Goal: Information Seeking & Learning: Understand process/instructions

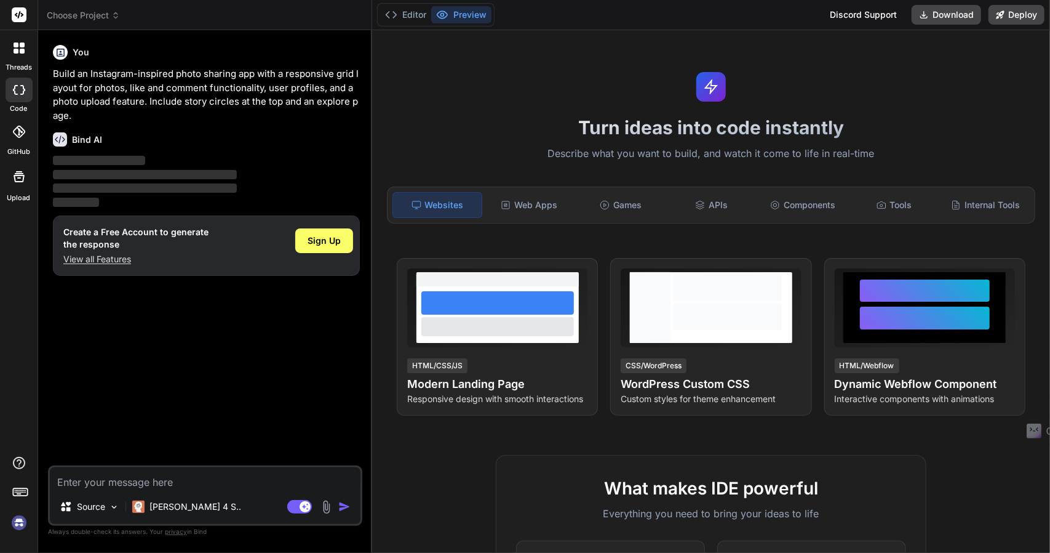
click at [5, 522] on div at bounding box center [19, 494] width 38 height 78
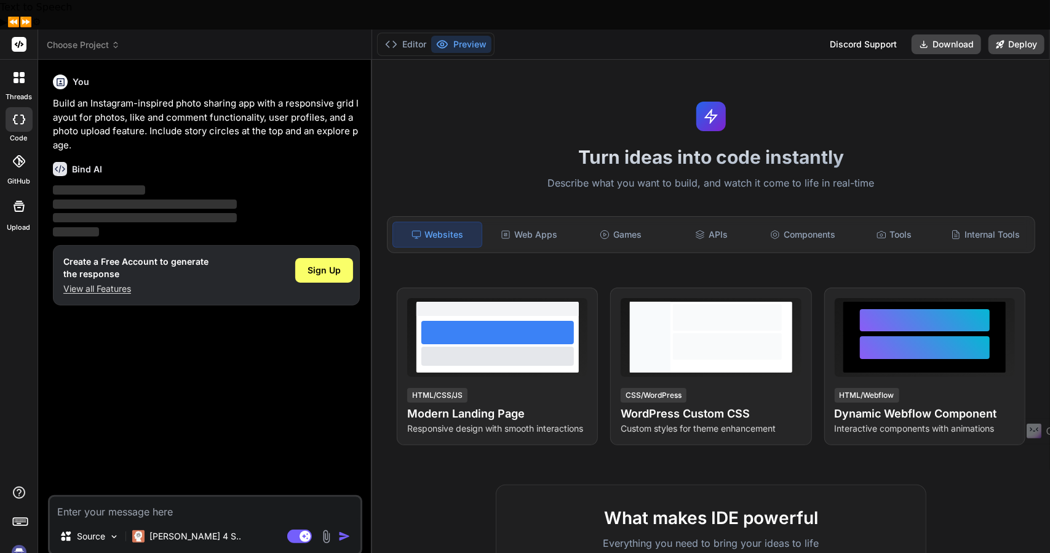
click at [21, 541] on img at bounding box center [19, 551] width 21 height 21
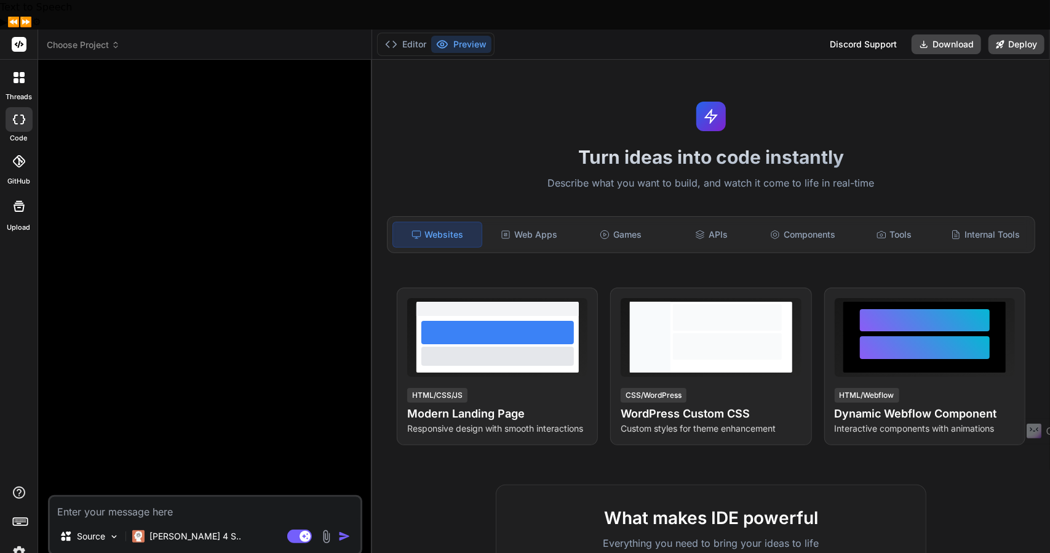
click at [362, 209] on div at bounding box center [206, 282] width 312 height 425
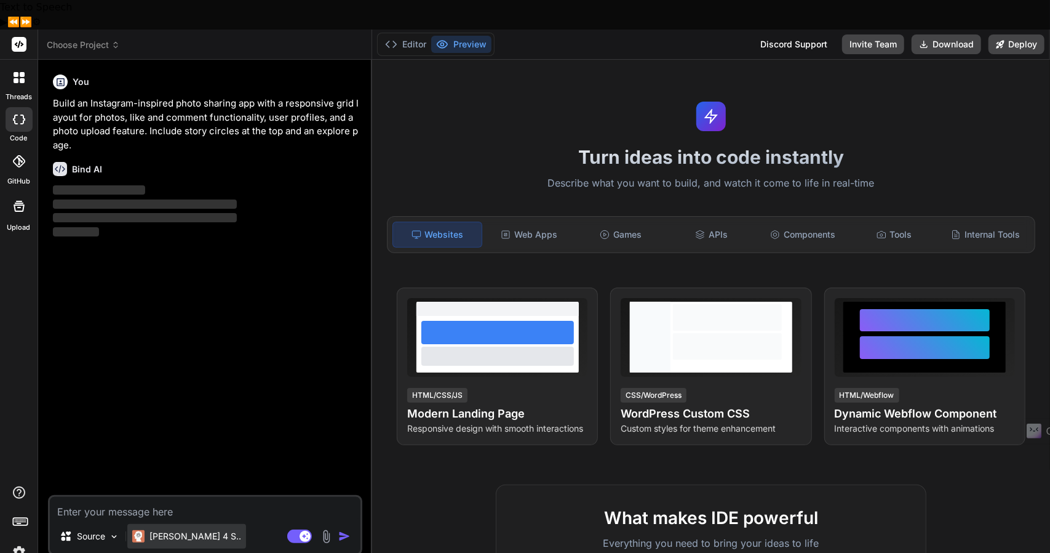
click at [183, 524] on div "Claude 4 S.." at bounding box center [186, 539] width 119 height 30
click at [177, 530] on p "Claude 4 S.." at bounding box center [196, 536] width 92 height 12
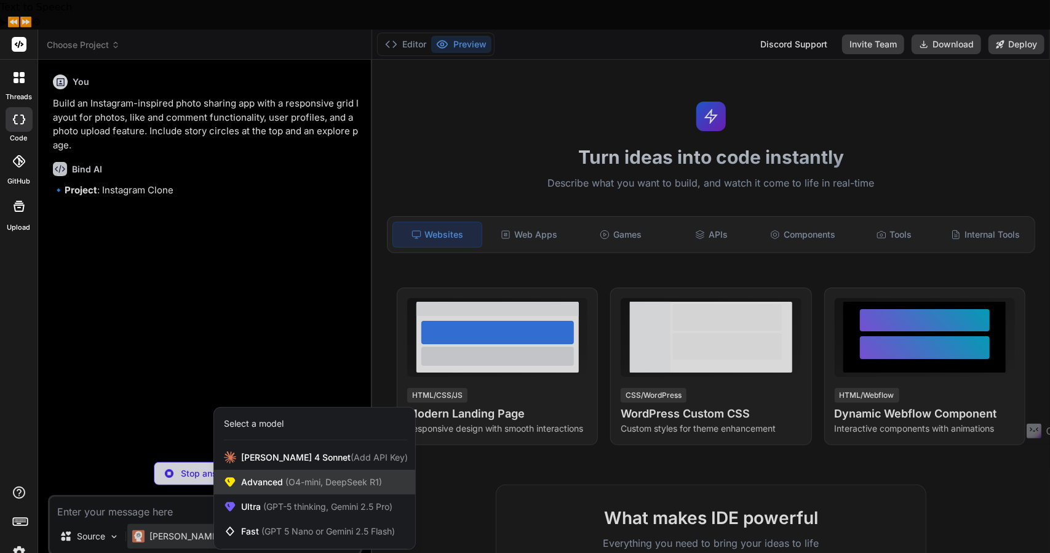
click at [276, 476] on span "Advanced (O4-mini, DeepSeek R1)" at bounding box center [311, 482] width 141 height 12
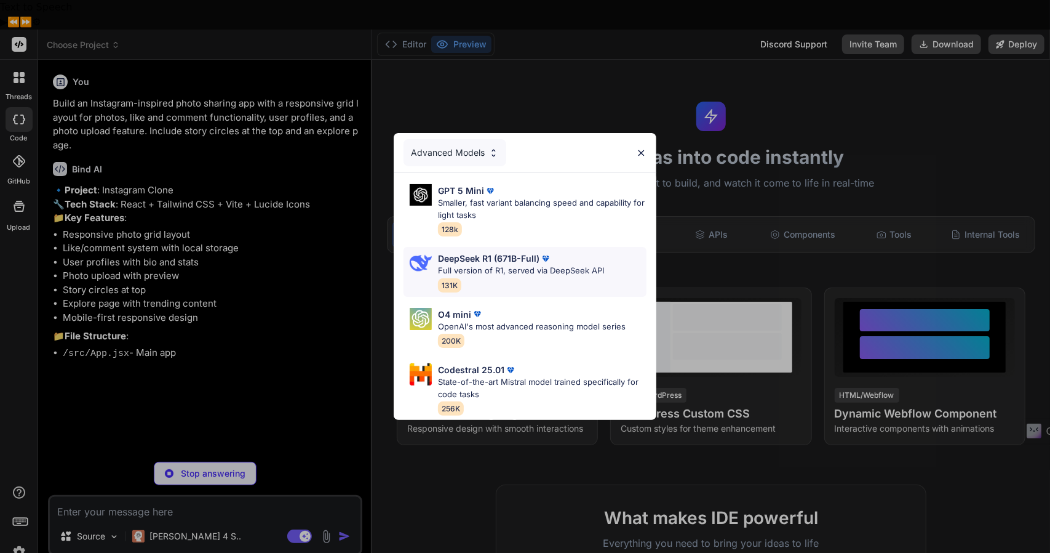
click at [496, 257] on p "DeepSeek R1 (671B-Full)" at bounding box center [489, 258] width 102 height 13
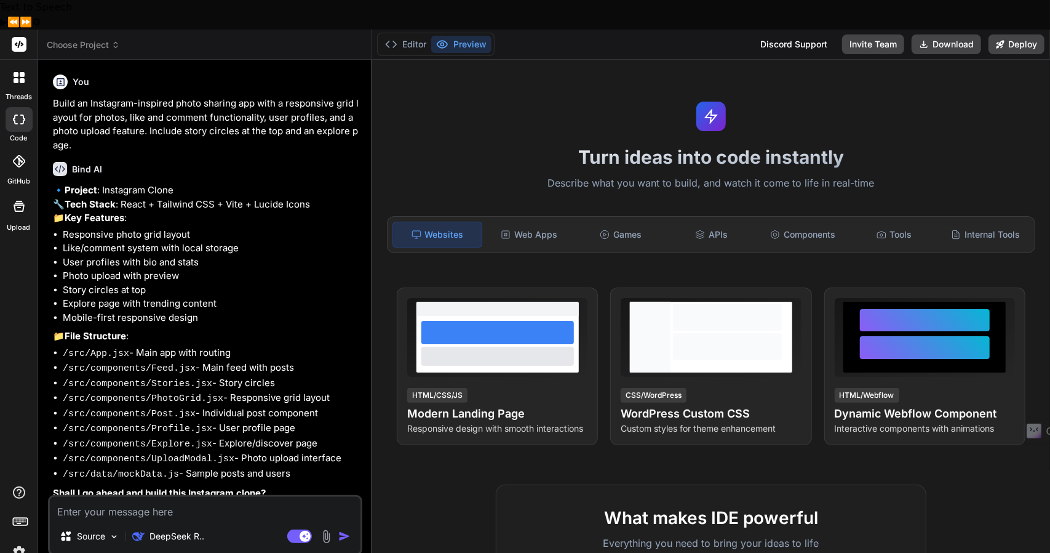
click at [21, 65] on div at bounding box center [19, 78] width 26 height 26
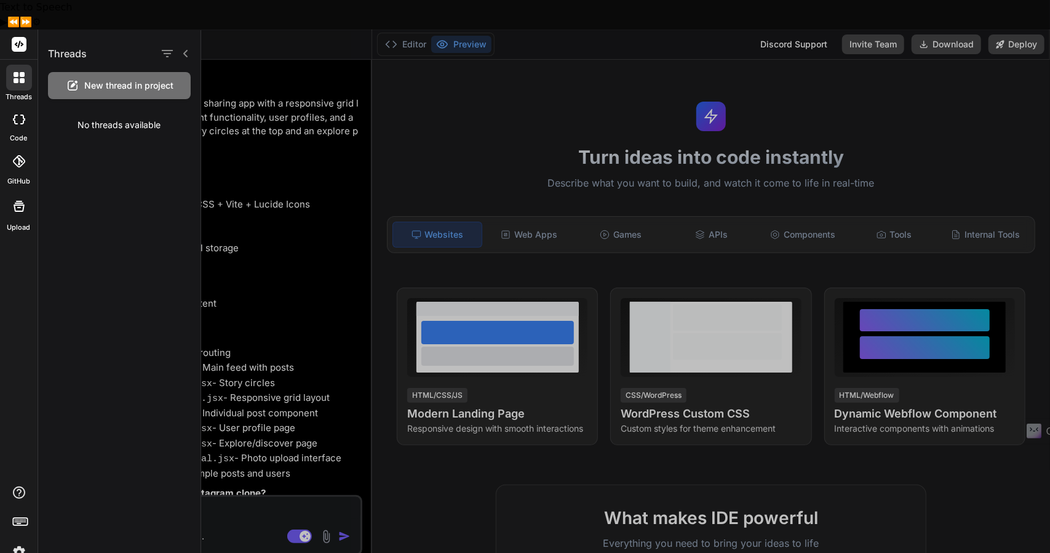
click at [143, 67] on div "Threads" at bounding box center [119, 51] width 162 height 42
click at [145, 80] on span "New thread in project" at bounding box center [129, 85] width 89 height 12
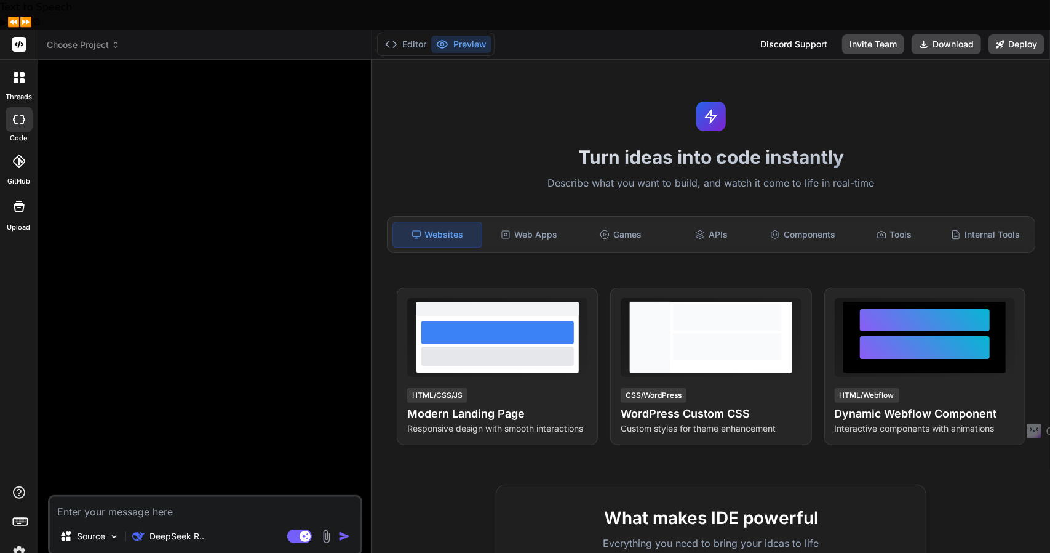
drag, startPoint x: 373, startPoint y: 74, endPoint x: 439, endPoint y: 84, distance: 66.6
click at [439, 84] on div "Turn ideas into code instantly Describe what you want to build, and watch it co…" at bounding box center [711, 321] width 678 height 522
click at [402, 33] on div "Editor Preview" at bounding box center [436, 44] width 118 height 23
click at [404, 36] on button "Editor" at bounding box center [405, 44] width 51 height 17
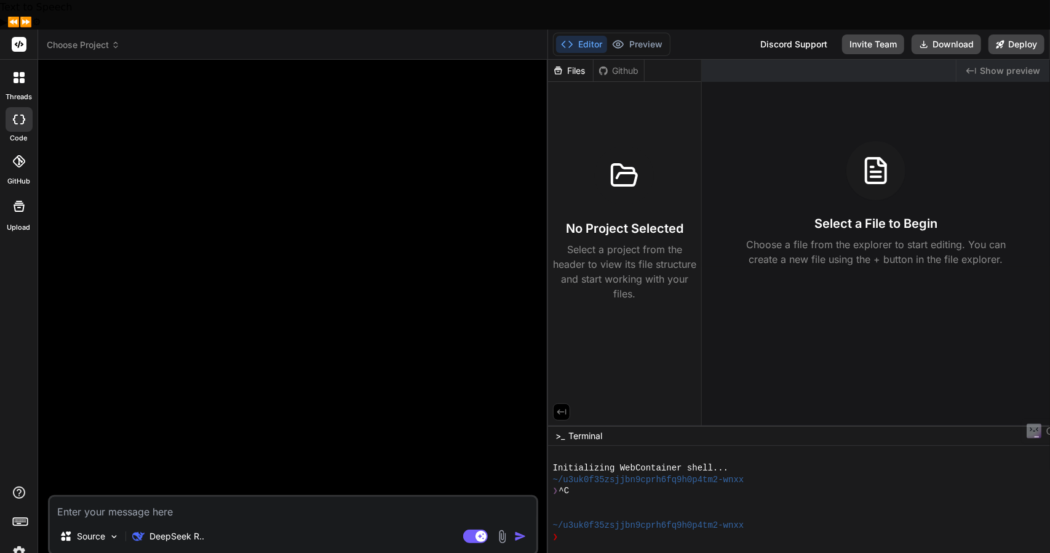
type textarea "x"
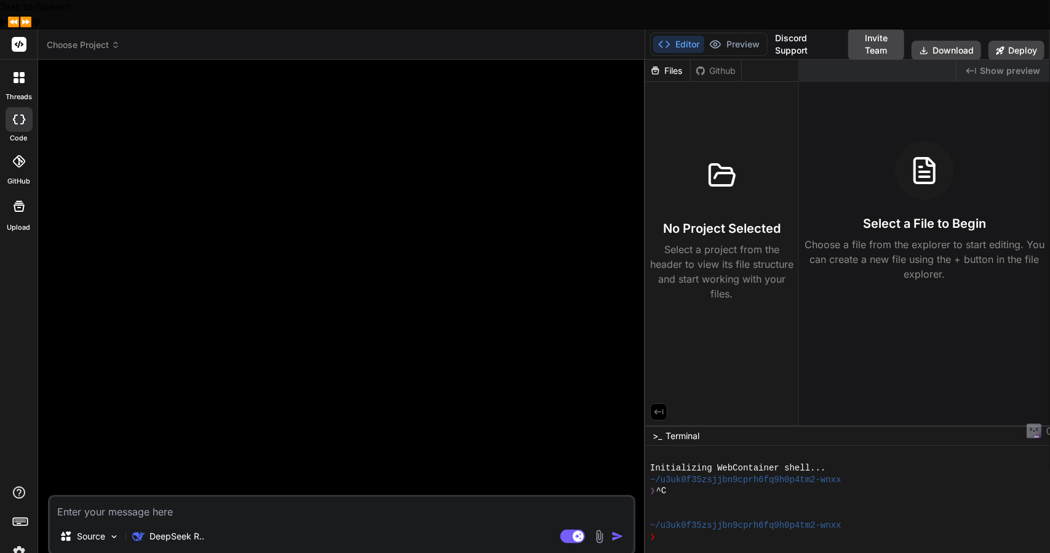
drag, startPoint x: 372, startPoint y: 124, endPoint x: 680, endPoint y: 163, distance: 311.4
click at [680, 163] on div "Choose Project Created with Pixso. Bind AI Web Search Created with Pixso. Code …" at bounding box center [544, 306] width 1012 height 553
click at [170, 497] on textarea at bounding box center [342, 508] width 584 height 22
type textarea "H"
type textarea "x"
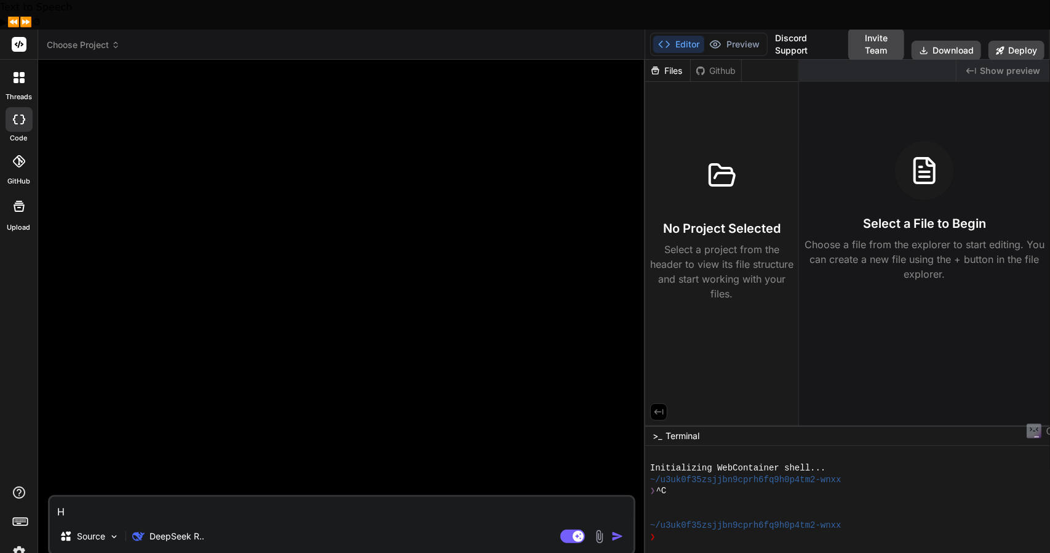
type textarea "Hi"
type textarea "x"
click at [188, 497] on textarea at bounding box center [342, 508] width 584 height 22
click at [351, 467] on p "Try again" at bounding box center [350, 473] width 38 height 12
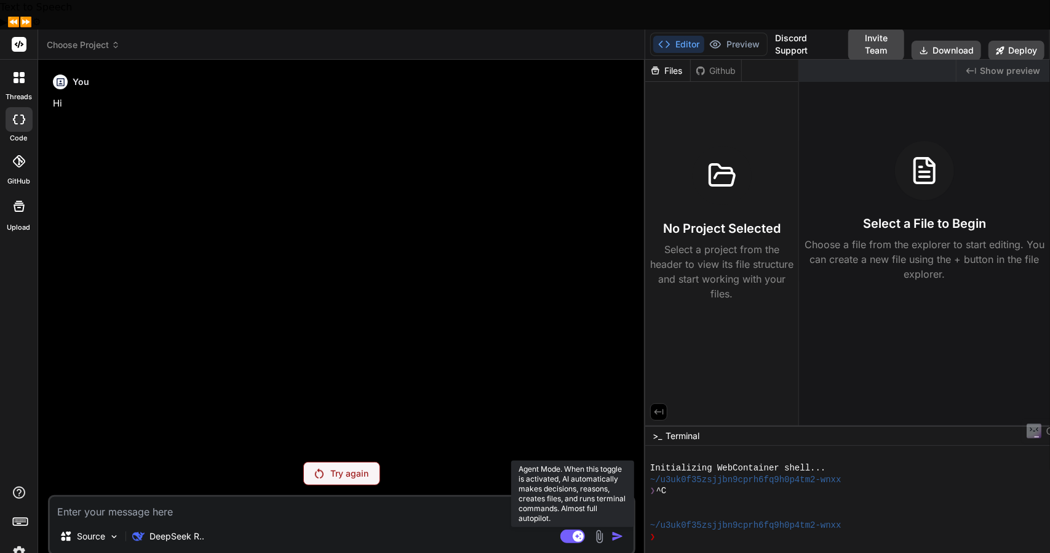
click at [577, 530] on rect at bounding box center [578, 535] width 11 height 11
click at [566, 532] on icon at bounding box center [567, 535] width 6 height 6
click at [335, 467] on p "Try again" at bounding box center [350, 473] width 38 height 12
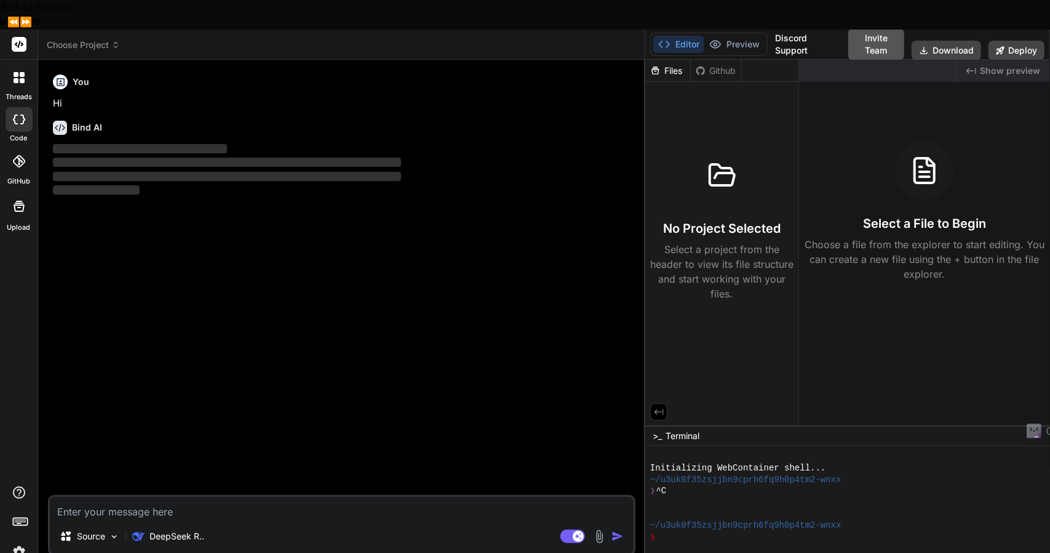
type textarea "x"
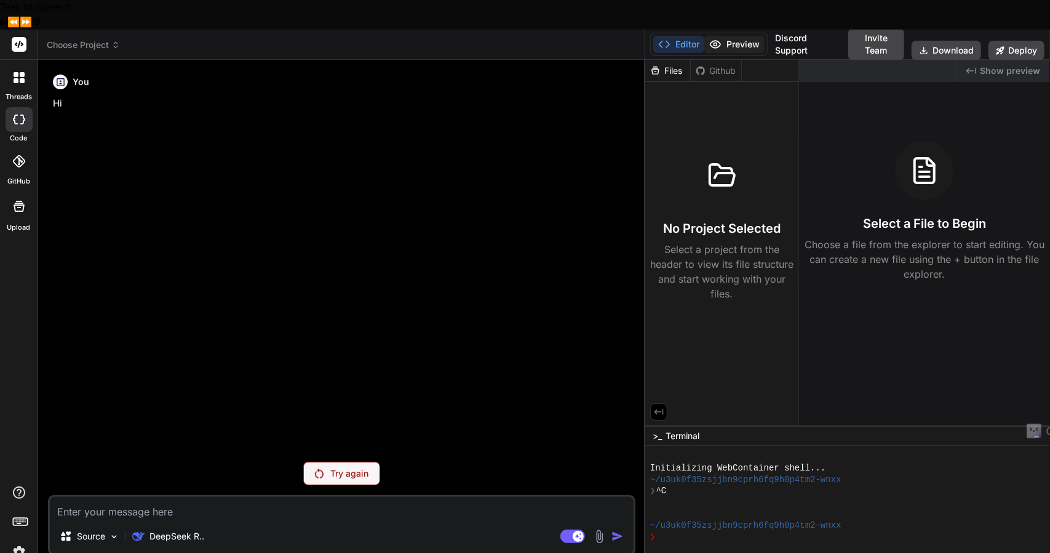
click at [742, 36] on button "Preview" at bounding box center [734, 44] width 60 height 17
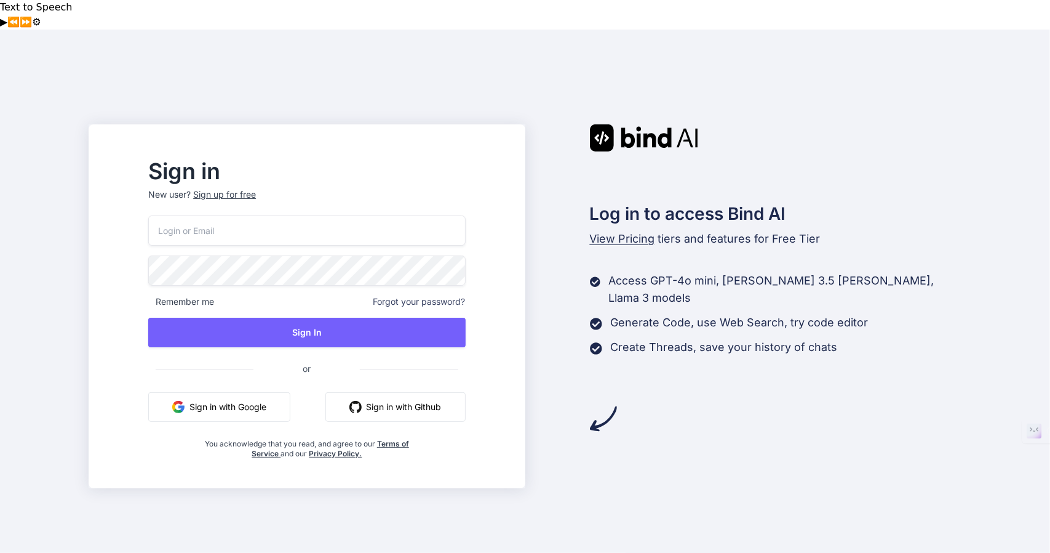
click at [264, 392] on button "Sign in with Google" at bounding box center [219, 407] width 142 height 30
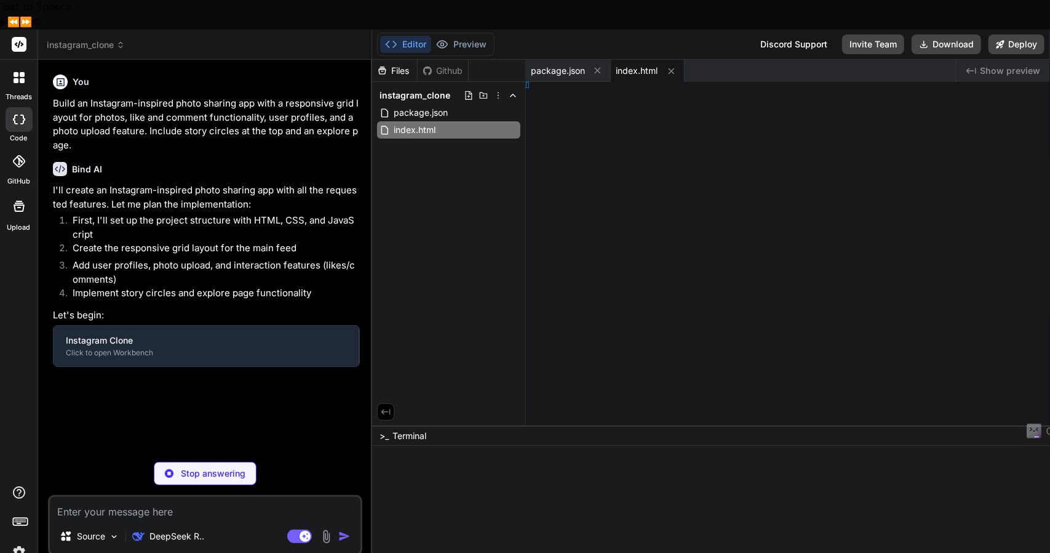
type textarea "x"
type textarea "l>"
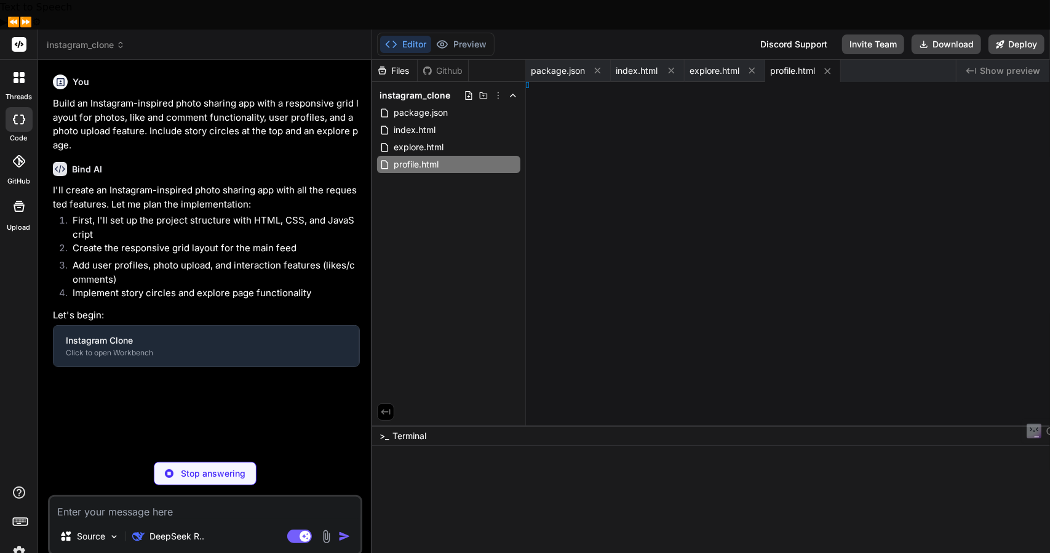
type textarea "x"
type textarea ");"
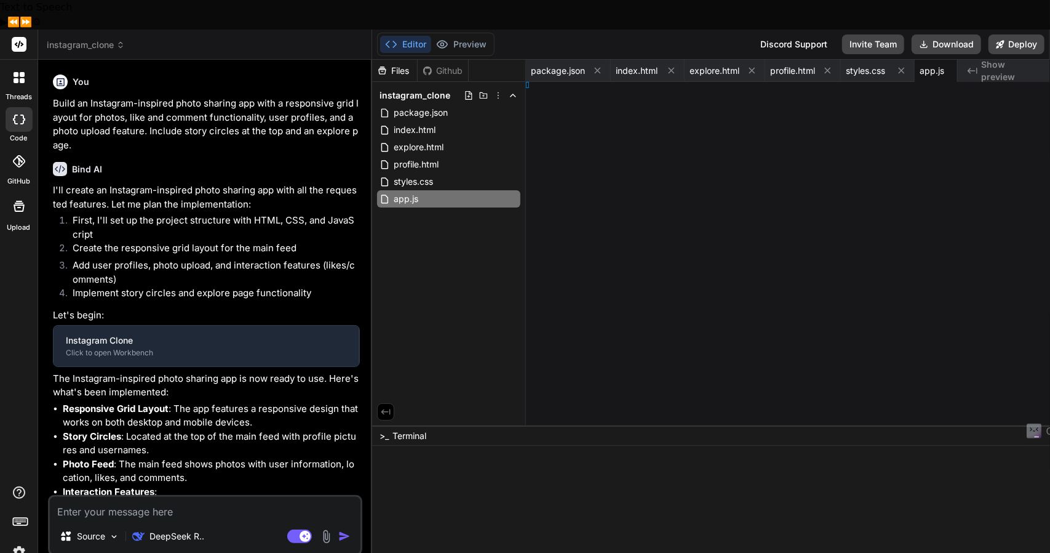
type textarea "x"
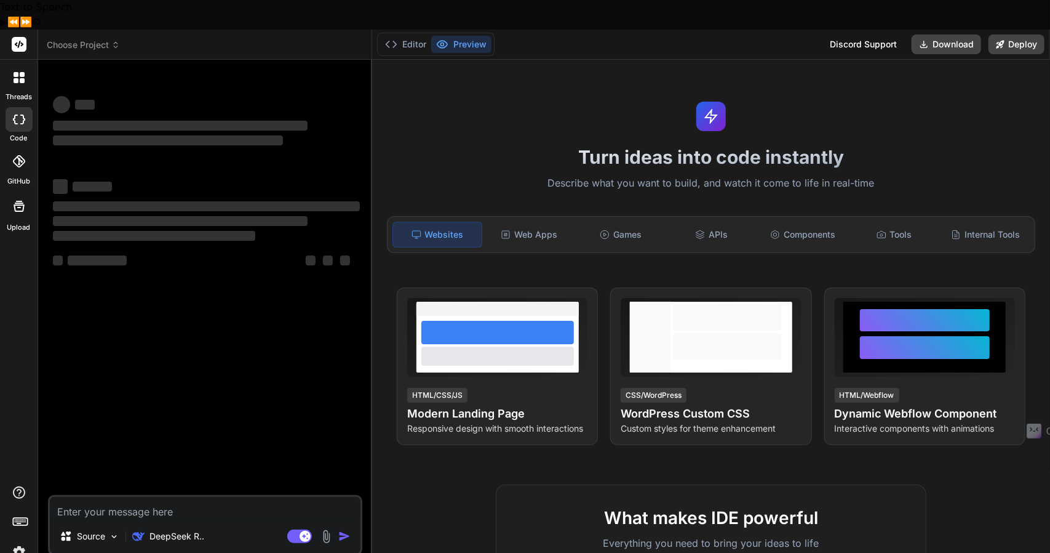
type textarea "x"
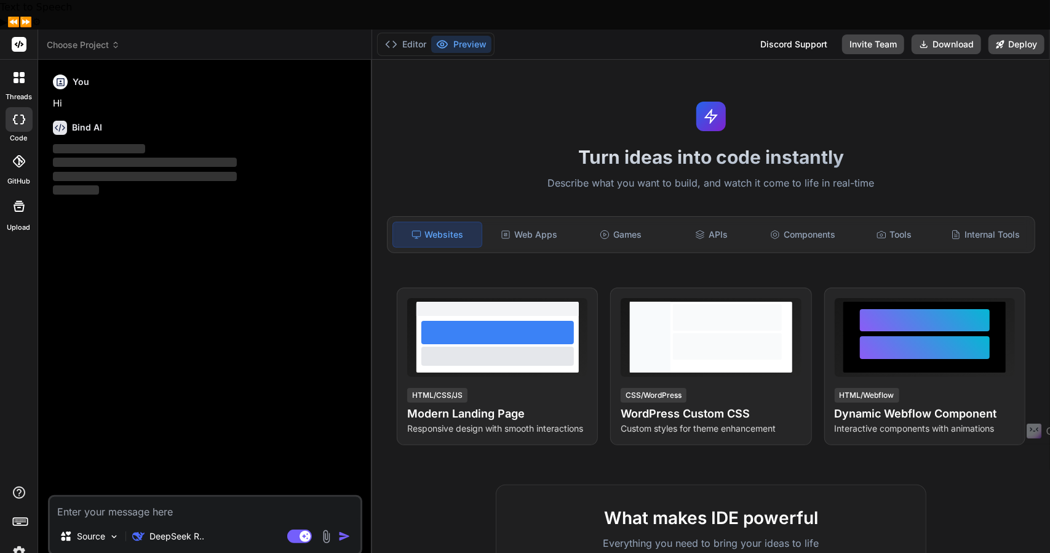
type textarea "x"
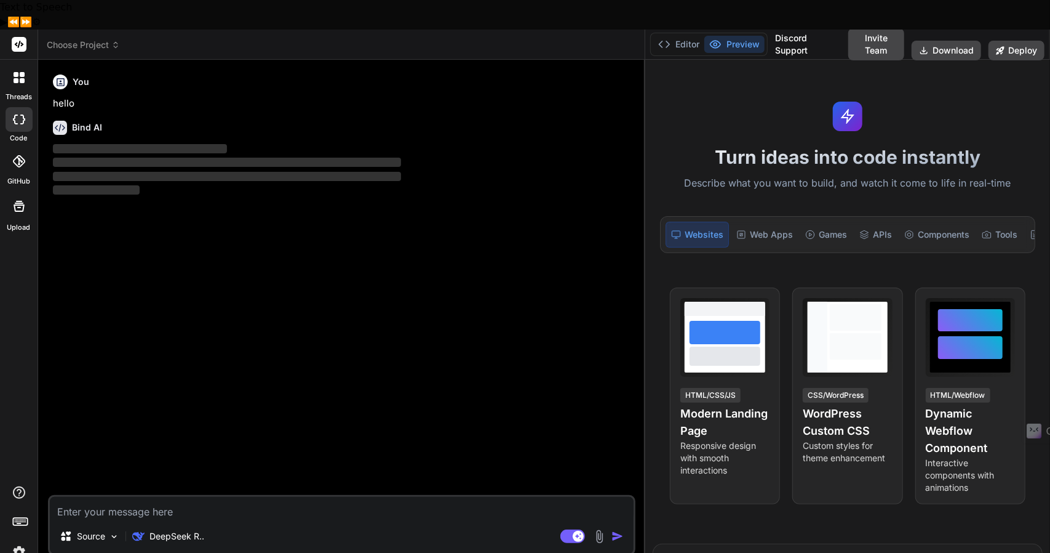
drag, startPoint x: 372, startPoint y: 110, endPoint x: 742, endPoint y: 154, distance: 373.0
click at [742, 154] on div "Choose Project Created with Pixso. Bind AI Web Search Created with Pixso. Code …" at bounding box center [544, 306] width 1012 height 553
type textarea "x"
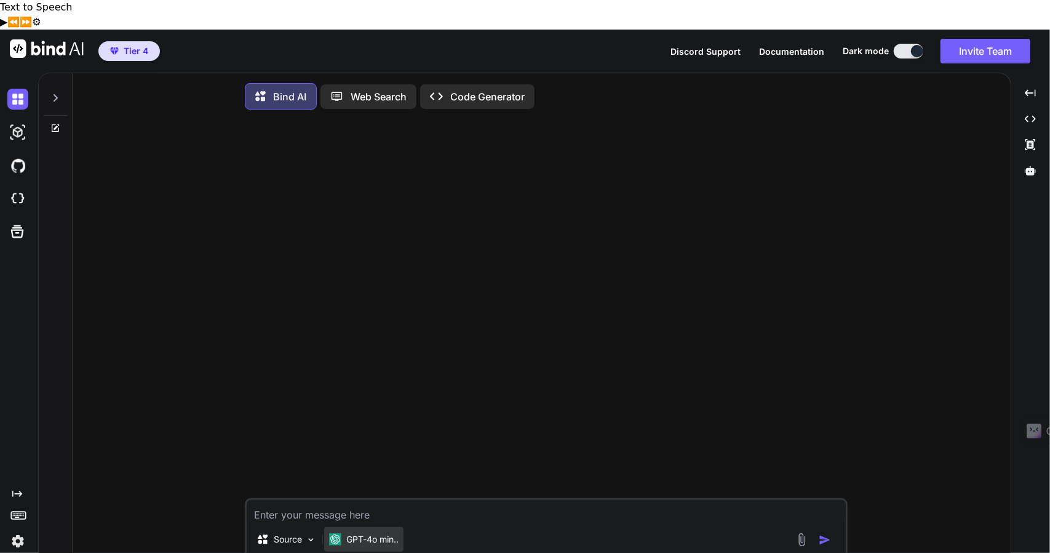
click at [367, 533] on p "GPT-4o min.." at bounding box center [372, 539] width 52 height 12
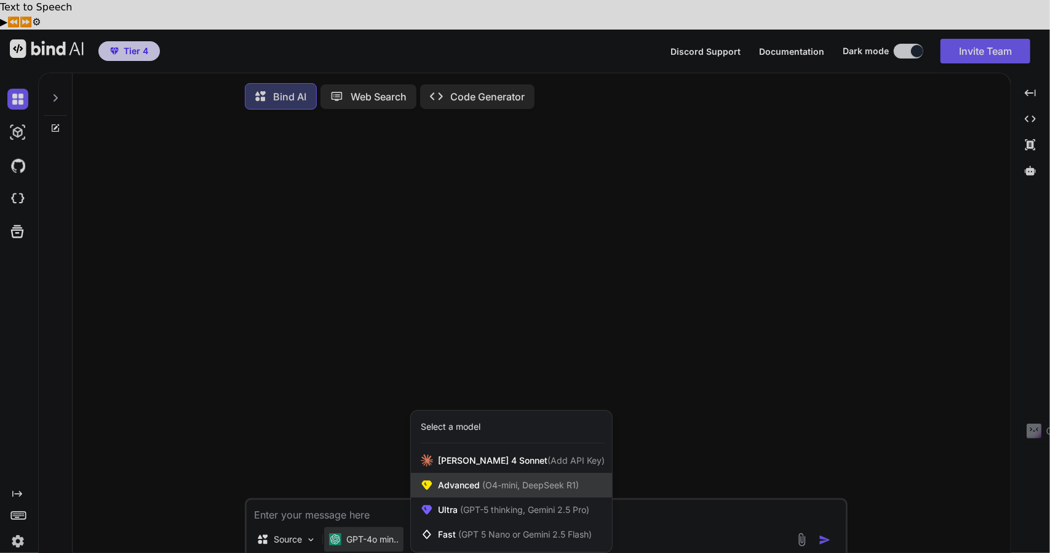
click at [554, 473] on div "Advanced (O4-mini, DeepSeek R1)" at bounding box center [511, 485] width 201 height 25
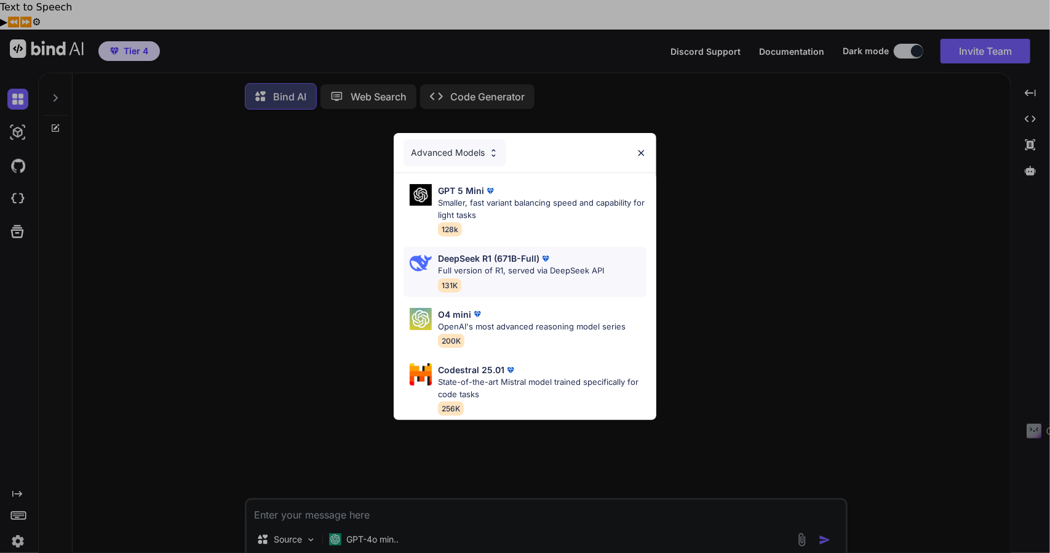
click at [537, 258] on p "DeepSeek R1 (671B-Full)" at bounding box center [489, 258] width 102 height 13
type textarea "x"
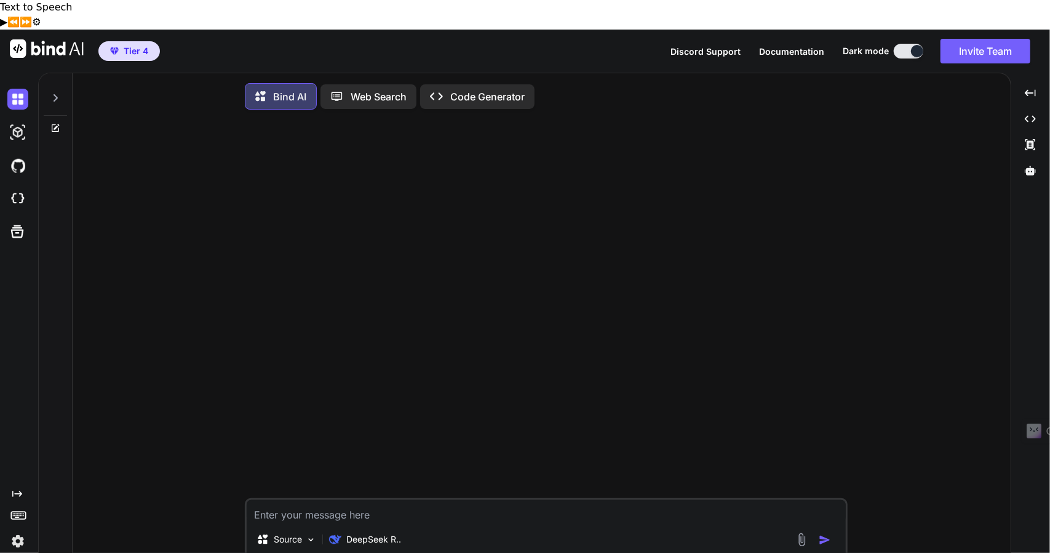
click at [373, 500] on textarea at bounding box center [546, 511] width 599 height 22
type textarea "H"
type textarea "x"
type textarea "Hi"
type textarea "x"
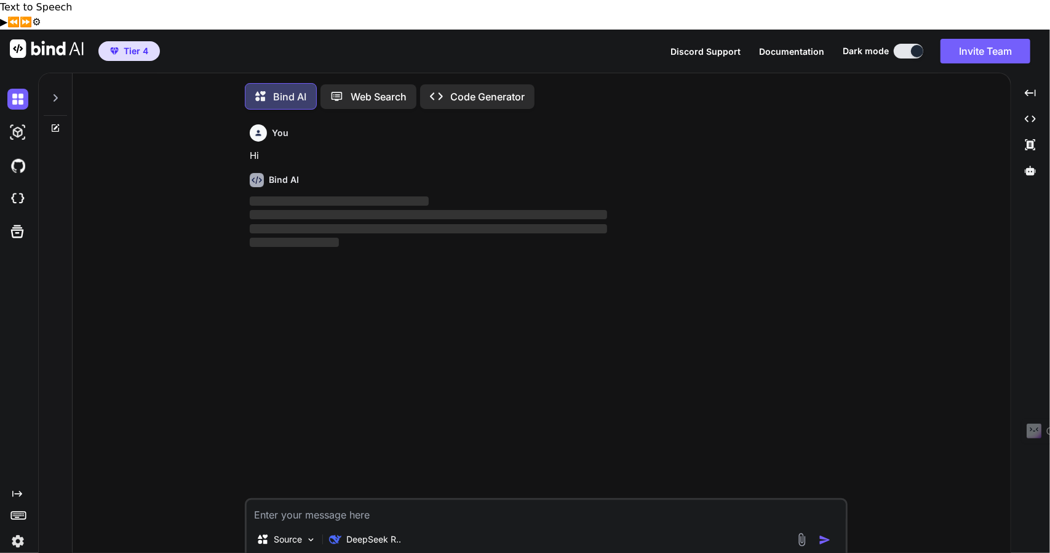
scroll to position [5, 0]
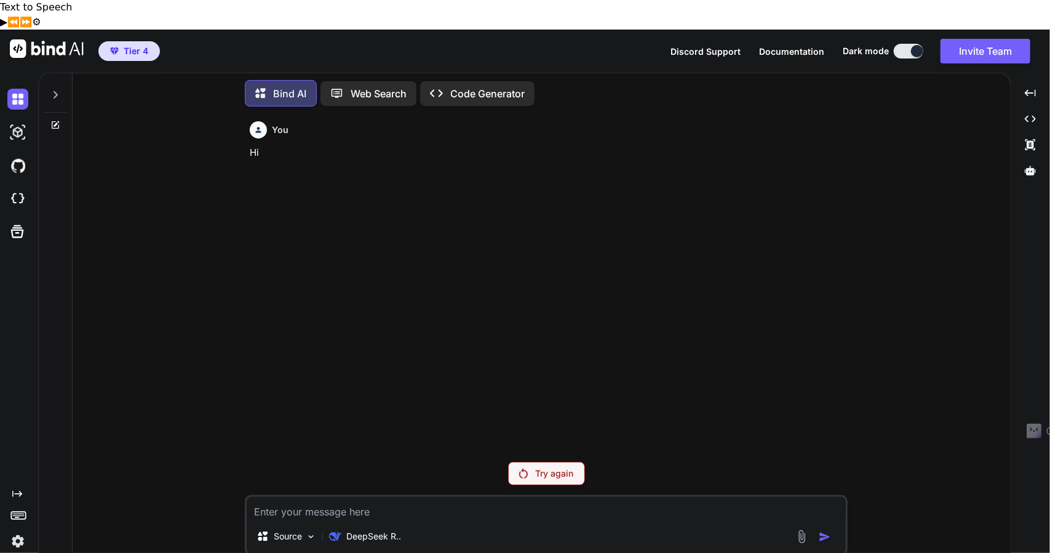
click at [554, 467] on p "Try again" at bounding box center [554, 473] width 38 height 12
click at [375, 530] on p "DeepSeek R.." at bounding box center [373, 536] width 55 height 12
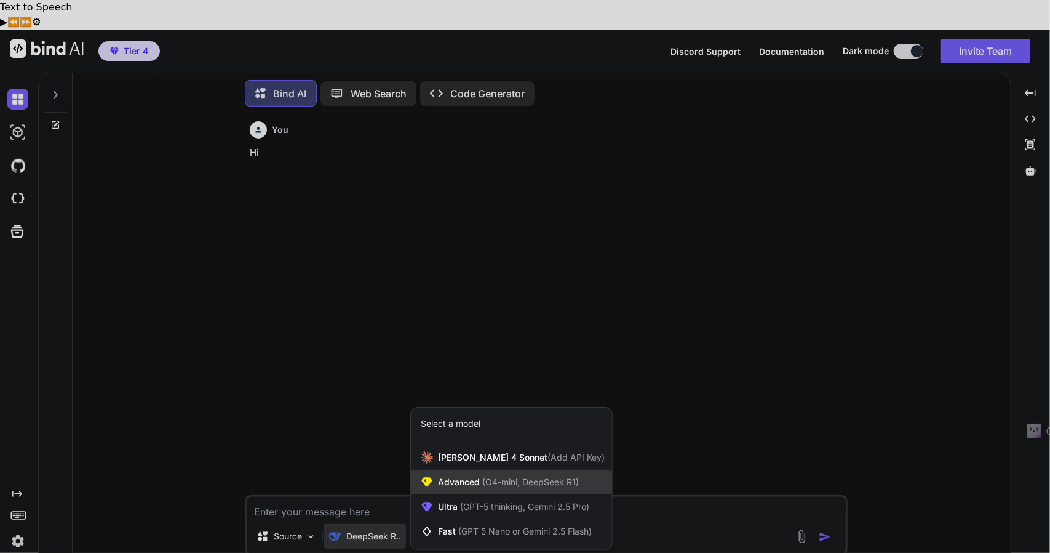
click at [496, 476] on span "(O4-mini, DeepSeek R1)" at bounding box center [529, 481] width 99 height 10
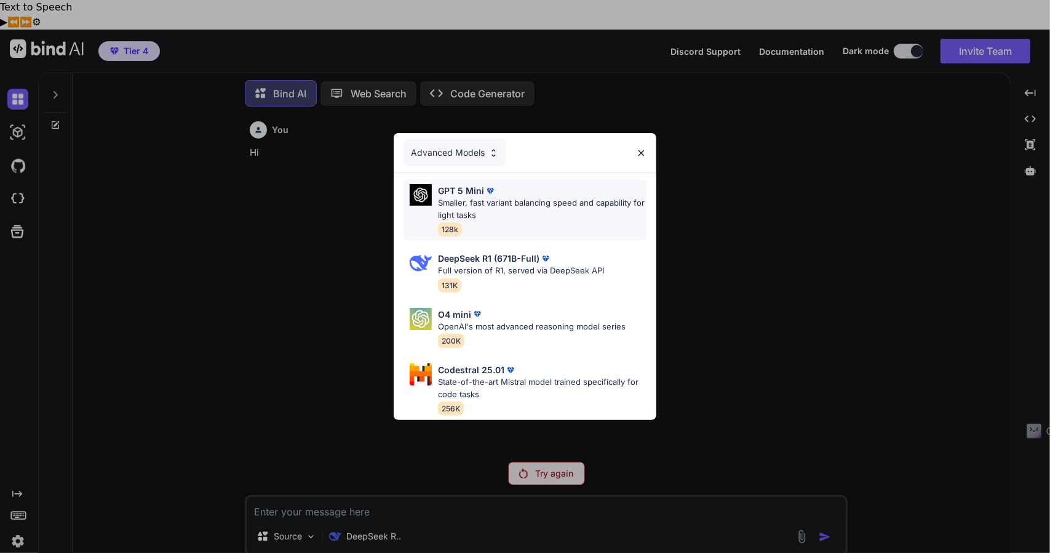
click at [516, 190] on div "GPT 5 Mini" at bounding box center [542, 190] width 209 height 13
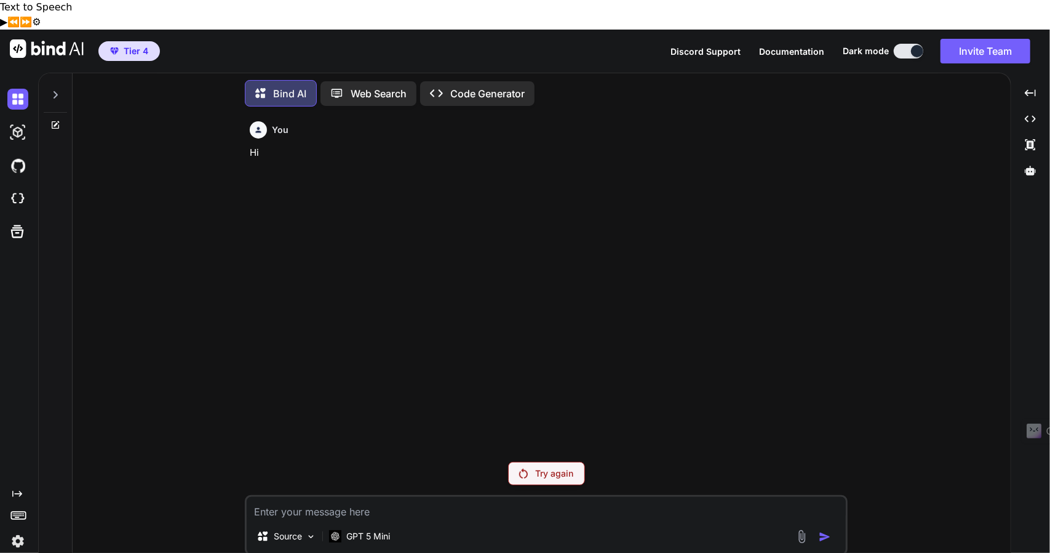
click at [546, 467] on p "Try again" at bounding box center [554, 473] width 38 height 12
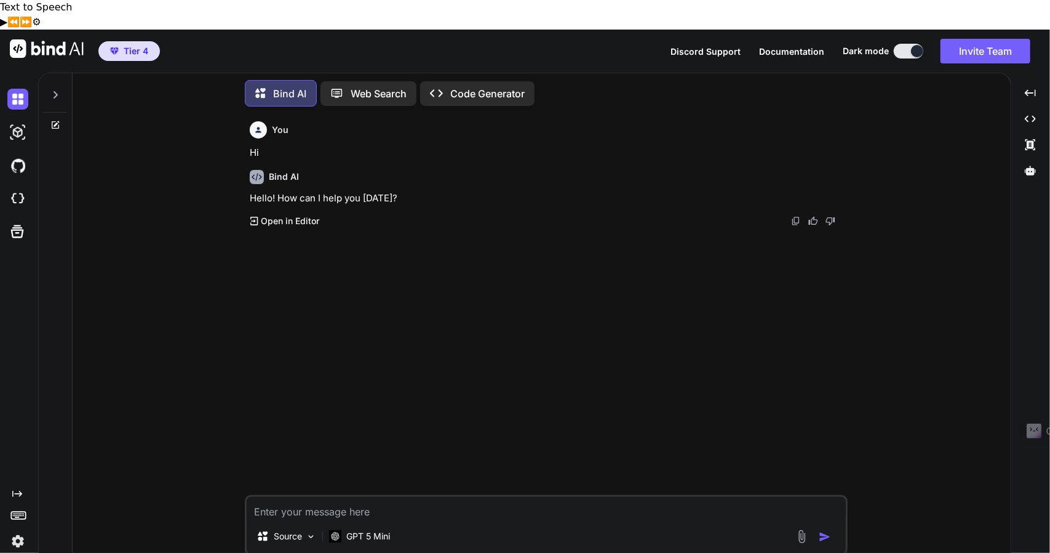
click at [400, 524] on div "Source GPT 5 Mini" at bounding box center [546, 539] width 599 height 30
click at [373, 530] on p "GPT 5 Mini" at bounding box center [368, 536] width 44 height 12
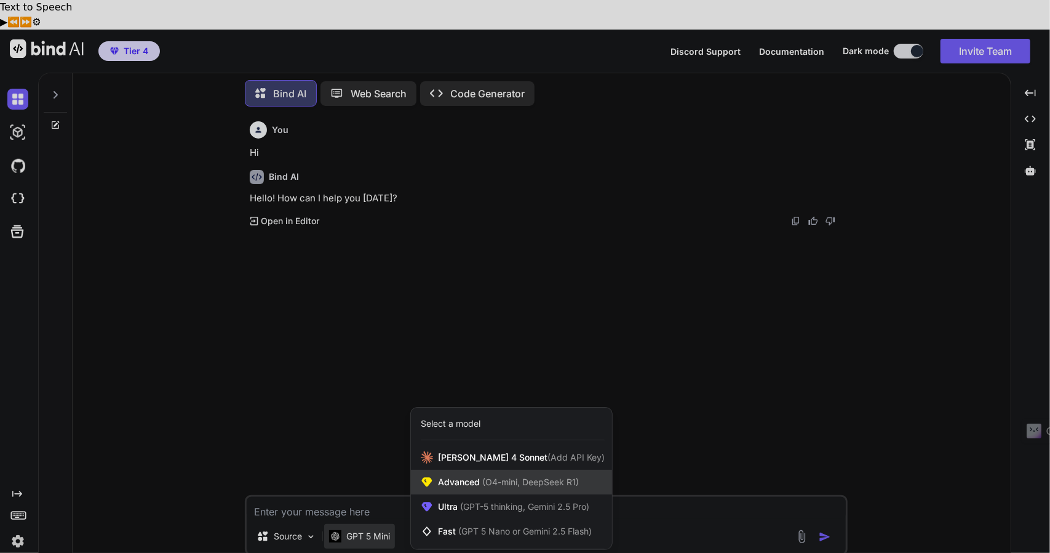
click at [486, 476] on span "(O4-mini, DeepSeek R1)" at bounding box center [529, 481] width 99 height 10
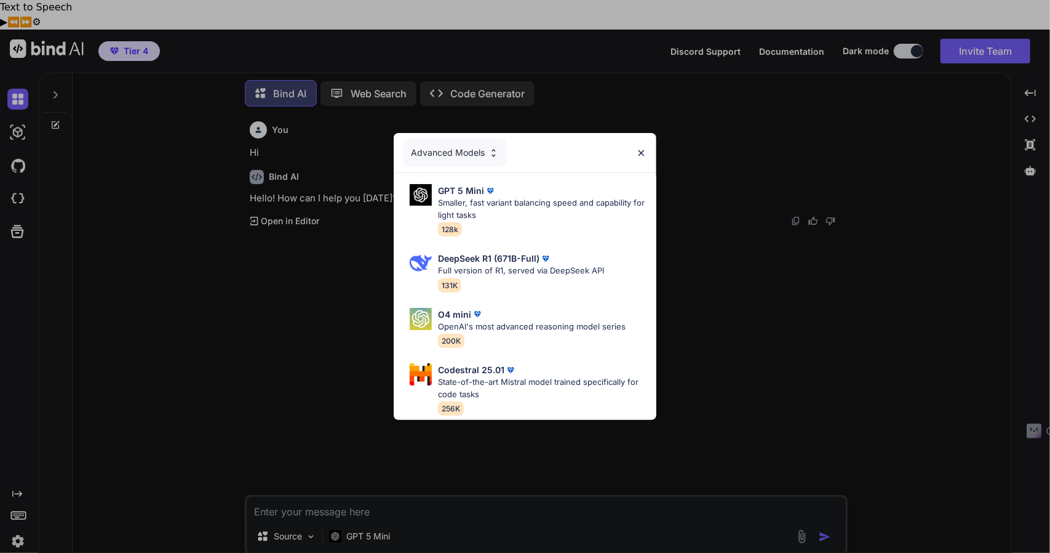
click at [522, 460] on div "Advanced Models GPT 5 Mini Smaller, fast variant balancing speed and capability…" at bounding box center [525, 276] width 1050 height 553
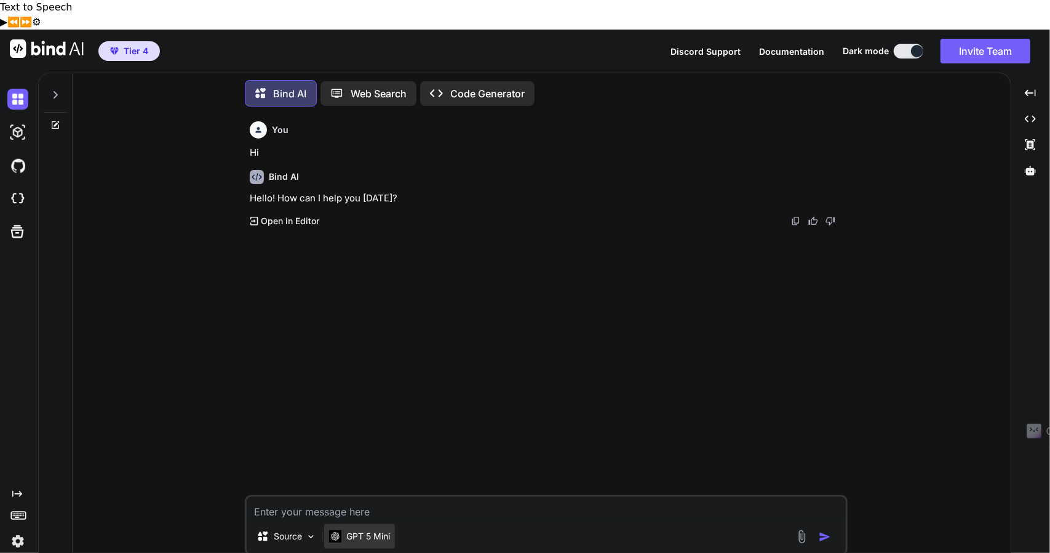
click at [365, 530] on p "GPT 5 Mini" at bounding box center [368, 536] width 44 height 12
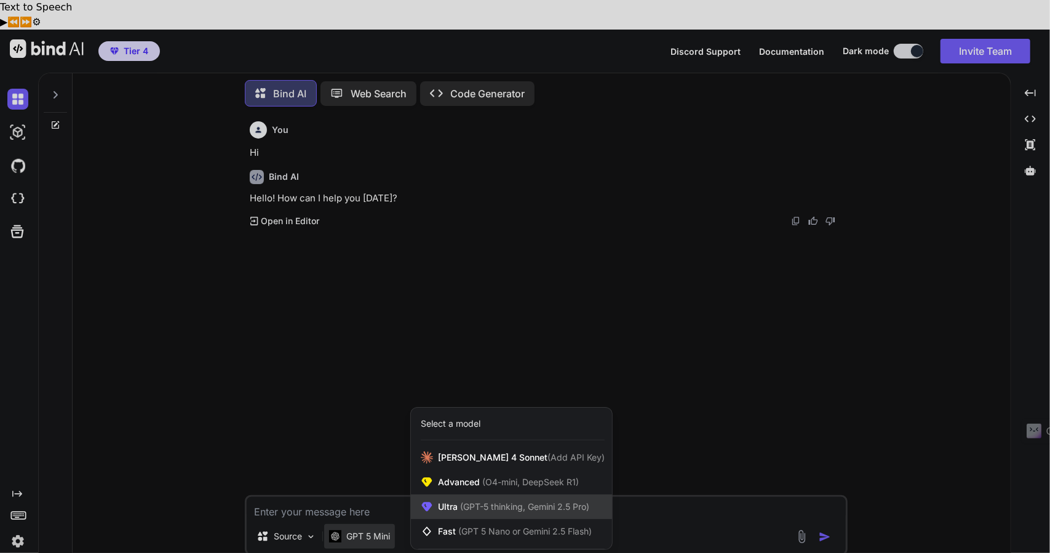
click at [495, 501] on span "(GPT-5 thinking, Gemini 2.5 Pro)" at bounding box center [524, 506] width 132 height 10
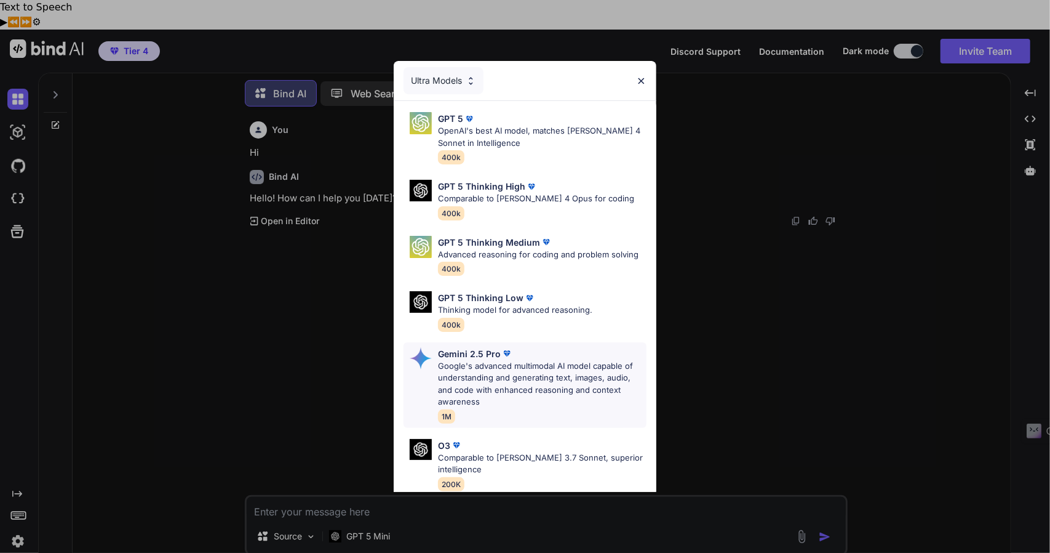
scroll to position [124, 0]
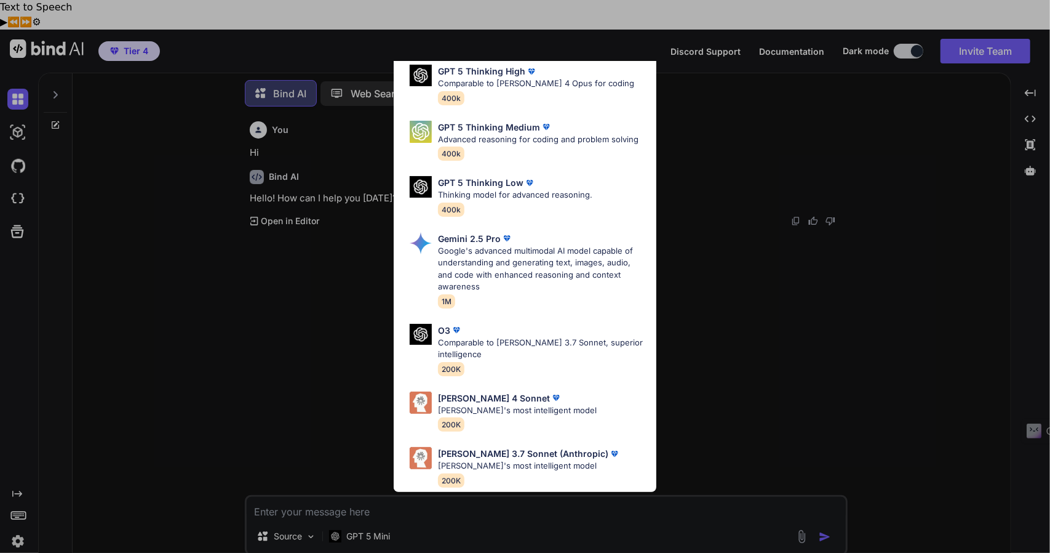
click at [381, 505] on div "Ultra Models GPT 5 OpenAI's best AI model, matches Claude 4 Sonnet in Intellige…" at bounding box center [525, 276] width 1050 height 553
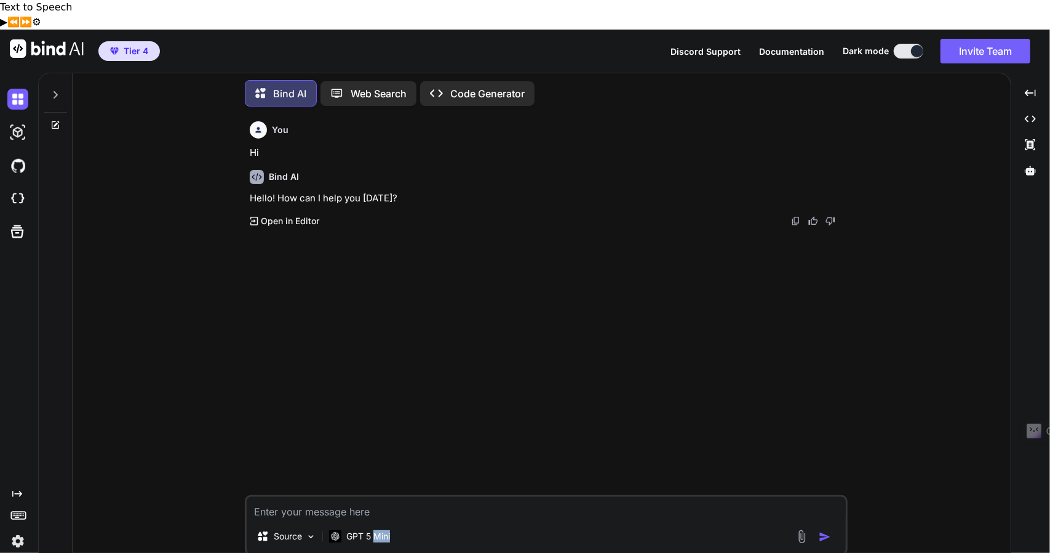
click at [381, 530] on p "GPT 5 Mini" at bounding box center [368, 536] width 44 height 12
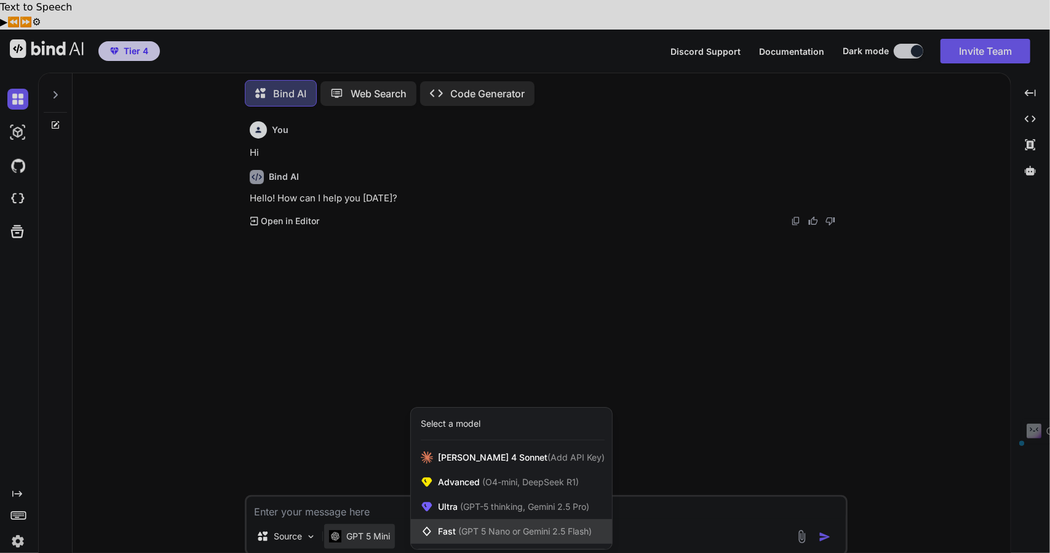
click at [510, 525] on span "(GPT 5 Nano or Gemini 2.5 Flash)" at bounding box center [525, 530] width 134 height 10
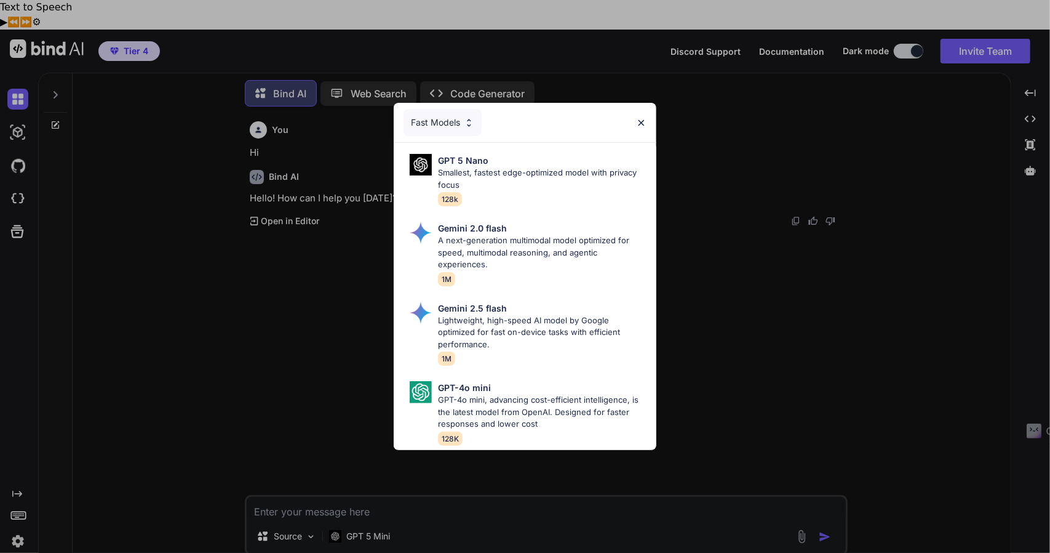
click at [379, 497] on div "Fast Models GPT 5 Nano Smallest, fastest edge-optimized model with privacy focu…" at bounding box center [525, 276] width 1050 height 553
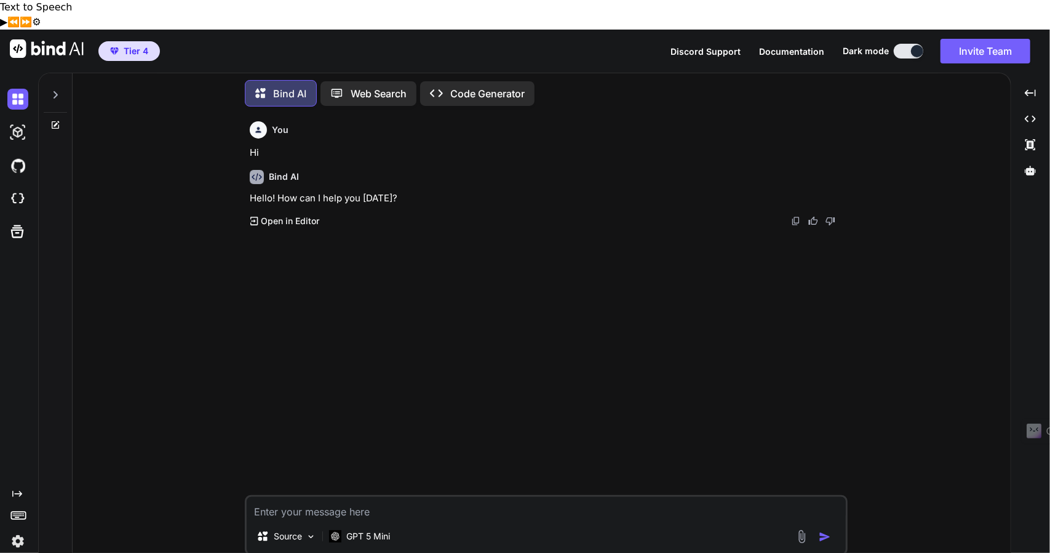
click at [379, 524] on div "GPT 5 Mini" at bounding box center [359, 536] width 71 height 25
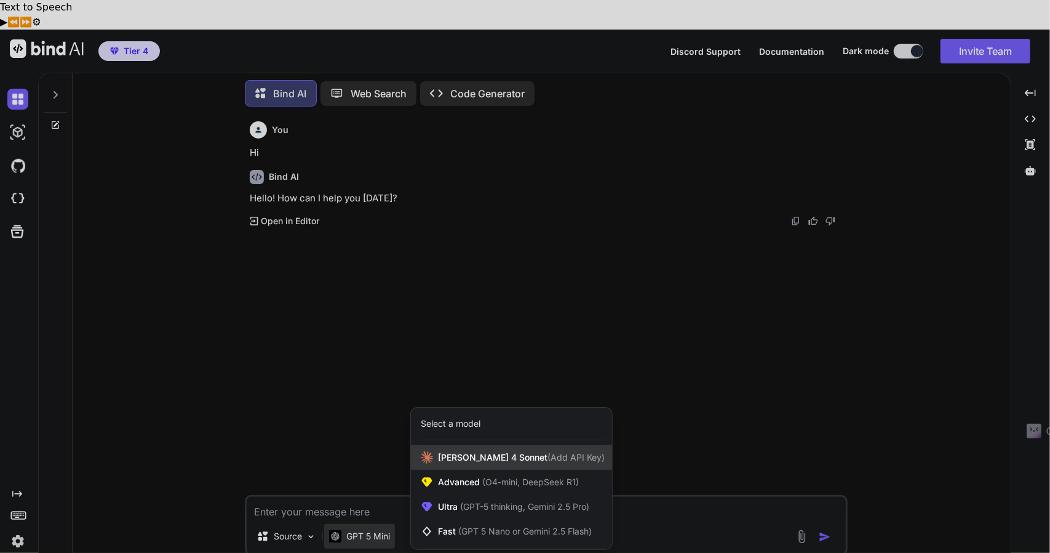
click at [505, 445] on div "Claude 4 Sonnet (Add API Key)" at bounding box center [511, 457] width 201 height 25
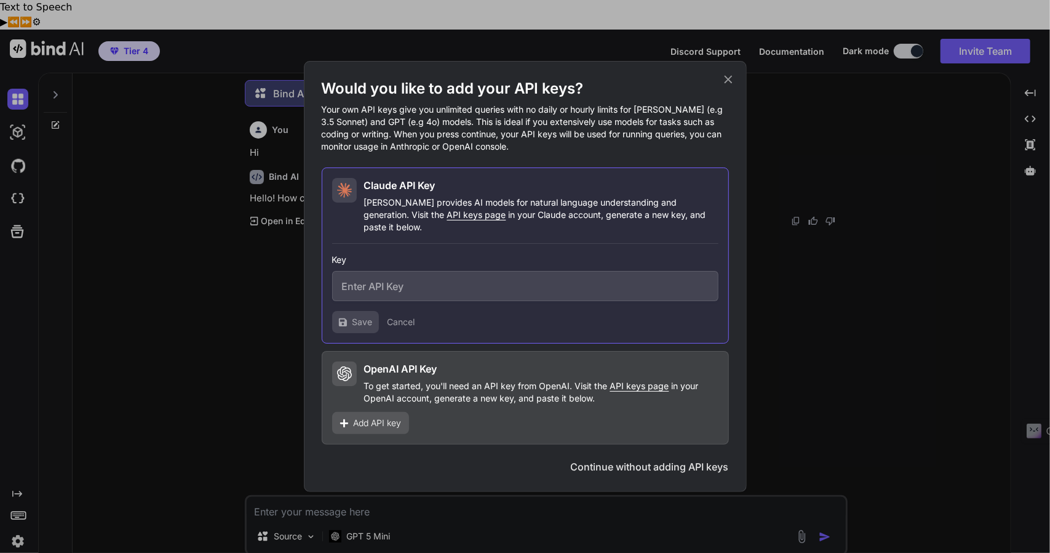
click at [728, 86] on icon at bounding box center [729, 80] width 14 height 14
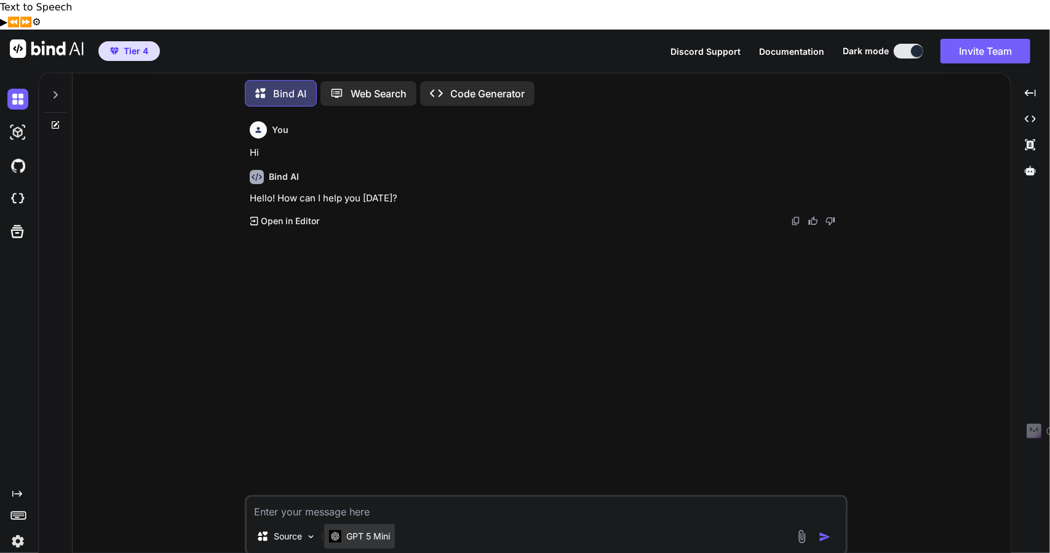
click at [365, 530] on p "GPT 5 Mini" at bounding box center [368, 536] width 44 height 12
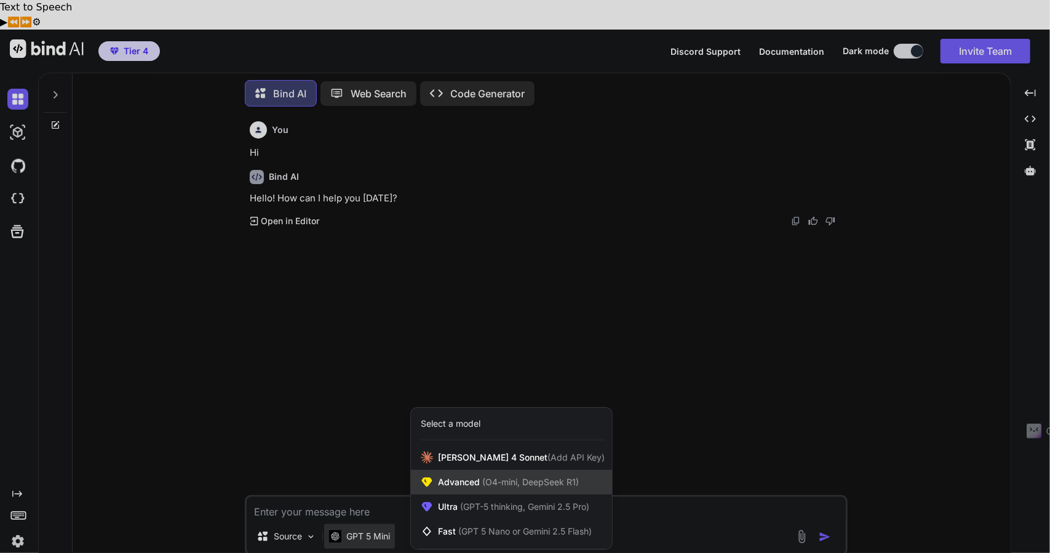
click at [546, 469] on div "Advanced (O4-mini, DeepSeek R1)" at bounding box center [511, 481] width 201 height 25
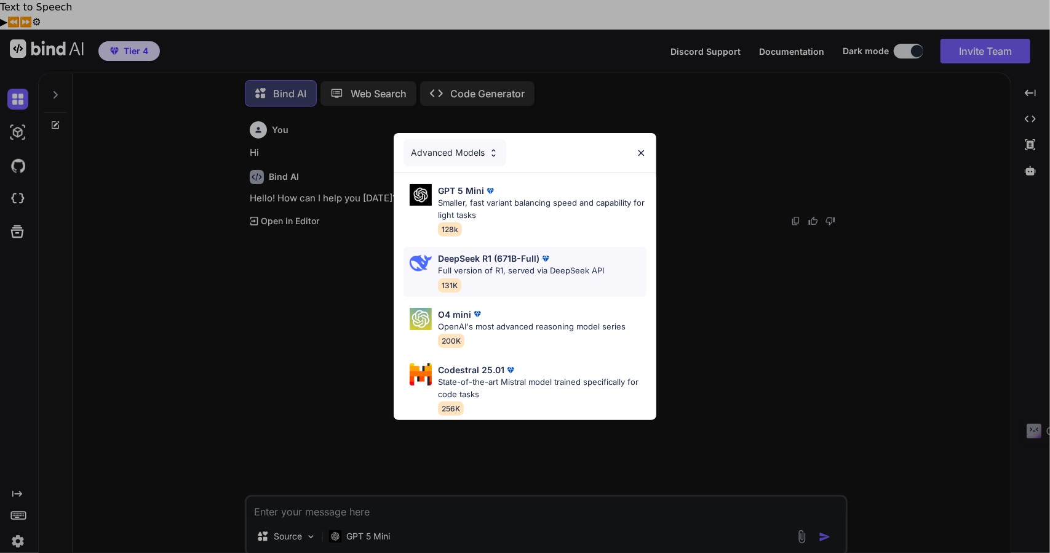
click at [522, 265] on p "Full version of R1, served via DeepSeek API" at bounding box center [521, 271] width 166 height 12
type textarea "x"
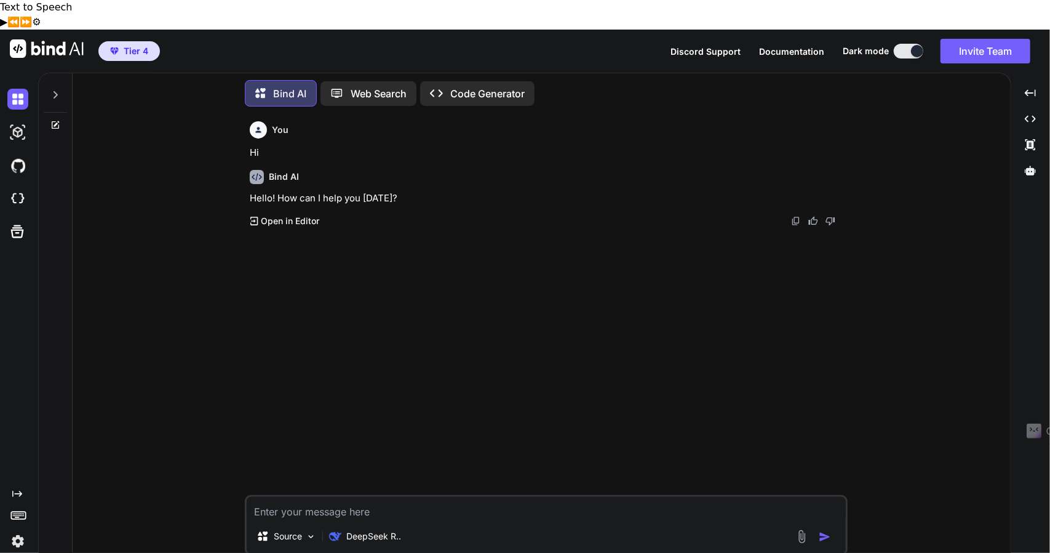
click at [353, 497] on textarea at bounding box center [546, 508] width 599 height 22
type textarea "h"
type textarea "x"
type textarea "hi"
type textarea "x"
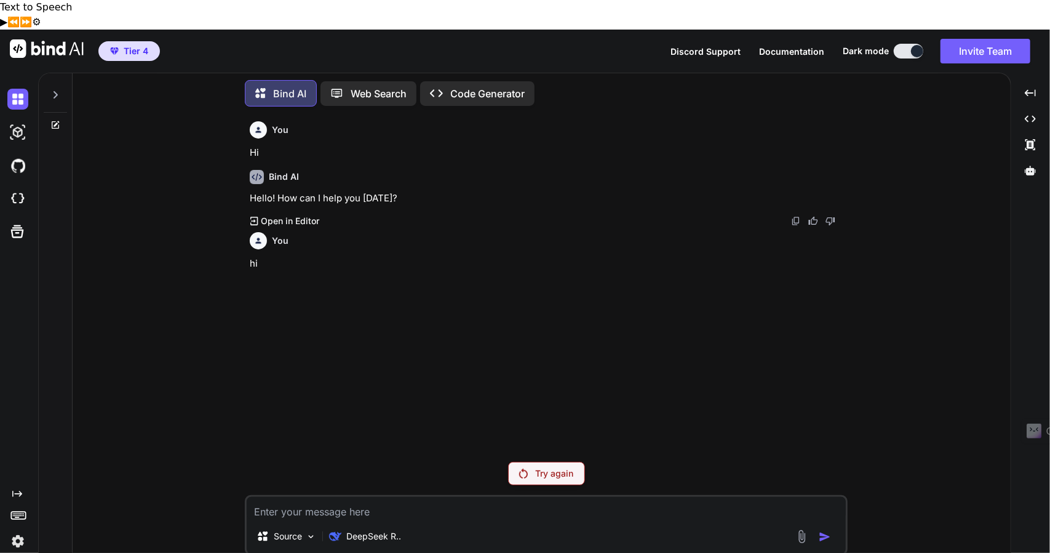
click at [556, 467] on p "Try again" at bounding box center [554, 473] width 38 height 12
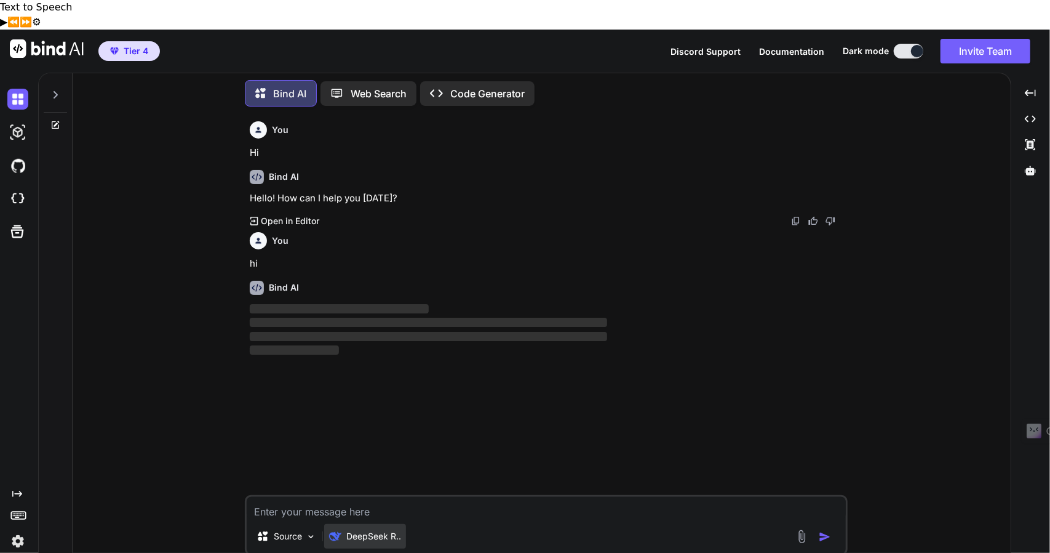
type textarea "x"
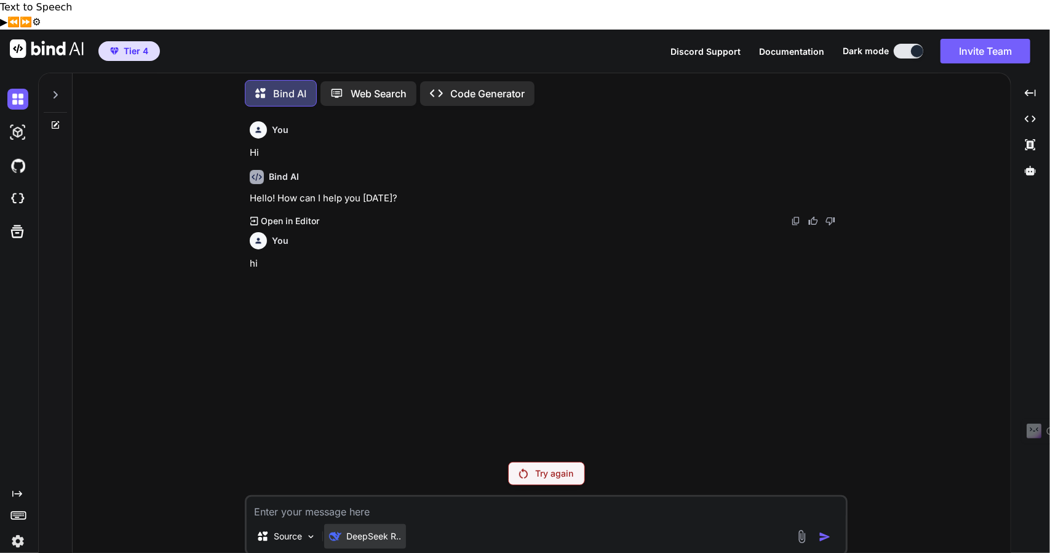
click at [378, 524] on div "DeepSeek R.." at bounding box center [365, 536] width 82 height 25
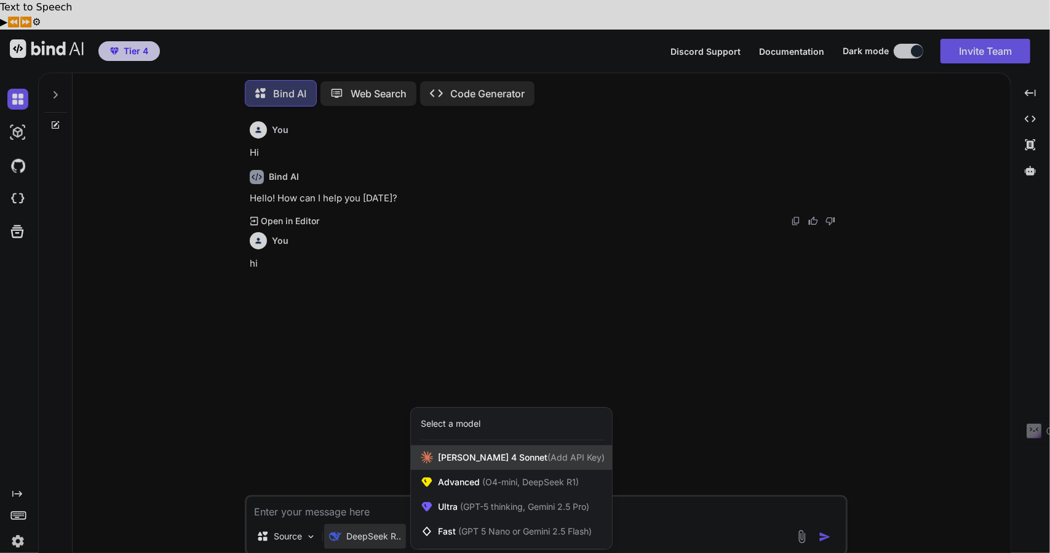
click at [503, 451] on span "Claude 4 Sonnet (Add API Key)" at bounding box center [521, 457] width 167 height 12
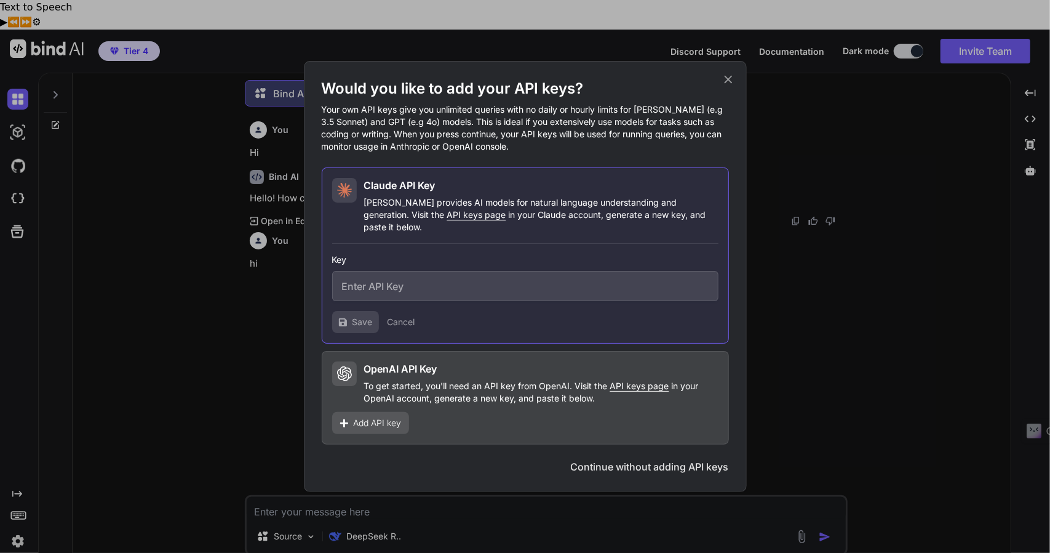
click at [463, 489] on div "Would you like to add your API keys? Your own API keys give you unlimited queri…" at bounding box center [525, 276] width 1050 height 553
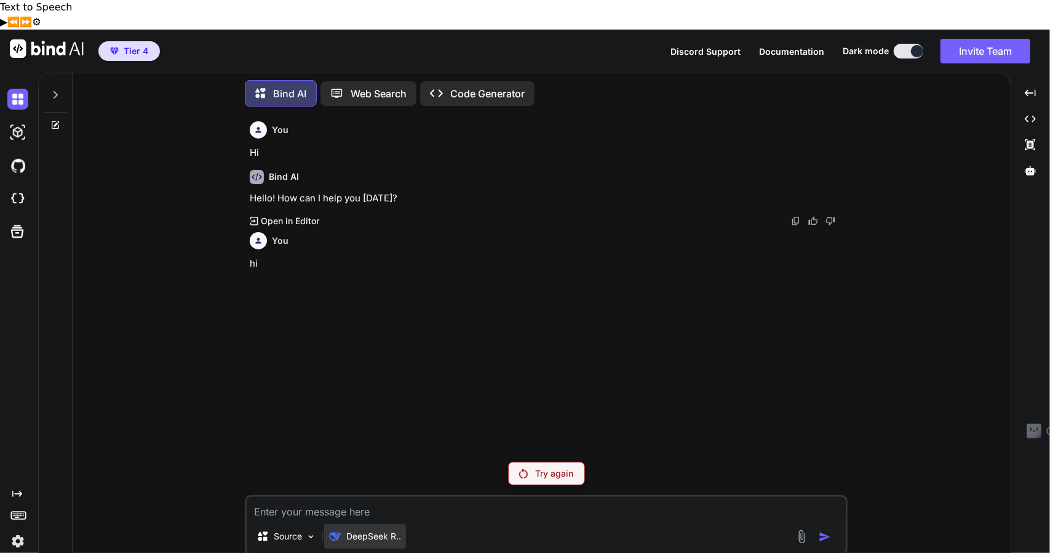
click at [373, 530] on p "DeepSeek R.." at bounding box center [373, 536] width 55 height 12
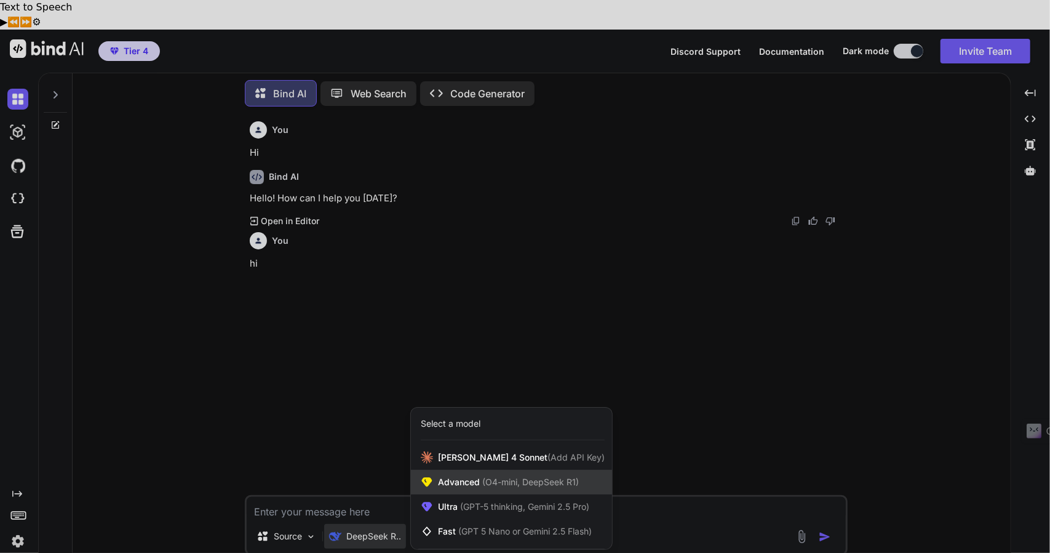
click at [511, 476] on span "Advanced (O4-mini, DeepSeek R1)" at bounding box center [508, 482] width 141 height 12
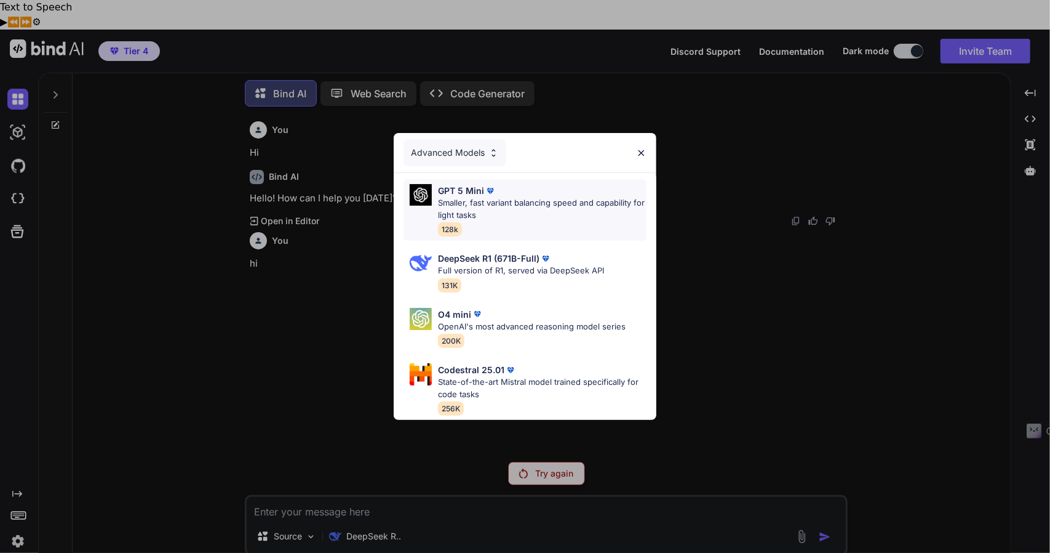
click at [515, 205] on p "Smaller, fast variant balancing speed and capability for light tasks" at bounding box center [542, 209] width 209 height 24
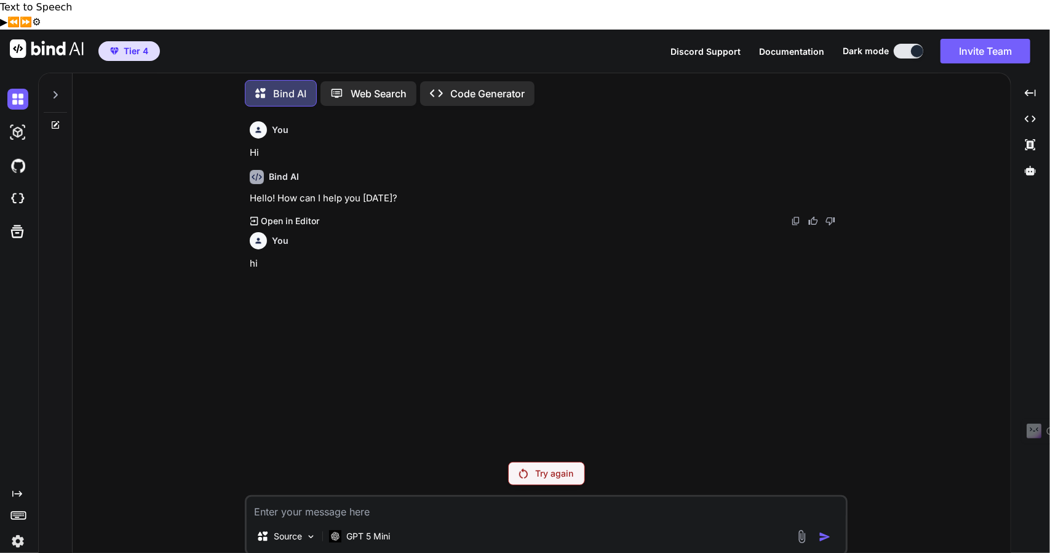
click at [396, 497] on textarea at bounding box center [546, 508] width 599 height 22
type textarea "C"
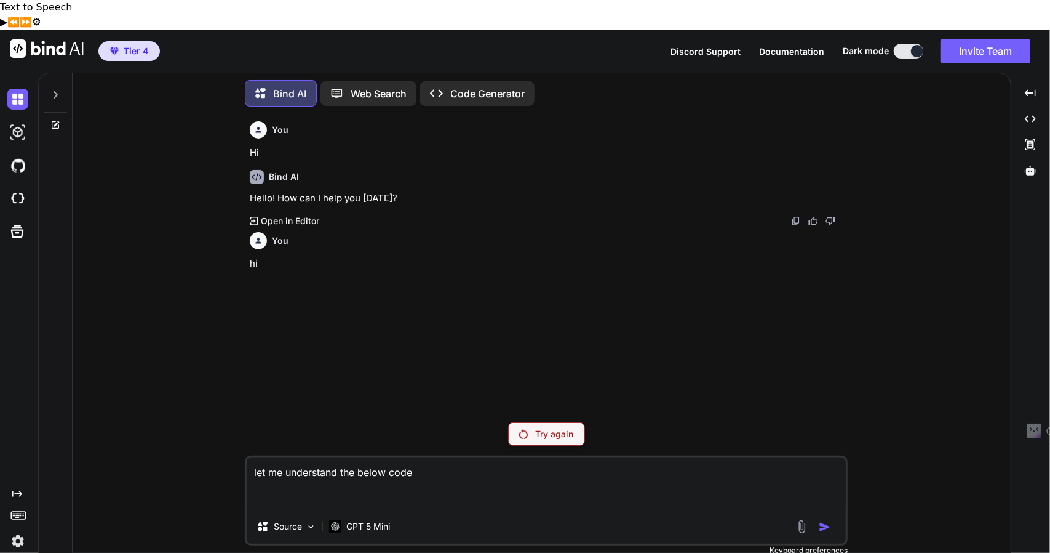
click at [358, 467] on textarea "let me understand the below code" at bounding box center [546, 483] width 599 height 52
paste textarea "https://app.getbind.co/ide?thread=new"
click at [390, 470] on textarea "let me understand the below code" at bounding box center [546, 483] width 599 height 52
paste textarea "package mhrms.infotrack.com.pocmhrms; import android.annotation.TargetApi; impo…"
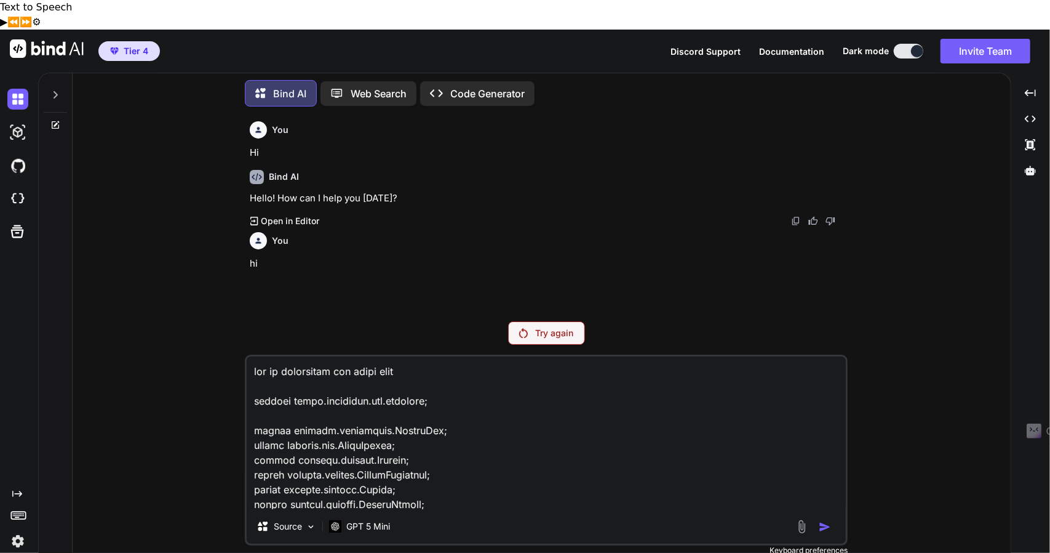
scroll to position [33638, 0]
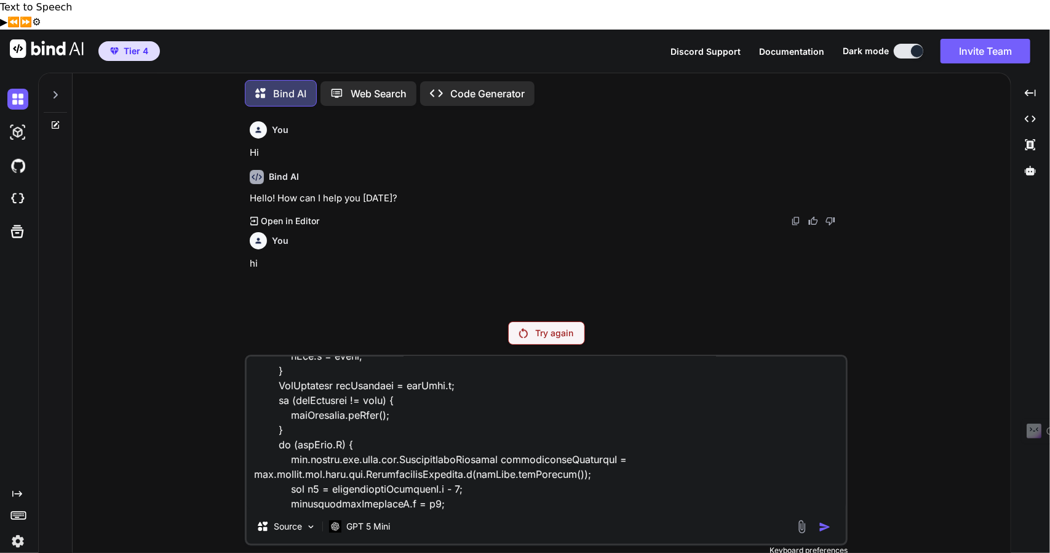
click at [287, 476] on textarea at bounding box center [546, 432] width 599 height 153
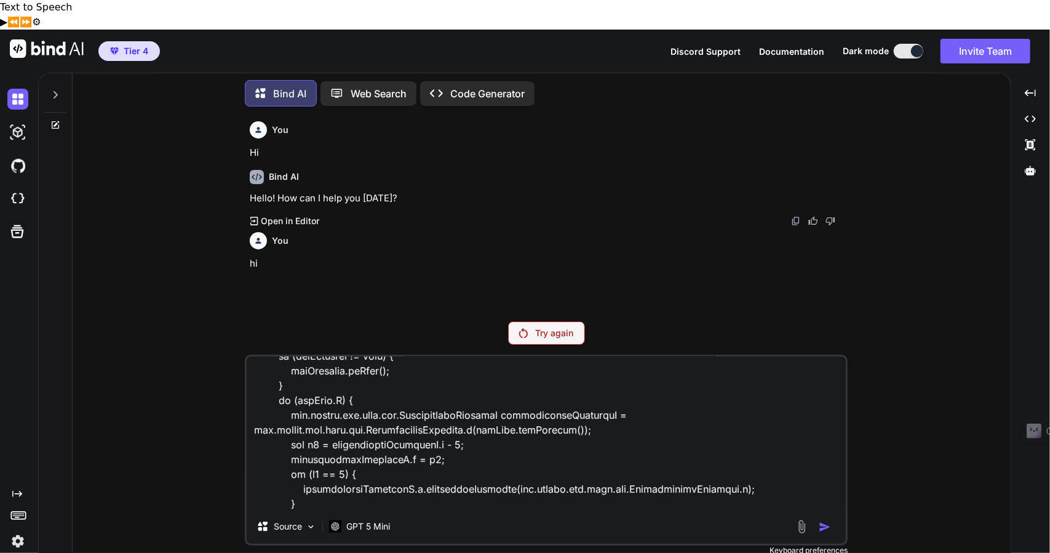
type textarea "let me understand the below code package mhrms.infotrack.com.pocmhrms; import a…"
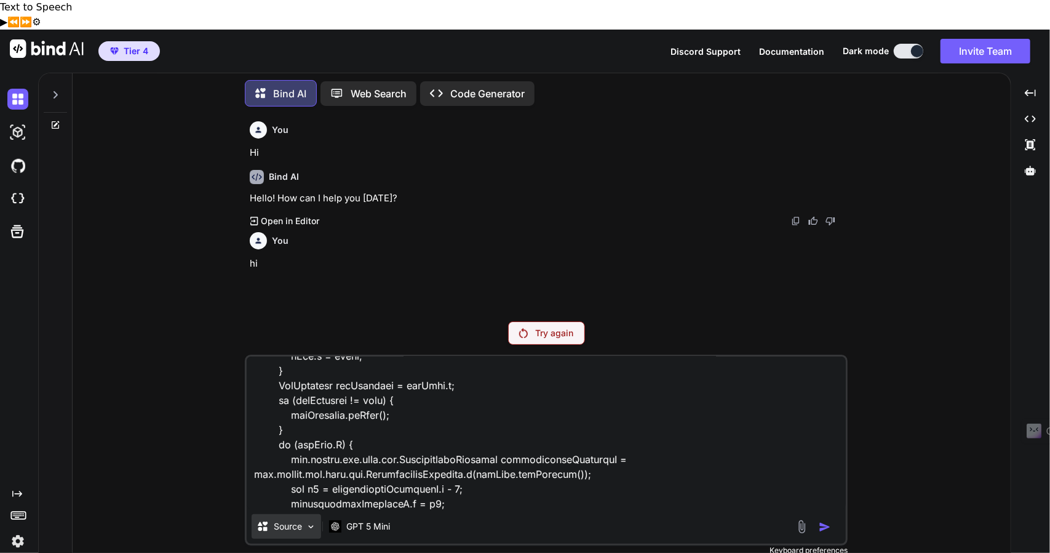
click at [297, 520] on p "Source" at bounding box center [288, 526] width 28 height 12
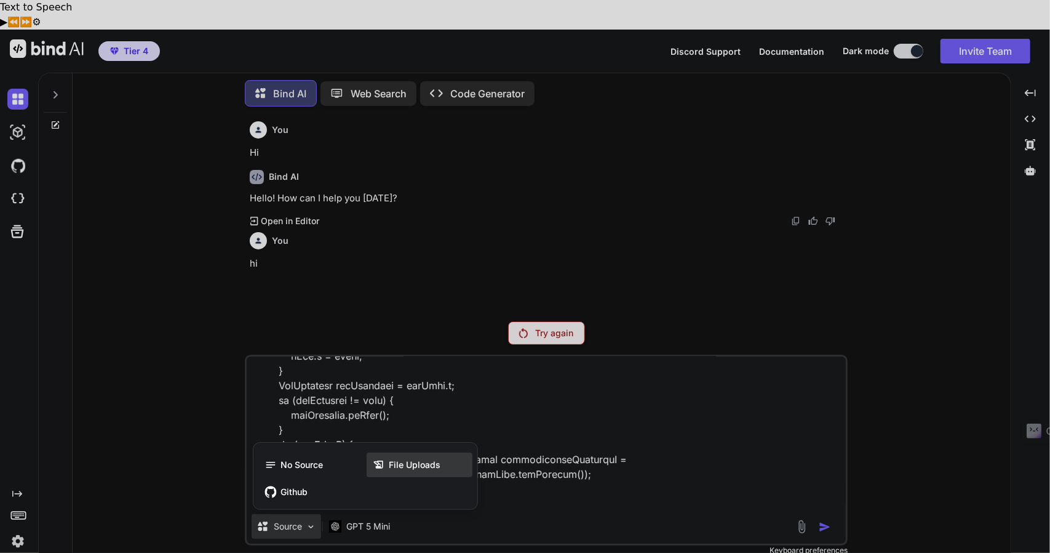
click at [431, 458] on span "File Uploads" at bounding box center [415, 464] width 52 height 12
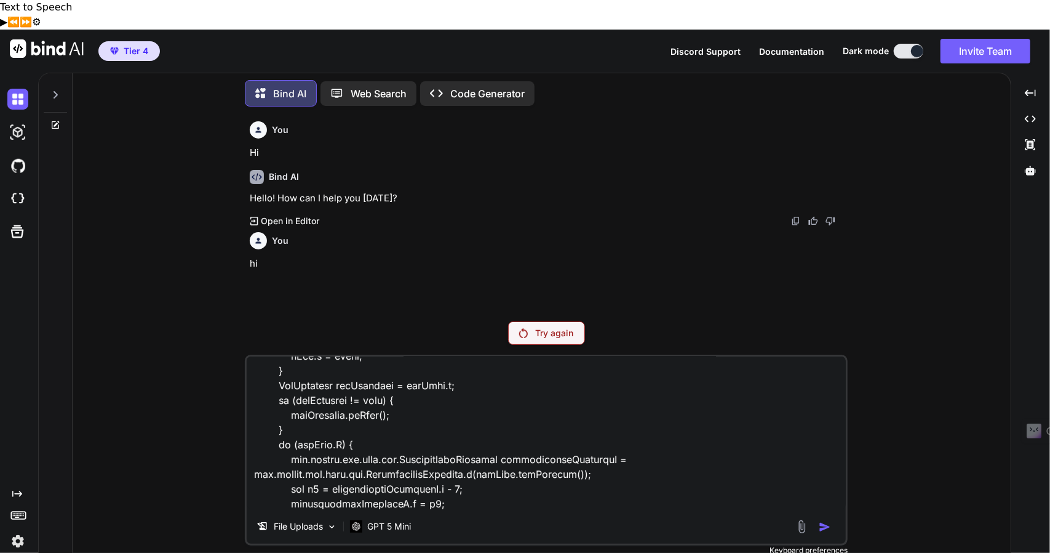
click at [501, 413] on textarea at bounding box center [546, 432] width 599 height 153
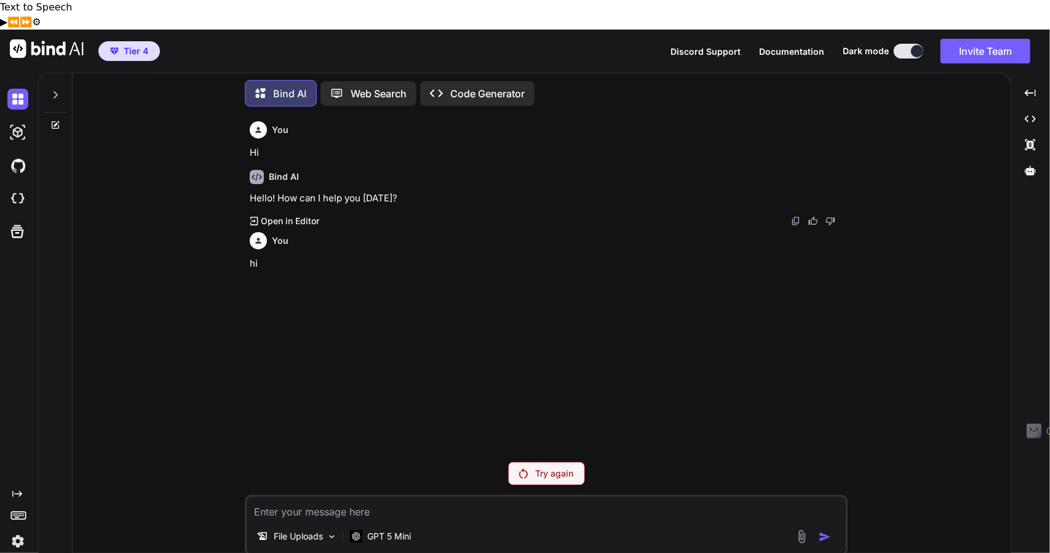
scroll to position [0, 0]
click at [314, 530] on p "File Uploads" at bounding box center [298, 536] width 49 height 12
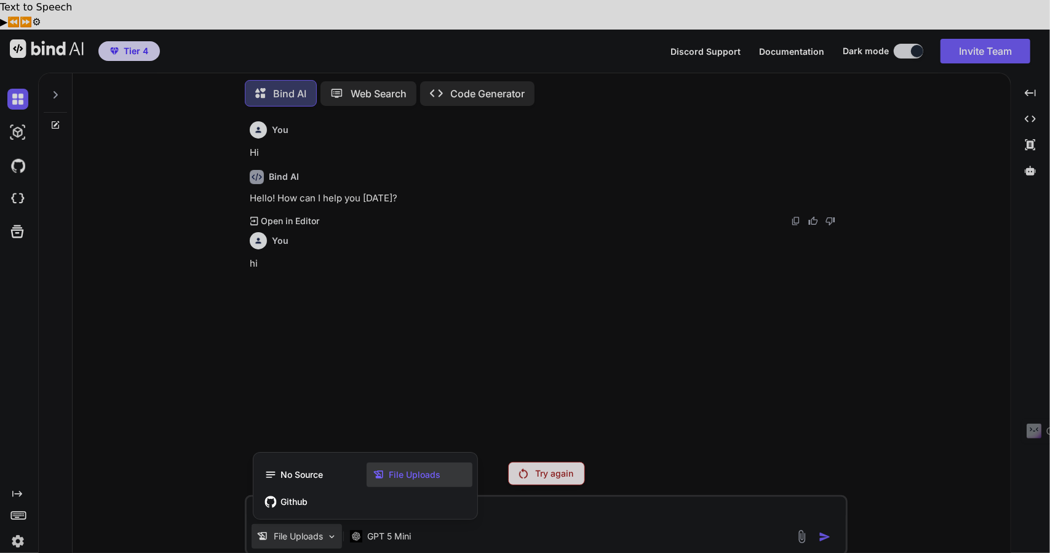
click at [400, 468] on span "File Uploads" at bounding box center [415, 474] width 52 height 12
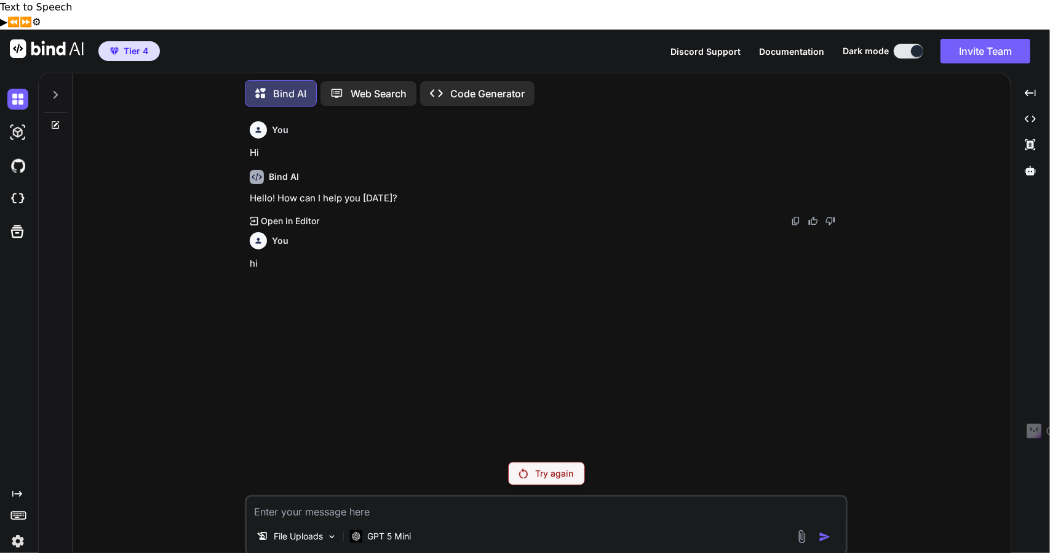
click at [349, 497] on textarea at bounding box center [546, 508] width 599 height 22
paste textarea "package mhrms.infotrack.com.pocmhrms; import android.annotation.TargetApi; impo…"
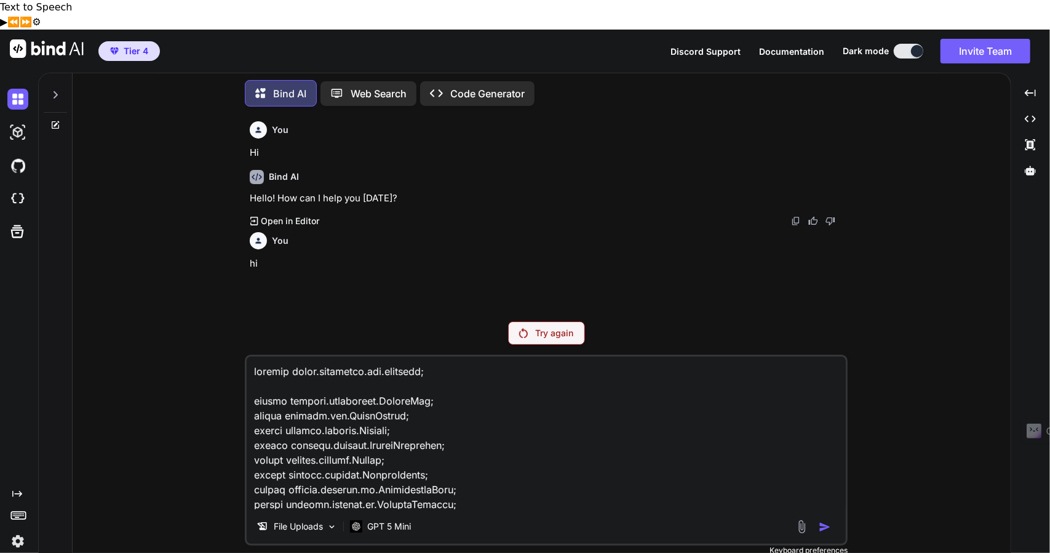
scroll to position [33609, 0]
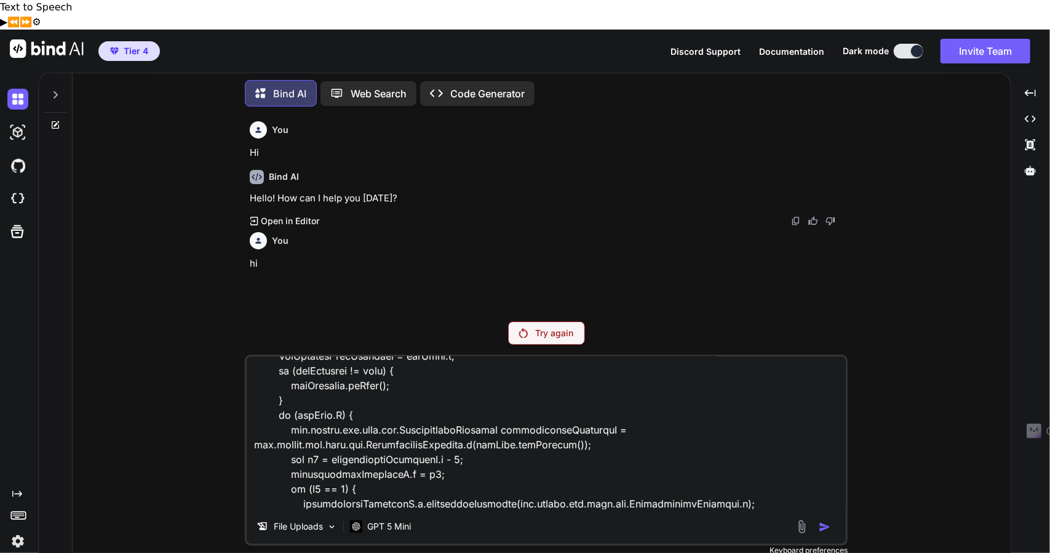
click at [506, 477] on textarea at bounding box center [546, 432] width 599 height 153
type textarea "package mhrms.infotrack.com.pocmhrms; import android.annotation.TargetApi; impo…"
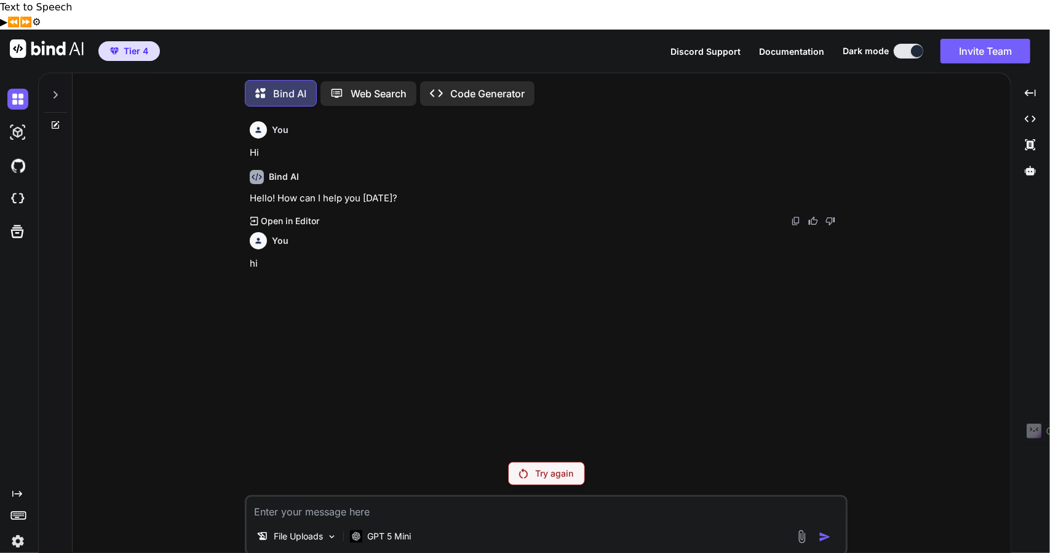
scroll to position [0, 0]
click at [798, 529] on img at bounding box center [802, 536] width 14 height 14
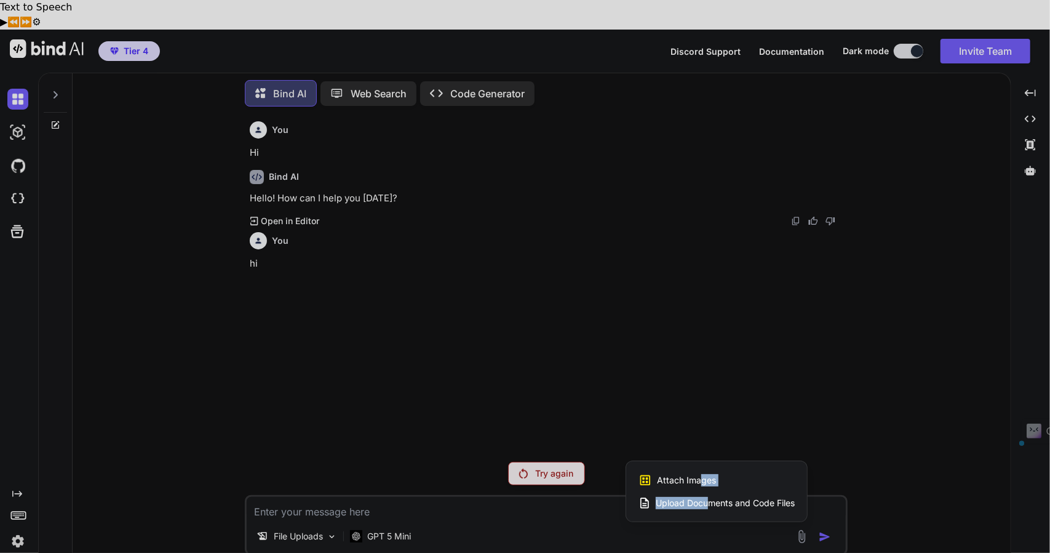
drag, startPoint x: 703, startPoint y: 446, endPoint x: 712, endPoint y: 483, distance: 38.1
click at [712, 483] on div "Attach Images Image attachments are only supported in Claude and Gemini models.…" at bounding box center [716, 491] width 181 height 60
click at [712, 492] on div "Upload Documents and Code Files" at bounding box center [717, 503] width 156 height 22
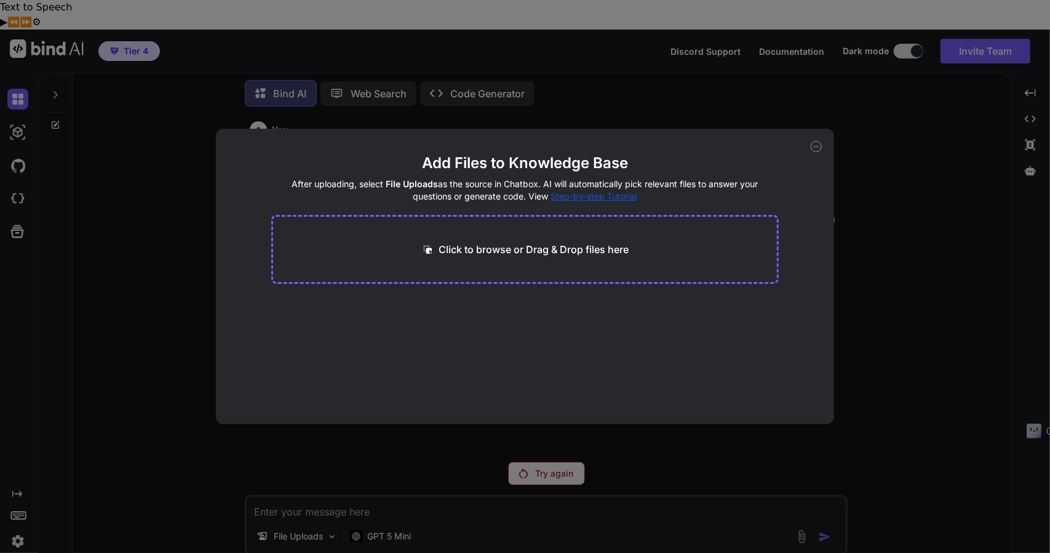
click at [506, 250] on p "Click to browse or Drag & Drop files here" at bounding box center [534, 249] width 190 height 15
type input "C:\fakepath\test.txt"
click at [398, 303] on div at bounding box center [391, 305] width 15 height 15
click at [815, 146] on icon at bounding box center [817, 146] width 4 height 0
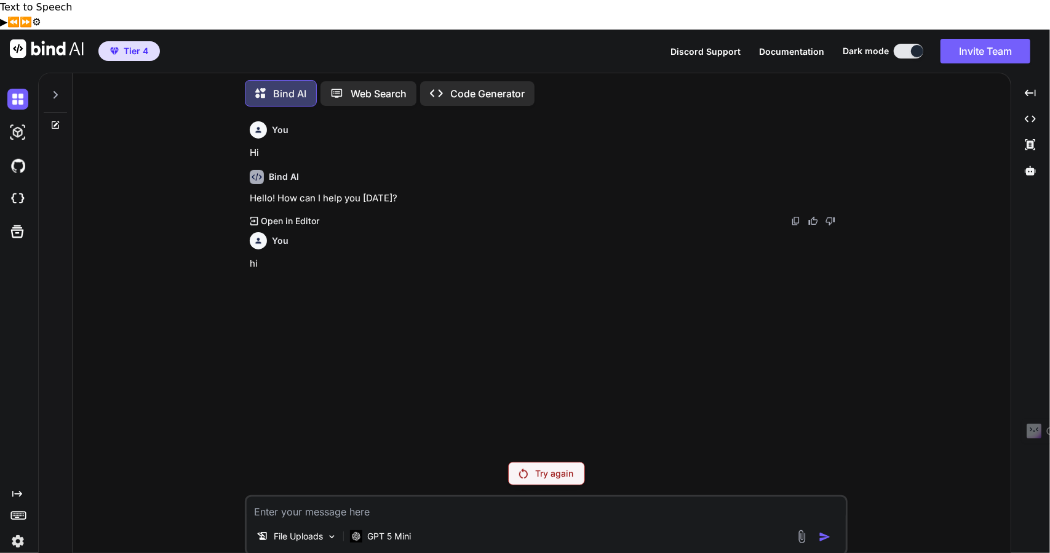
click at [792, 524] on div "File Uploads GPT 5 Mini" at bounding box center [546, 539] width 599 height 30
click at [797, 529] on img at bounding box center [802, 536] width 14 height 14
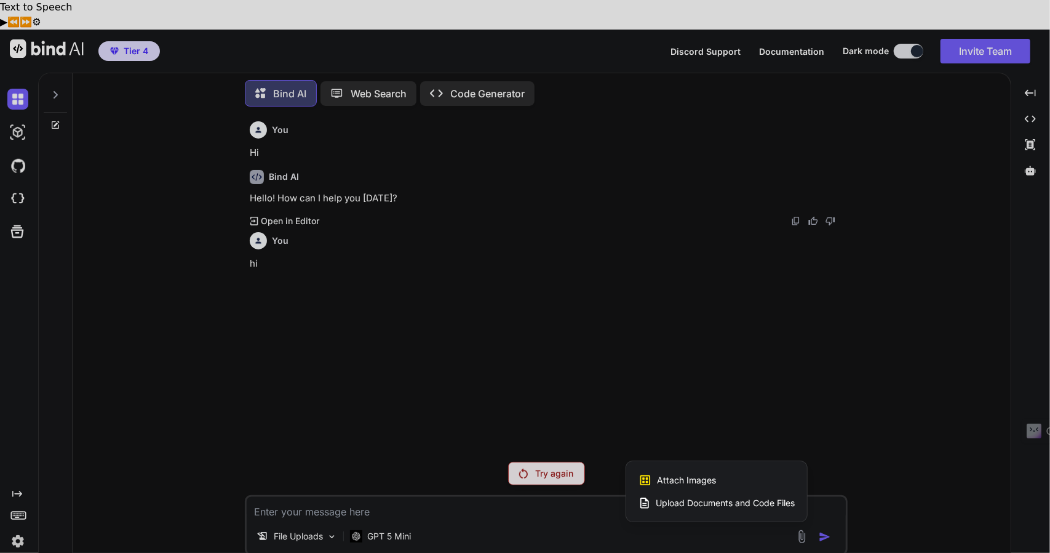
click at [730, 497] on span "Upload Documents and Code Files" at bounding box center [725, 503] width 139 height 12
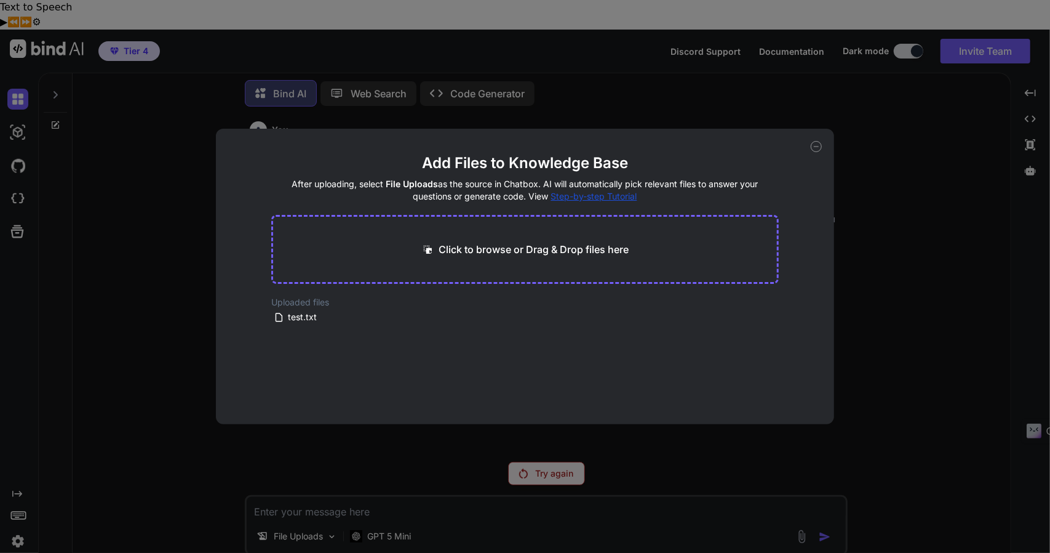
click at [815, 150] on icon at bounding box center [816, 146] width 11 height 11
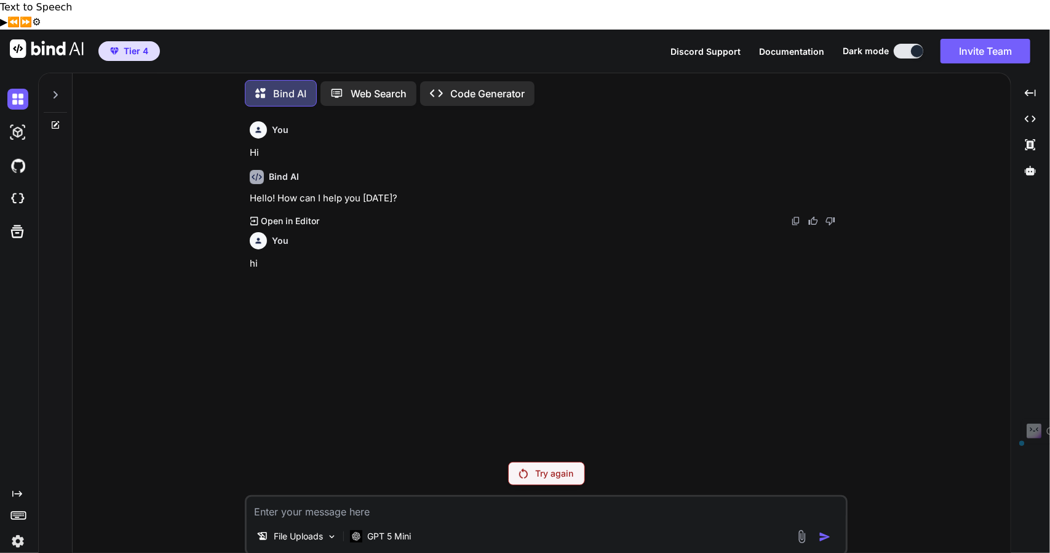
click at [815, 170] on div "Bind AI" at bounding box center [548, 177] width 596 height 14
click at [313, 530] on p "File Uploads" at bounding box center [298, 536] width 49 height 12
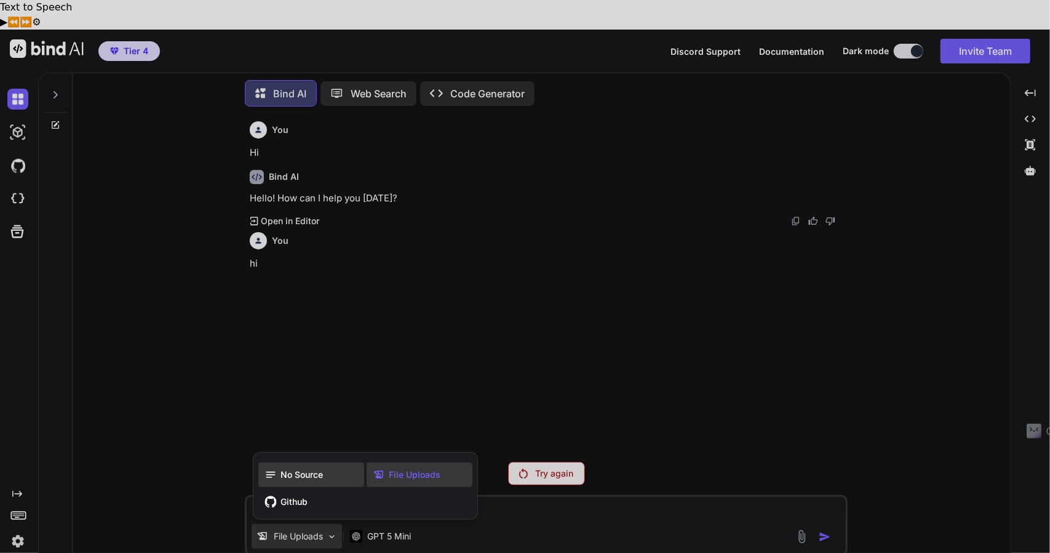
click at [309, 462] on div "No Source" at bounding box center [311, 474] width 106 height 25
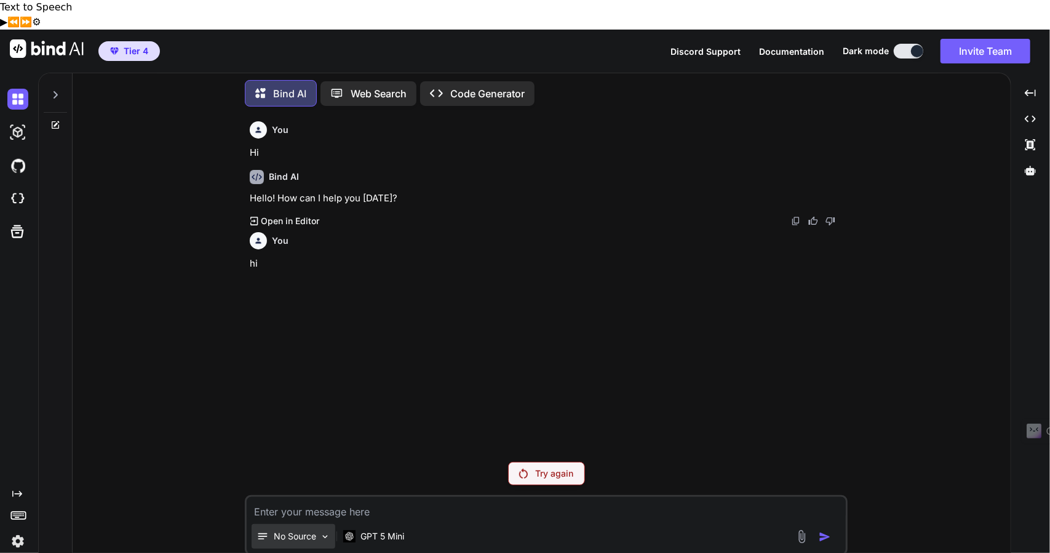
click at [321, 531] on img at bounding box center [325, 536] width 10 height 10
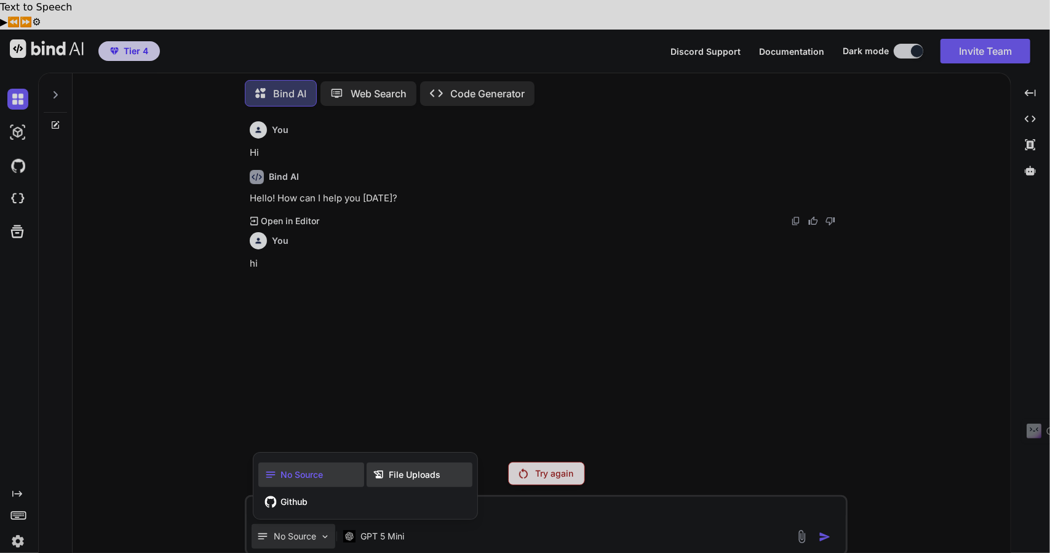
click at [420, 468] on span "File Uploads" at bounding box center [415, 474] width 52 height 12
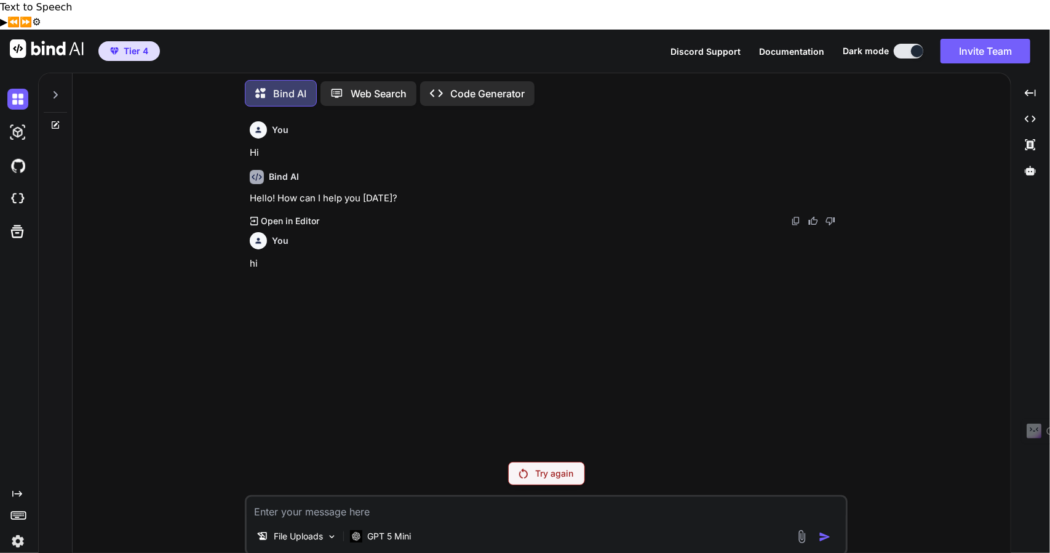
click at [801, 529] on img at bounding box center [802, 536] width 14 height 14
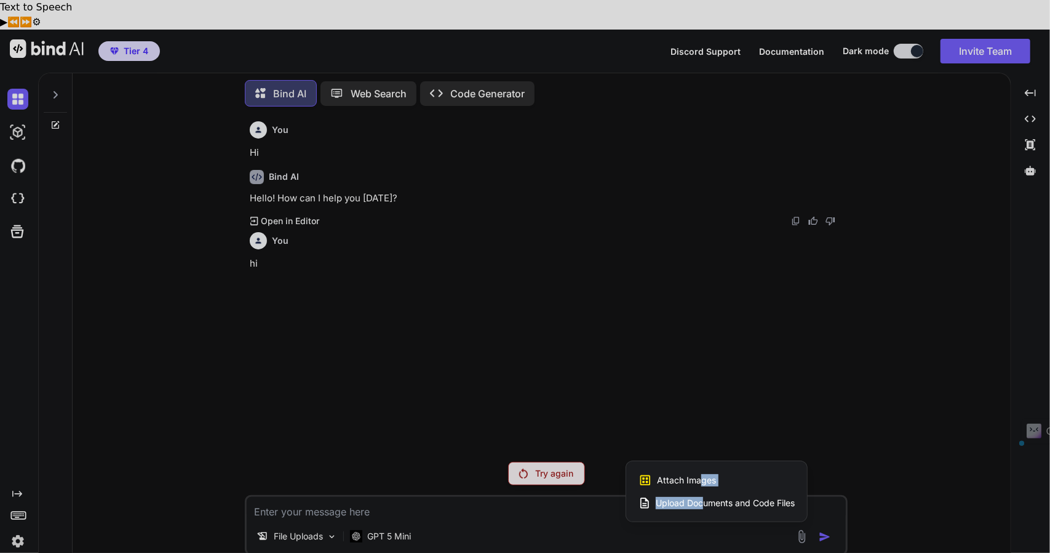
drag, startPoint x: 703, startPoint y: 443, endPoint x: 704, endPoint y: 473, distance: 30.2
click at [704, 473] on div "Attach Images Image attachments are only supported in Claude and Gemini models.…" at bounding box center [716, 491] width 181 height 60
click at [704, 497] on span "Upload Documents and Code Files" at bounding box center [725, 503] width 139 height 12
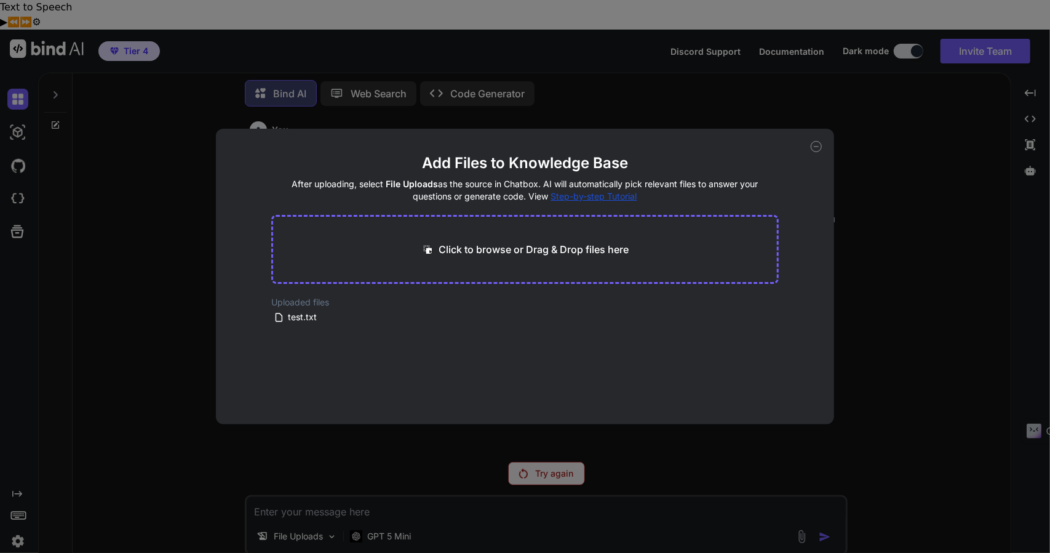
click at [556, 264] on div "Click to browse or Drag & Drop files here" at bounding box center [524, 249] width 507 height 69
click at [610, 199] on span "Step-by-step Tutorial" at bounding box center [594, 196] width 86 height 10
click at [808, 150] on div "Add Files to Knowledge Base After uploading, select File Uploads as the source …" at bounding box center [525, 276] width 618 height 295
click at [815, 146] on icon at bounding box center [816, 146] width 11 height 11
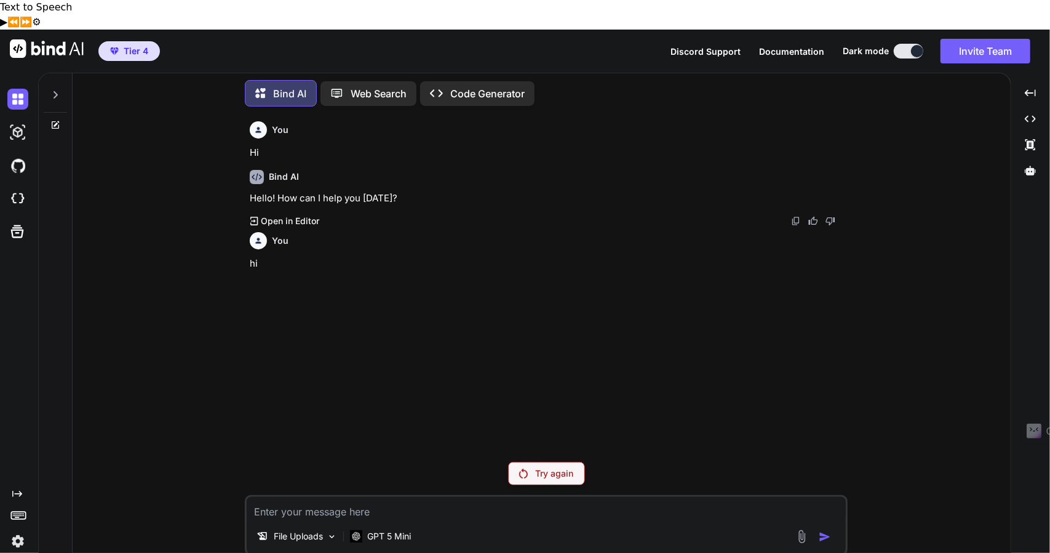
click at [347, 497] on textarea at bounding box center [546, 508] width 599 height 22
paste textarea "package mhrms.infotrack.com.pocmhrms; import android.annotation.TargetApi; impo…"
type textarea "package mhrms.infotrack.com.pocmhrms; import android.annotation.TargetApi; impo…"
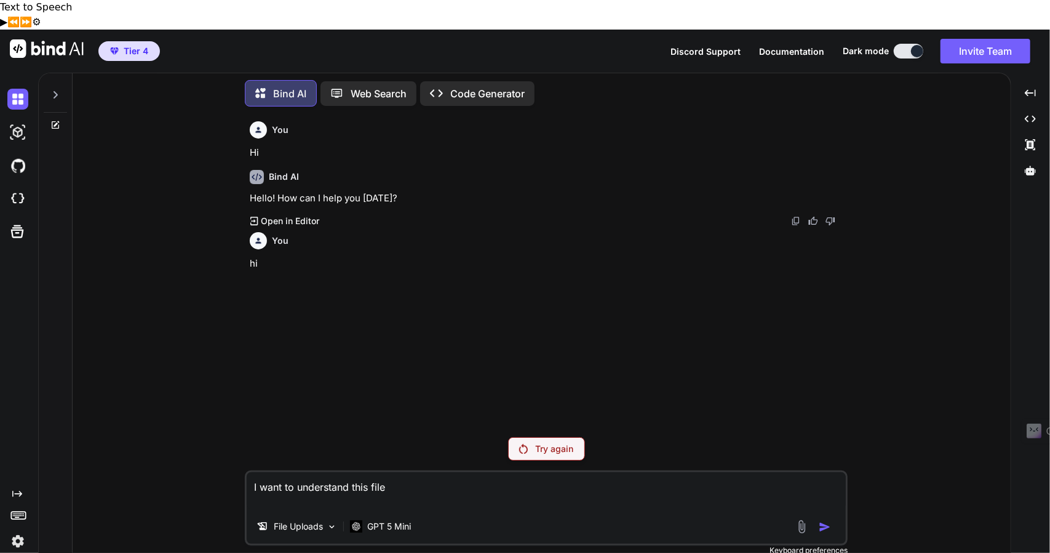
click at [821, 514] on div "File Uploads GPT 5 Mini" at bounding box center [546, 529] width 599 height 30
click at [378, 520] on p "GPT 5 Mini" at bounding box center [389, 526] width 44 height 12
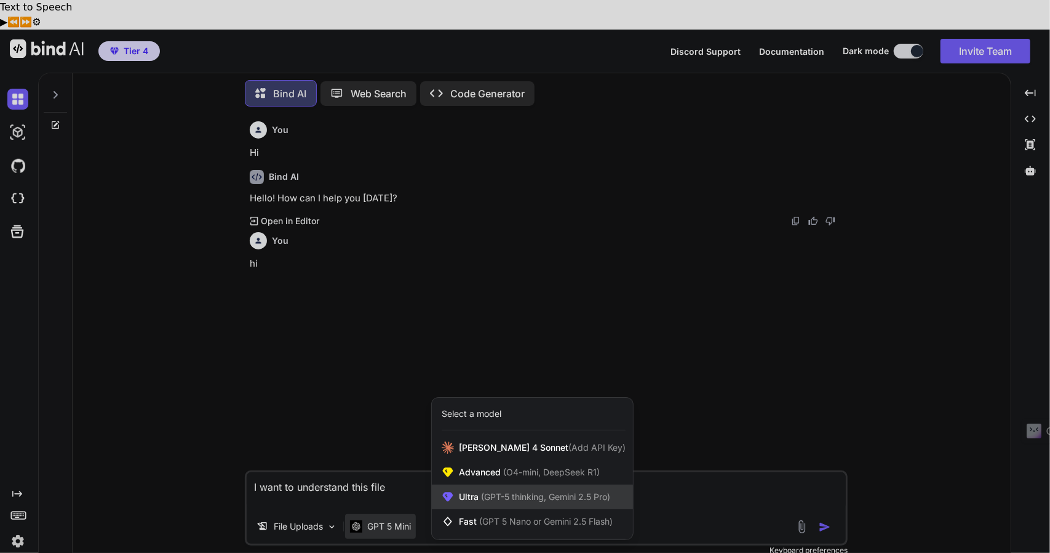
click at [527, 491] on span "(GPT-5 thinking, Gemini 2.5 Pro)" at bounding box center [545, 496] width 132 height 10
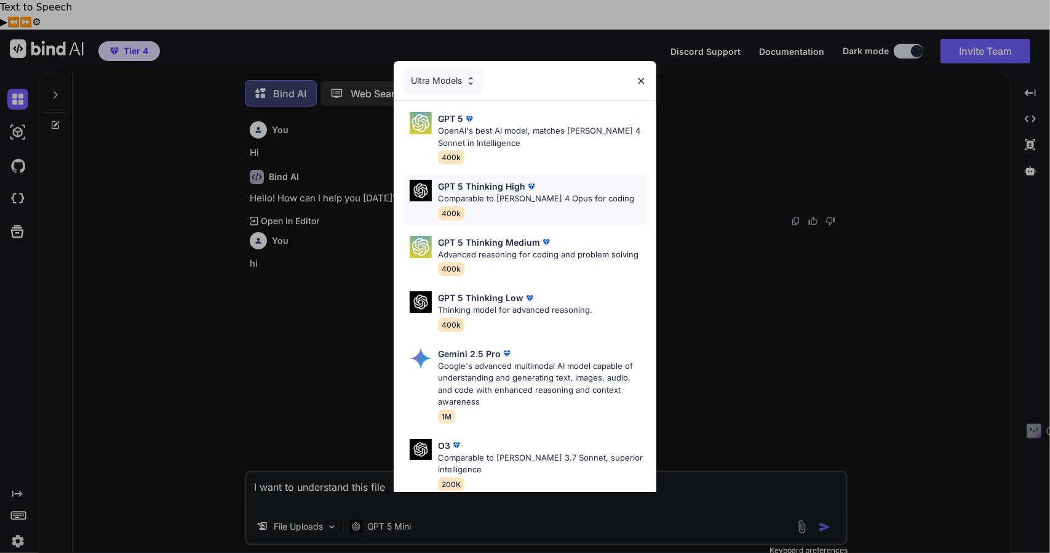
click at [517, 191] on p "GPT 5 Thinking High" at bounding box center [481, 186] width 87 height 13
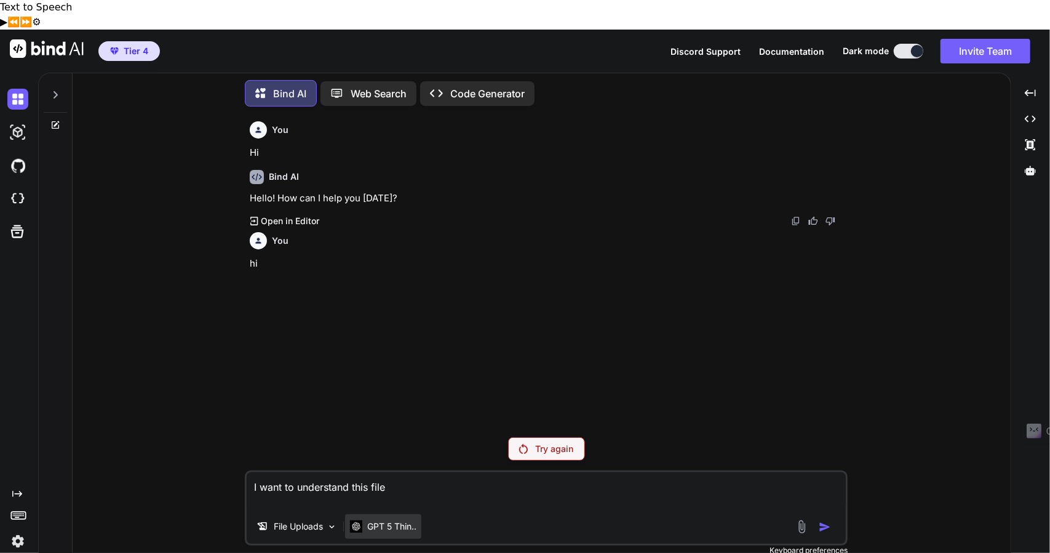
click at [395, 520] on p "GPT 5 Thin.." at bounding box center [391, 526] width 49 height 12
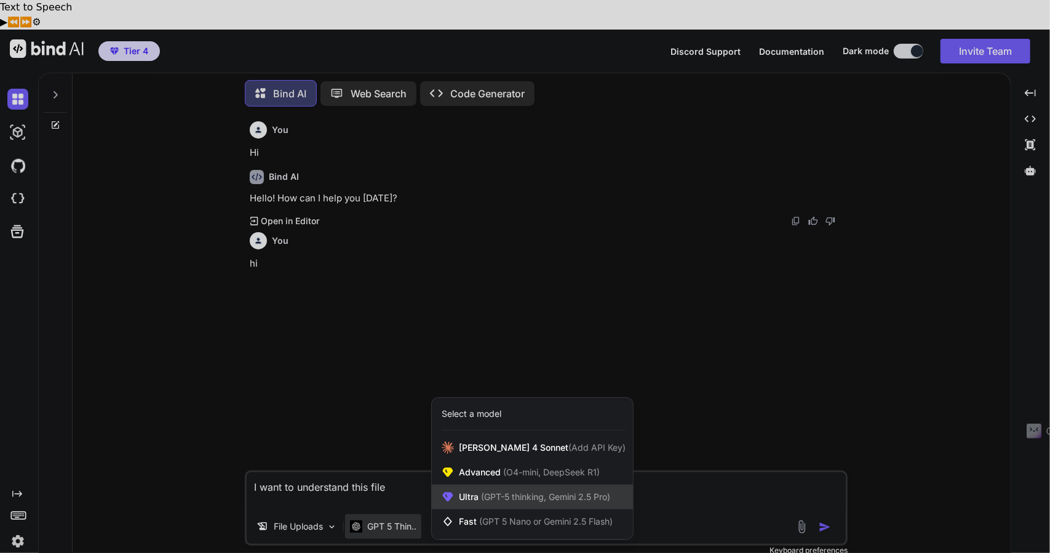
click at [518, 491] on span "(GPT-5 thinking, Gemini 2.5 Pro)" at bounding box center [545, 496] width 132 height 10
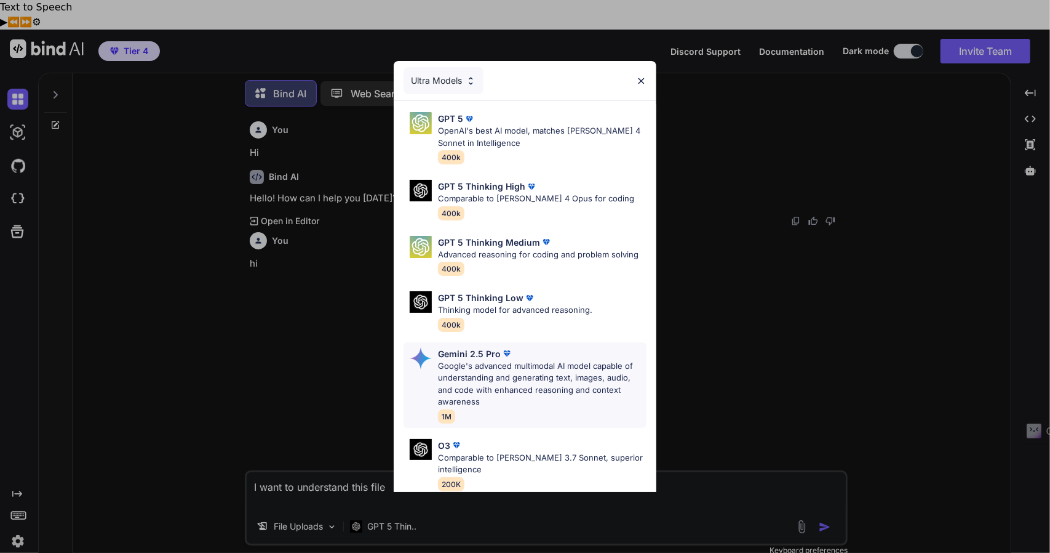
scroll to position [31, 0]
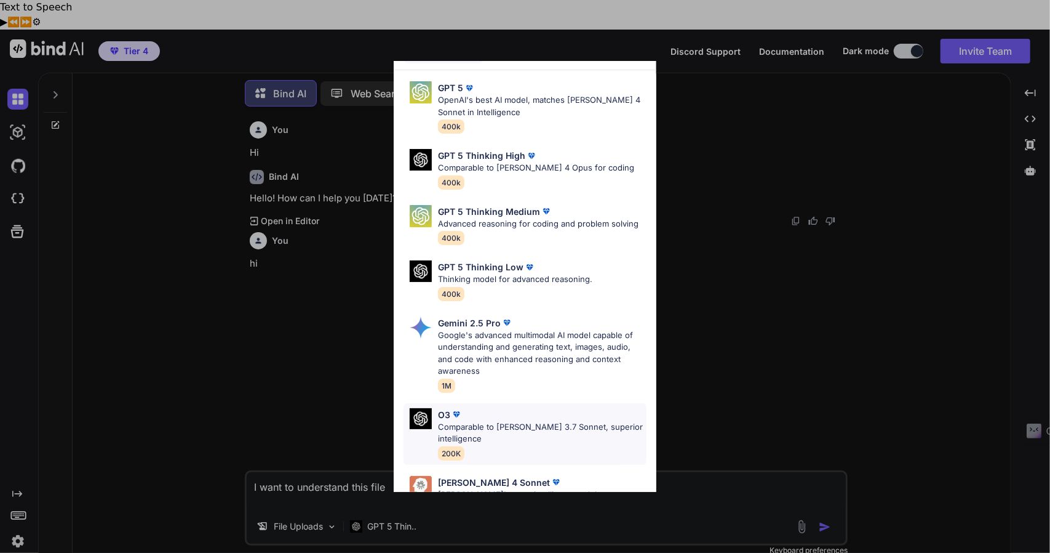
click at [505, 428] on p "Comparable to Claude 3.7 Sonnet, superior intelligence" at bounding box center [542, 433] width 209 height 24
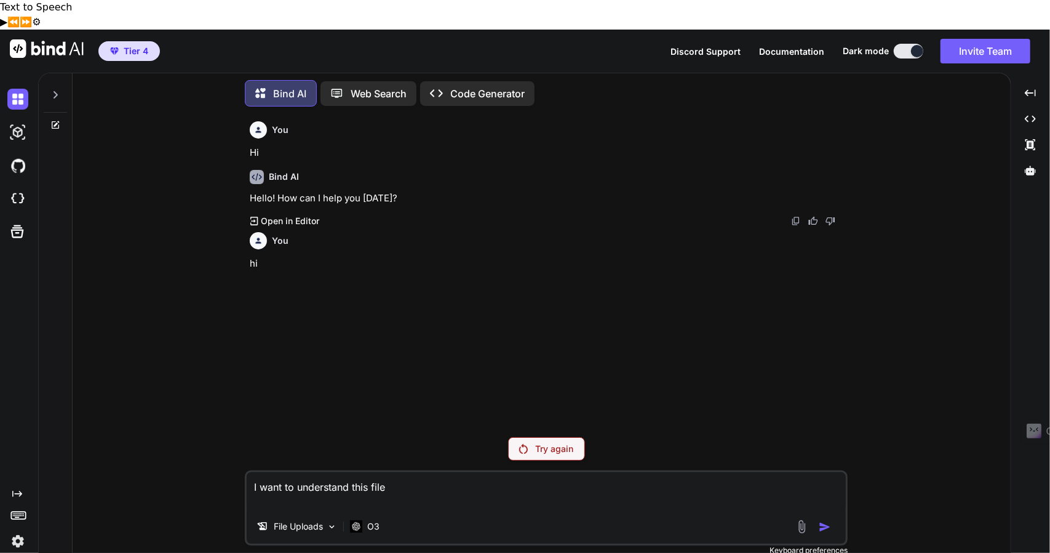
click at [386, 473] on textarea "I want to understand this file" at bounding box center [546, 490] width 599 height 37
click at [308, 514] on div "File Uploads" at bounding box center [297, 526] width 90 height 25
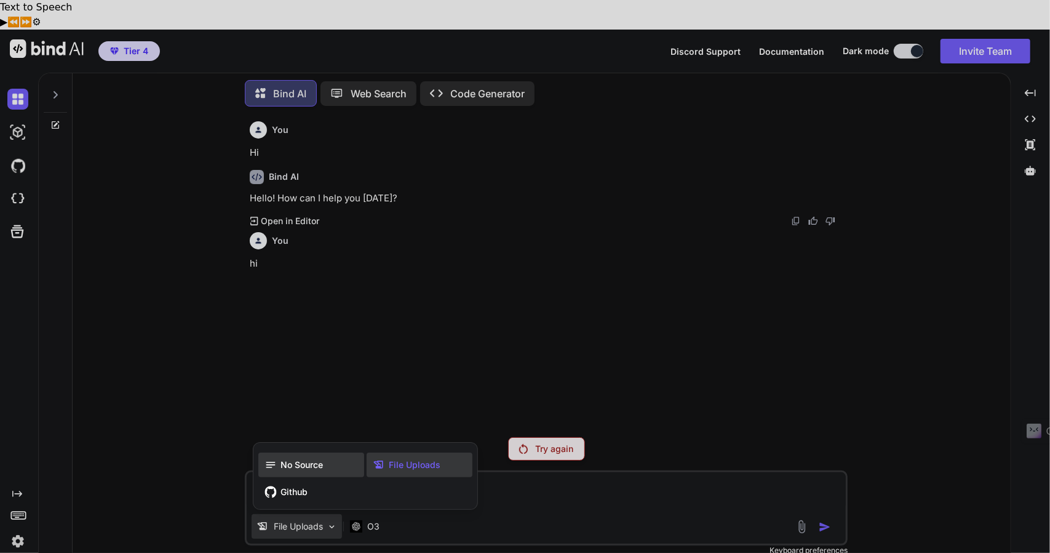
click at [298, 458] on span "No Source" at bounding box center [302, 464] width 42 height 12
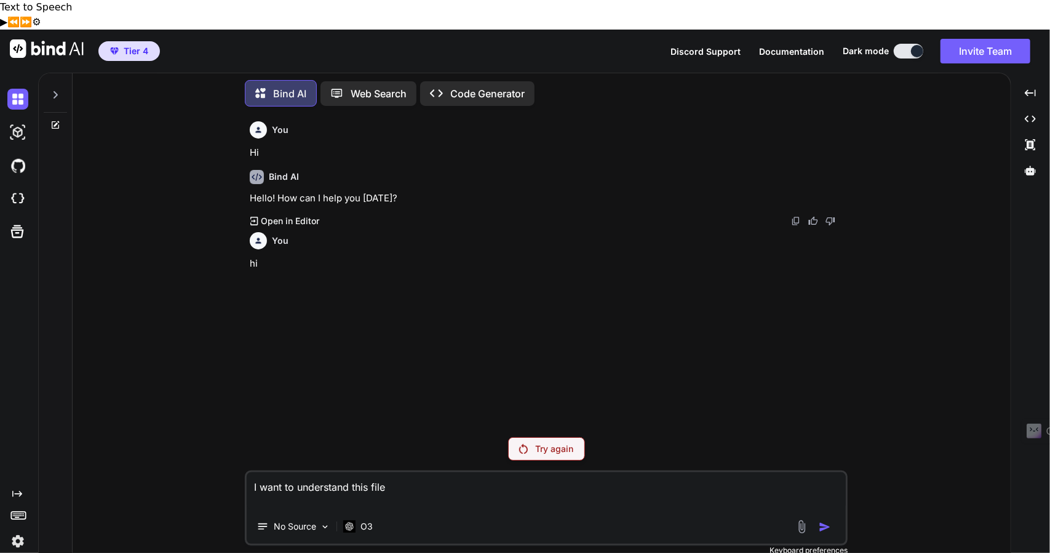
click at [813, 519] on div at bounding box center [815, 526] width 41 height 14
click at [818, 519] on div at bounding box center [815, 526] width 41 height 14
click at [290, 477] on textarea "I want to understand this file" at bounding box center [546, 490] width 599 height 37
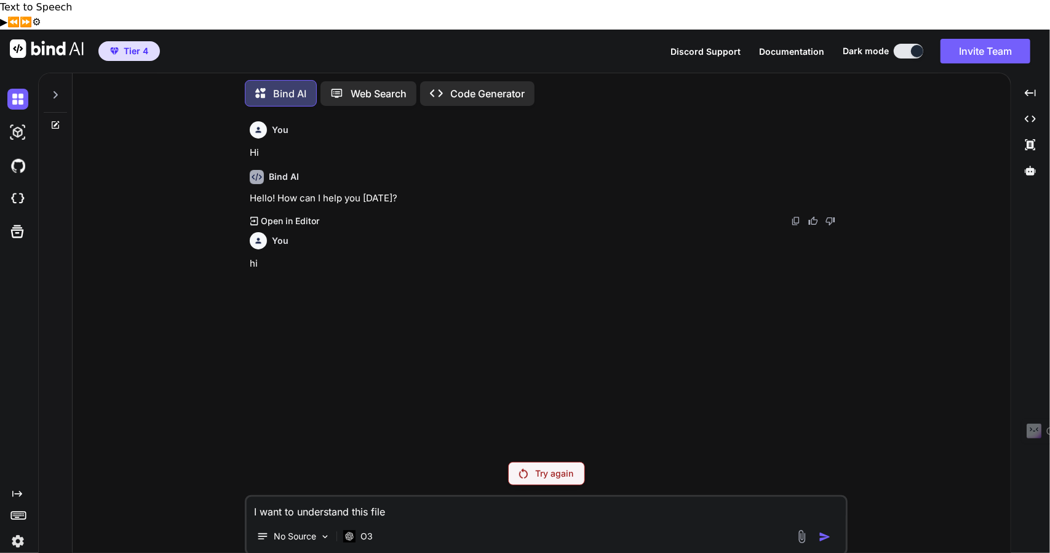
type textarea "I want to understand this file"
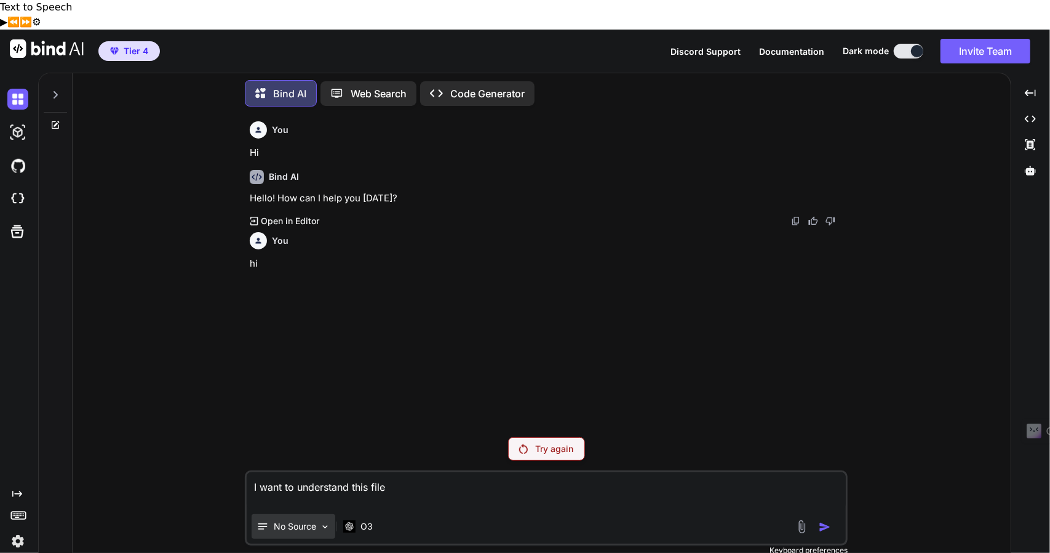
click at [308, 520] on p "No Source" at bounding box center [295, 526] width 42 height 12
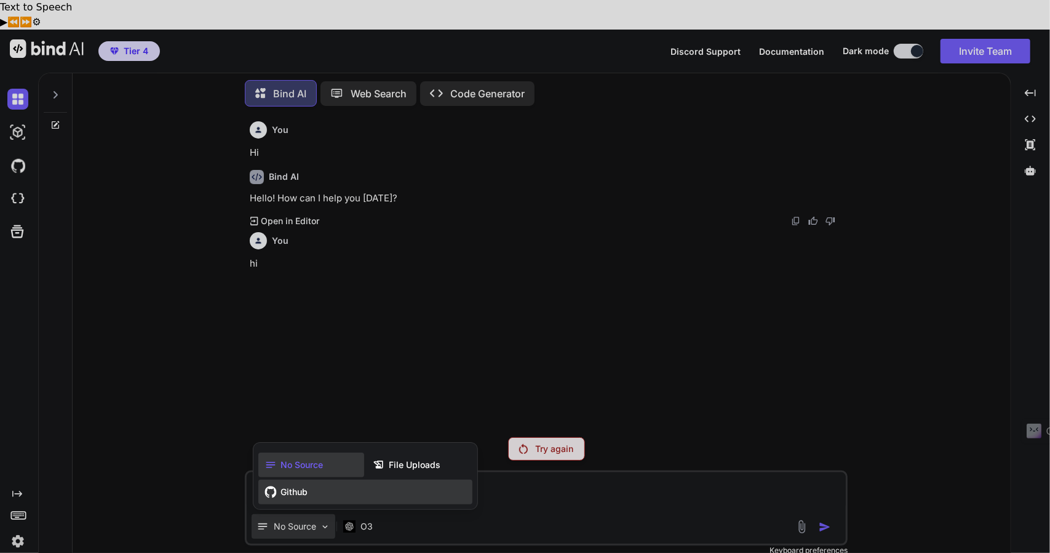
click at [317, 479] on div "Github" at bounding box center [365, 491] width 214 height 25
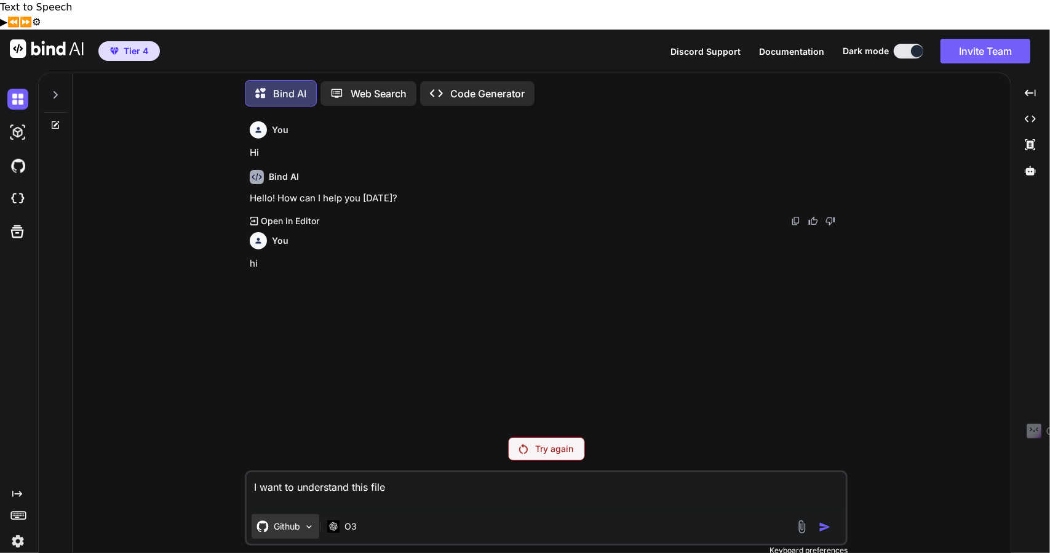
click at [308, 521] on img at bounding box center [309, 526] width 10 height 10
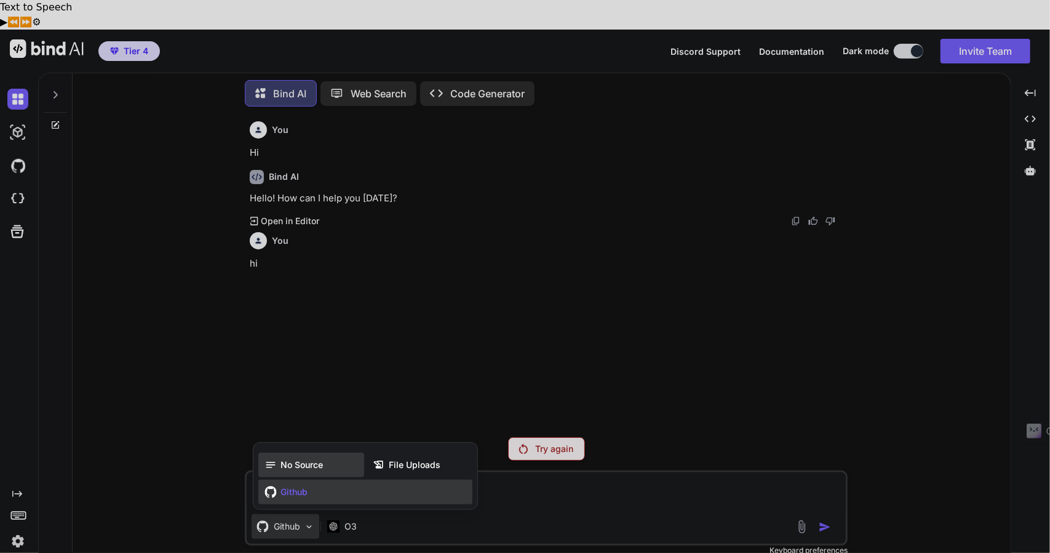
click at [311, 458] on span "No Source" at bounding box center [302, 464] width 42 height 12
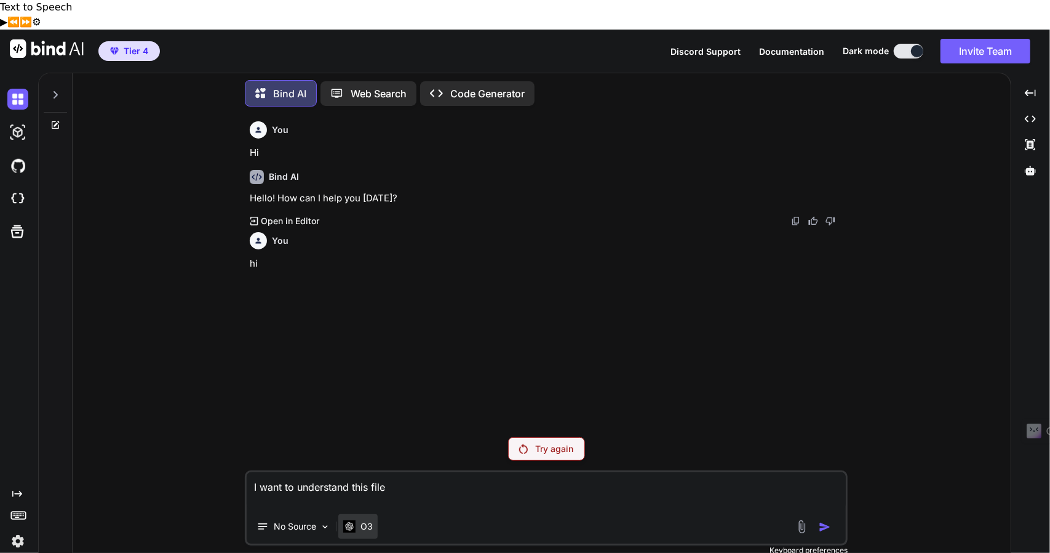
click at [364, 520] on p "O3" at bounding box center [367, 526] width 12 height 12
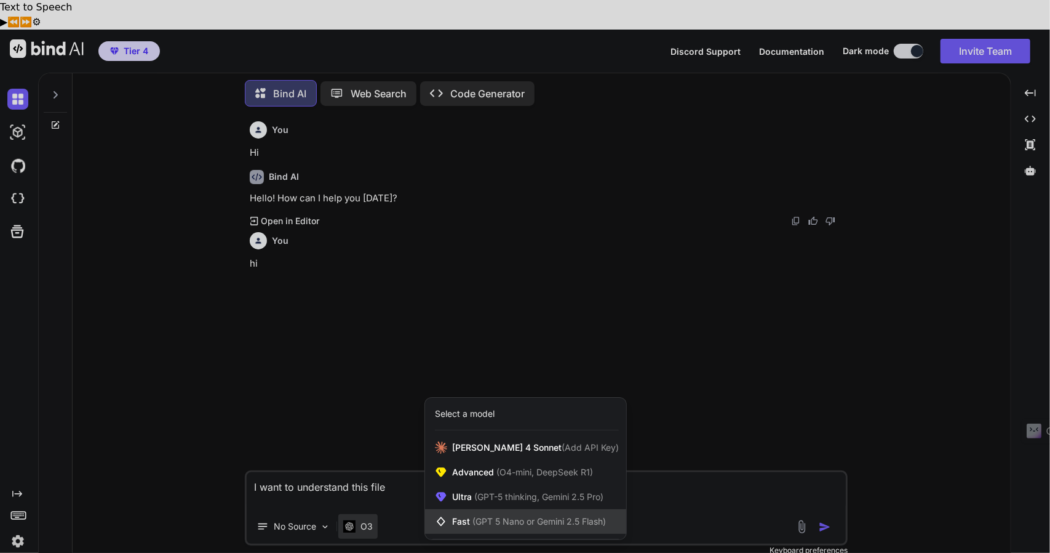
click at [499, 516] on span "(GPT 5 Nano or Gemini 2.5 Flash)" at bounding box center [540, 521] width 134 height 10
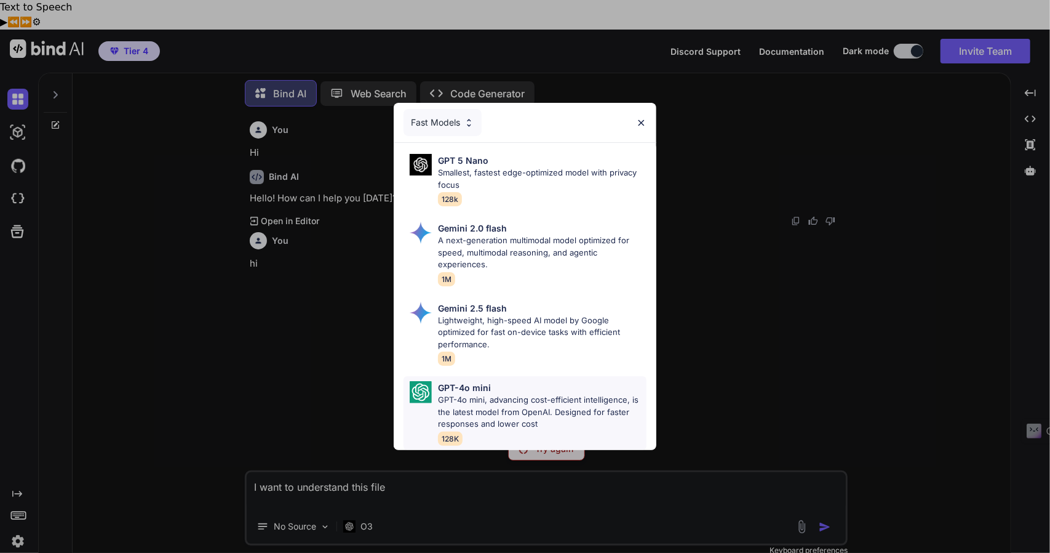
click at [501, 399] on p "GPT-4o mini, advancing cost-efficient intelligence, is the latest model from Op…" at bounding box center [542, 412] width 209 height 36
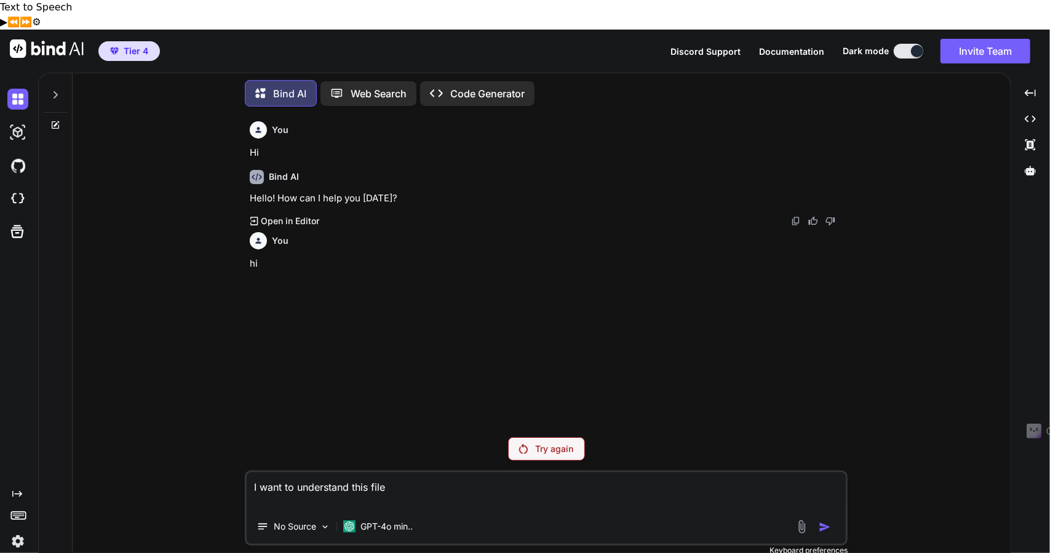
click at [421, 472] on textarea "I want to understand this file" at bounding box center [546, 490] width 599 height 37
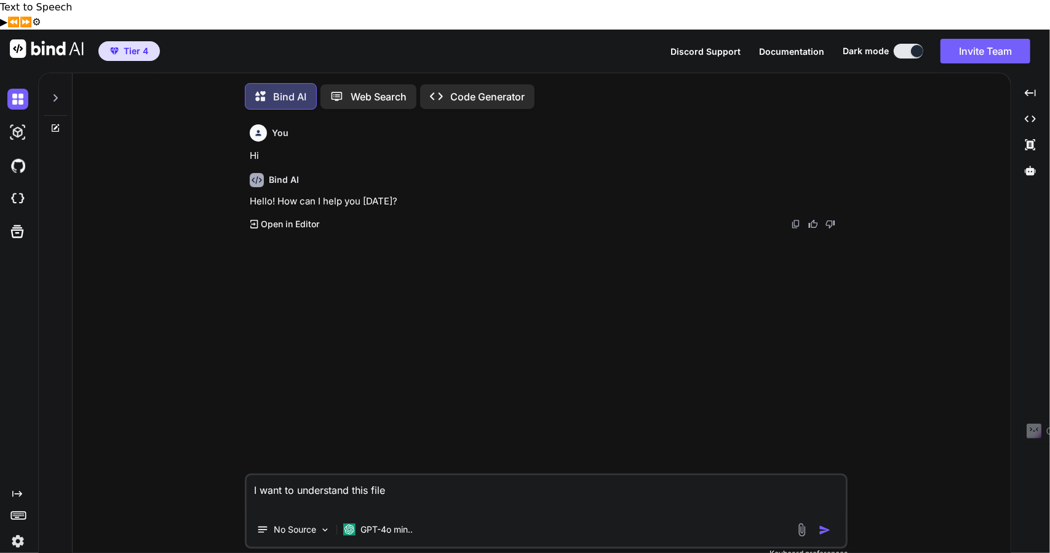
scroll to position [5, 0]
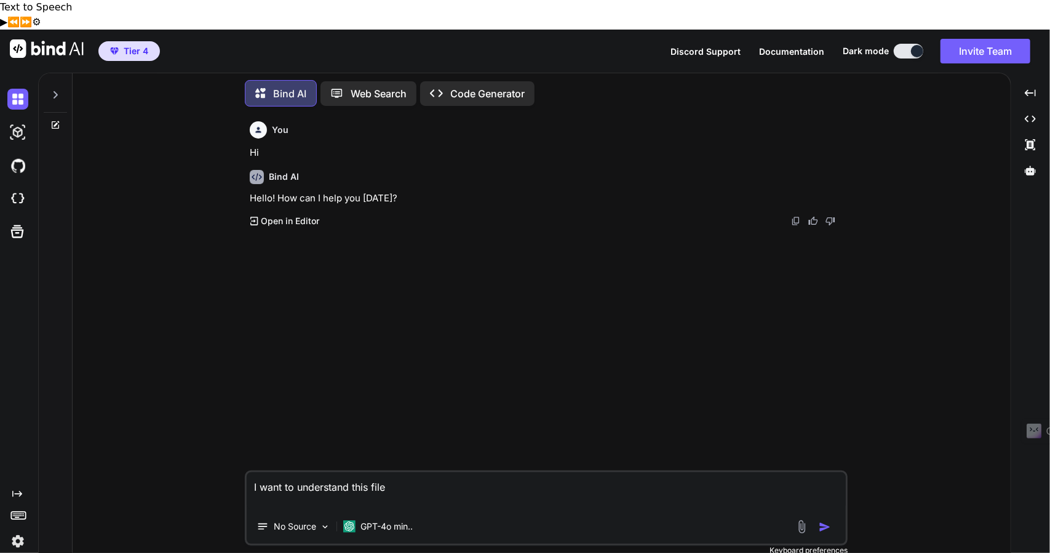
click at [804, 519] on img at bounding box center [802, 526] width 14 height 14
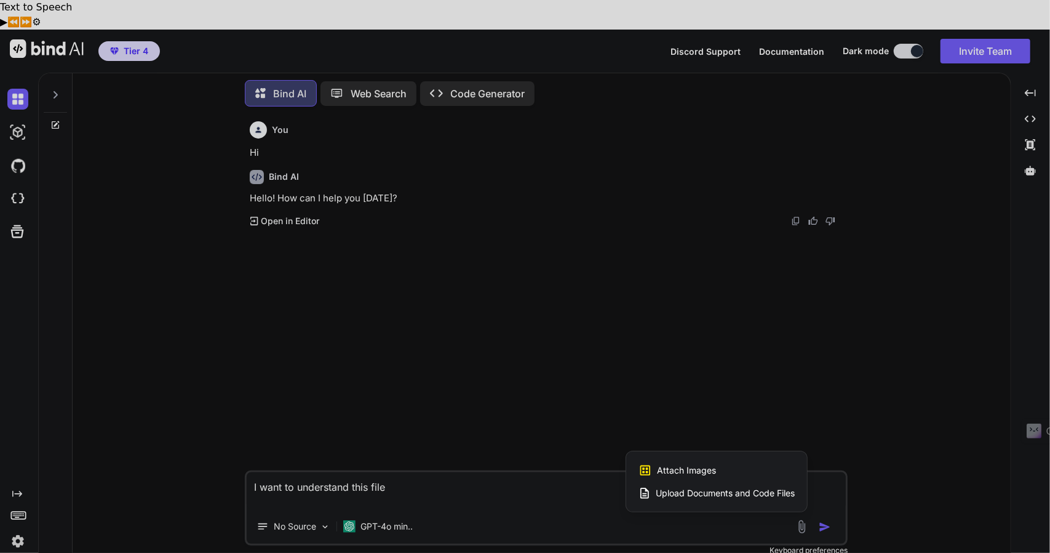
click at [728, 487] on span "Upload Documents and Code Files" at bounding box center [725, 493] width 139 height 12
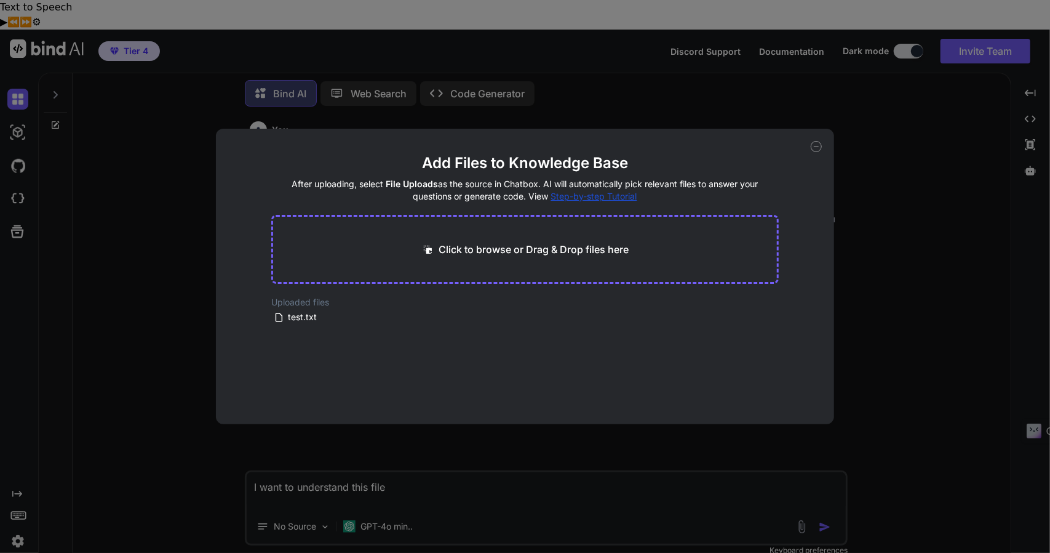
click at [812, 150] on icon at bounding box center [816, 146] width 11 height 11
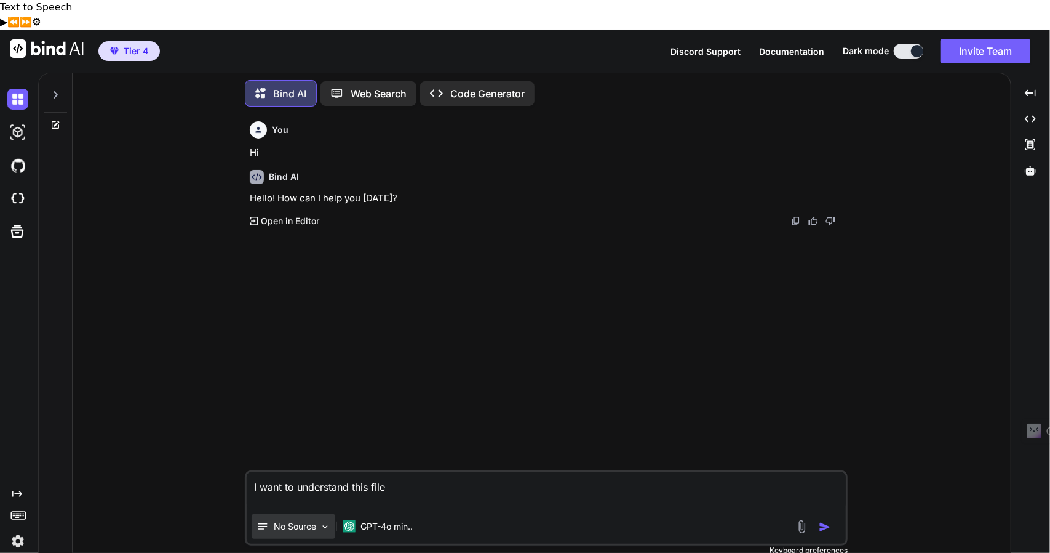
click at [309, 520] on p "No Source" at bounding box center [295, 526] width 42 height 12
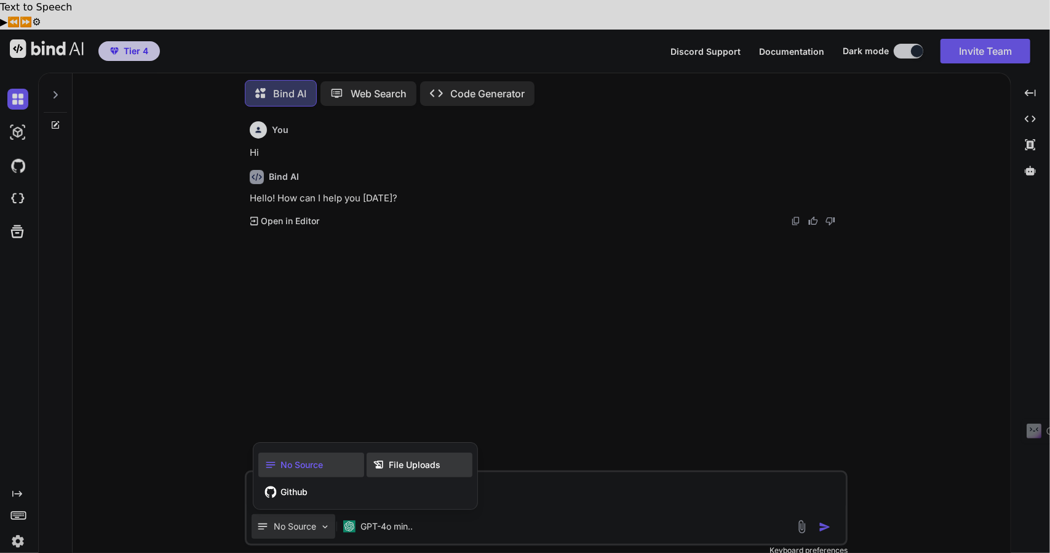
click at [409, 458] on span "File Uploads" at bounding box center [415, 464] width 52 height 12
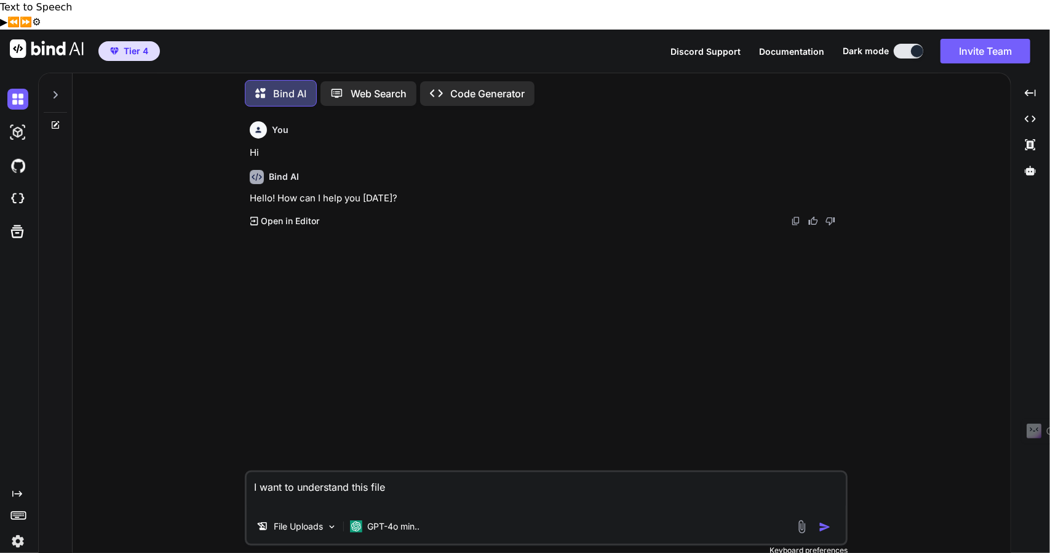
click at [818, 519] on div at bounding box center [815, 526] width 41 height 14
click at [828, 521] on img "button" at bounding box center [825, 527] width 12 height 12
type textarea "x"
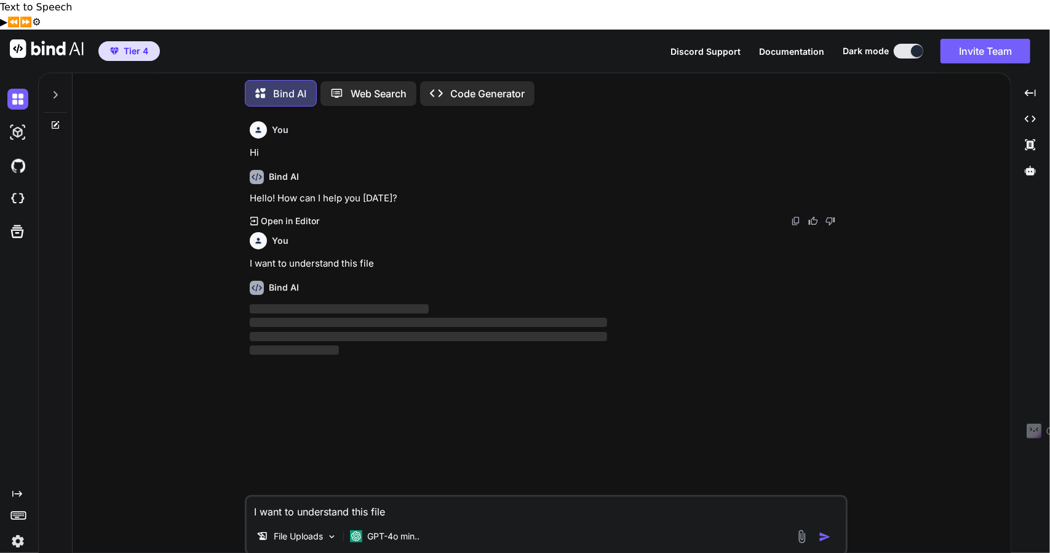
click at [428, 497] on textarea "I want to understand this file" at bounding box center [546, 508] width 599 height 22
click at [380, 497] on textarea "I want to understand this file" at bounding box center [546, 508] width 599 height 22
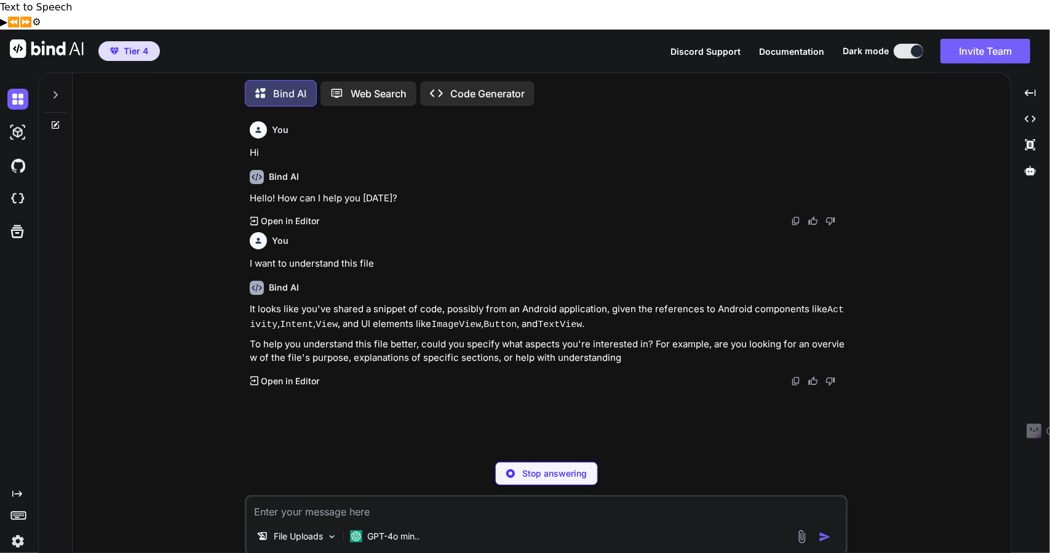
type textarea "x"
type textarea "#"
type textarea "x"
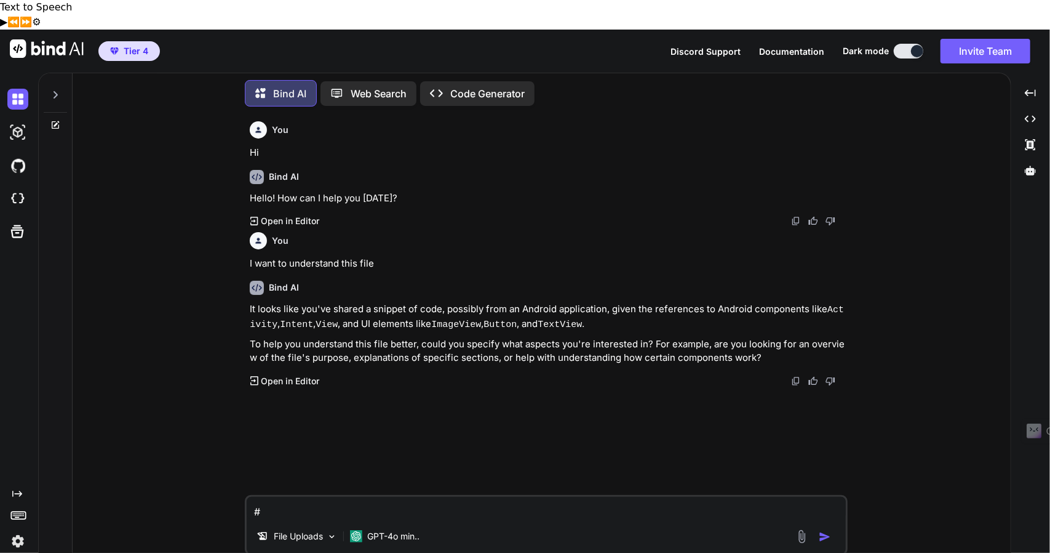
type textarea "#t"
type textarea "x"
type textarea "#te"
type textarea "x"
type textarea "#tes"
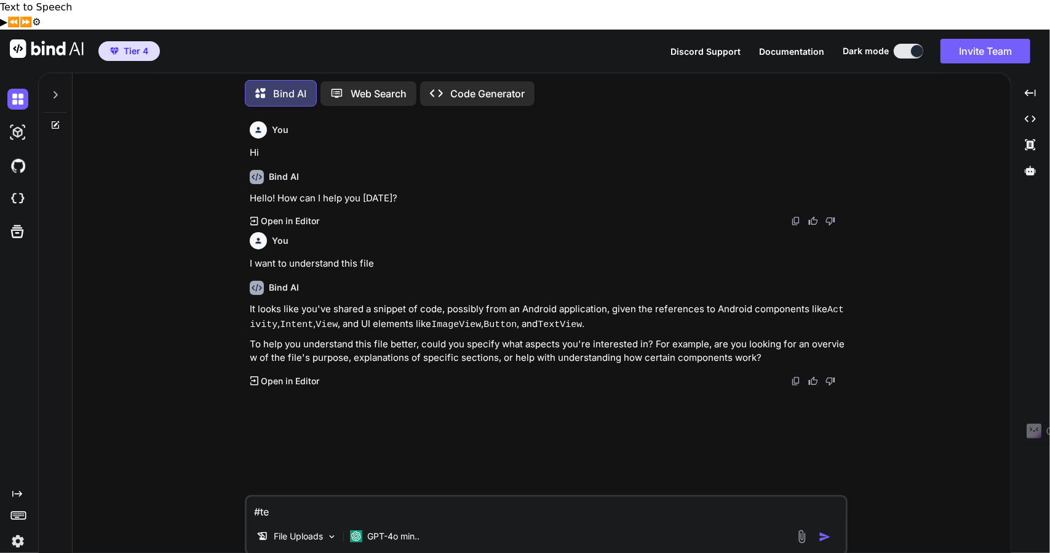
type textarea "x"
type textarea "#test"
type textarea "x"
type textarea "#tes"
type textarea "x"
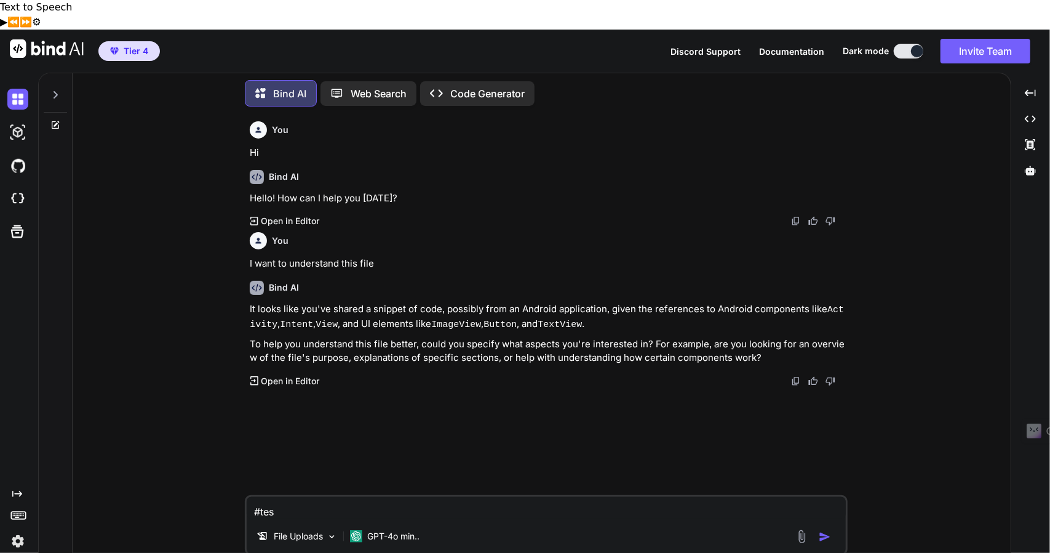
type textarea "#te"
type textarea "x"
type textarea "#t"
type textarea "x"
type textarea "#"
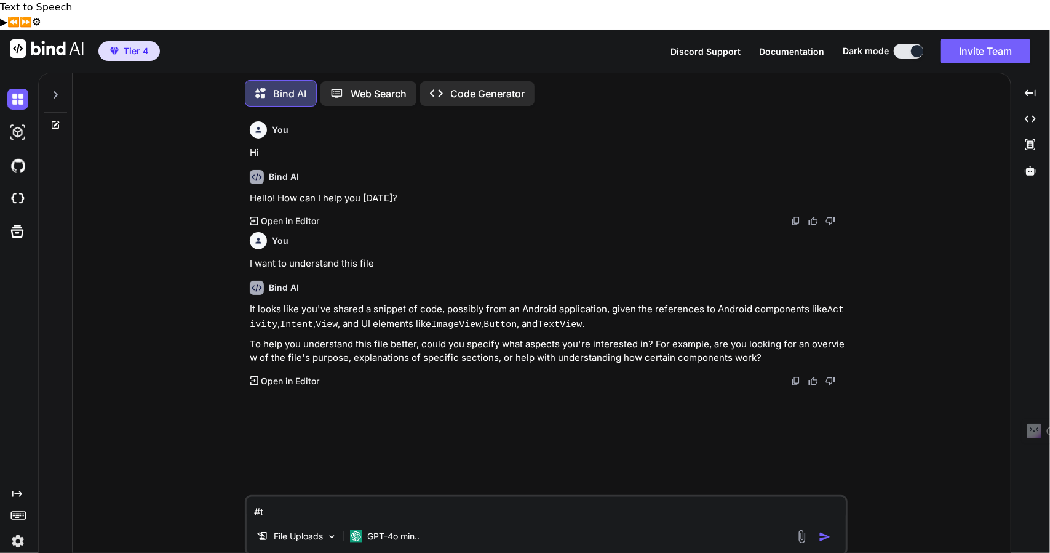
type textarea "x"
type textarea "m"
type textarea "x"
type textarea "ma"
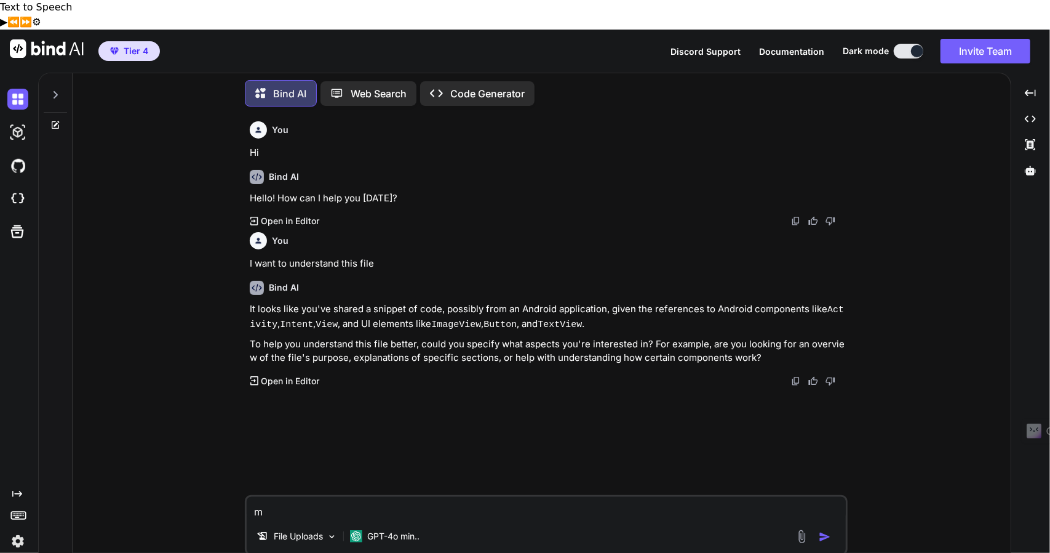
type textarea "x"
type textarea "mar"
type textarea "x"
type textarea "mark"
type textarea "x"
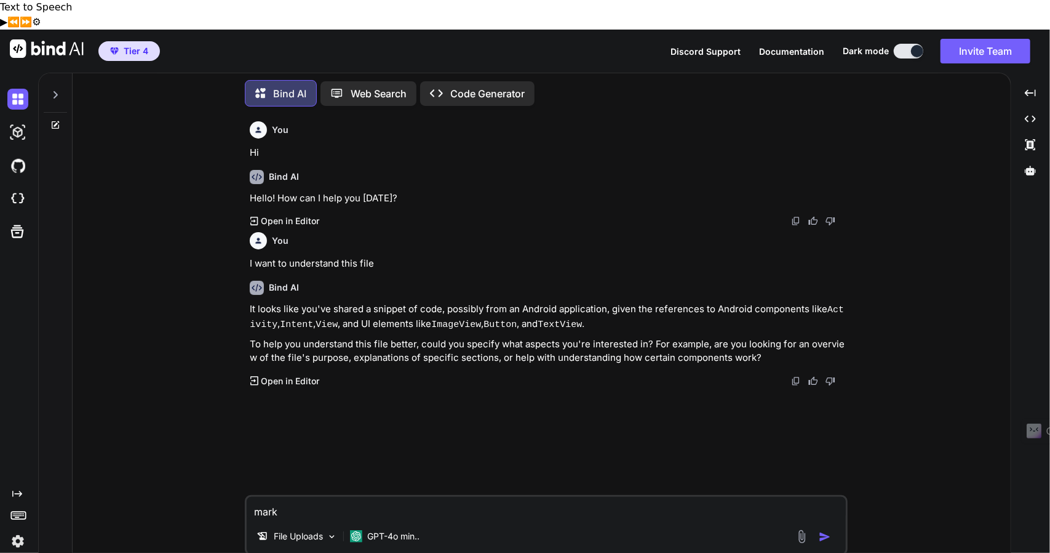
type textarea "marki"
type textarea "x"
type textarea "[PERSON_NAME]"
type textarea "x"
type textarea "[PERSON_NAME]"
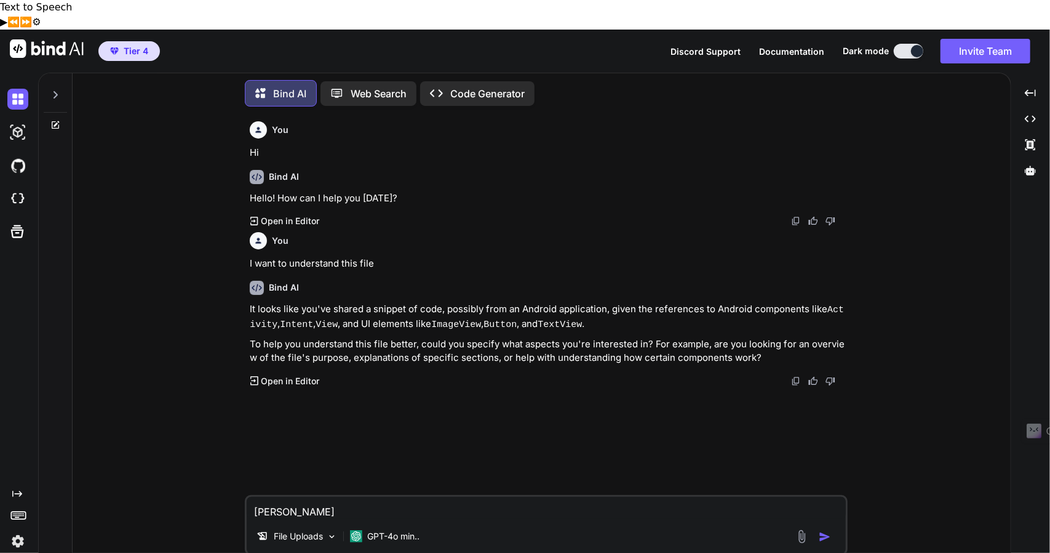
type textarea "x"
type textarea "[PERSON_NAME] p"
type textarea "x"
type textarea "[PERSON_NAME] pu"
type textarea "x"
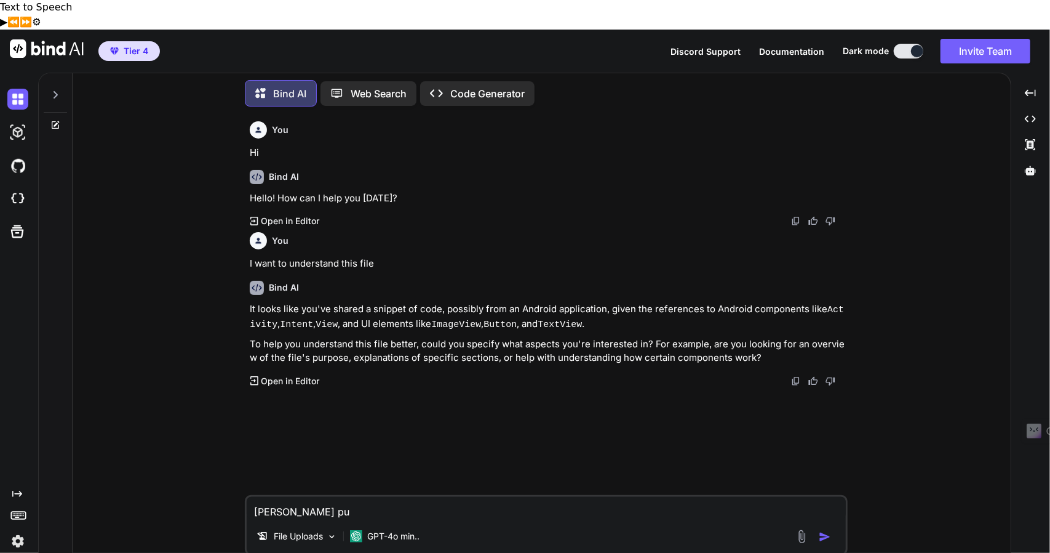
type textarea "[PERSON_NAME] pur"
type textarea "x"
type textarea "[PERSON_NAME] purp"
type textarea "x"
type textarea "[PERSON_NAME] purpo"
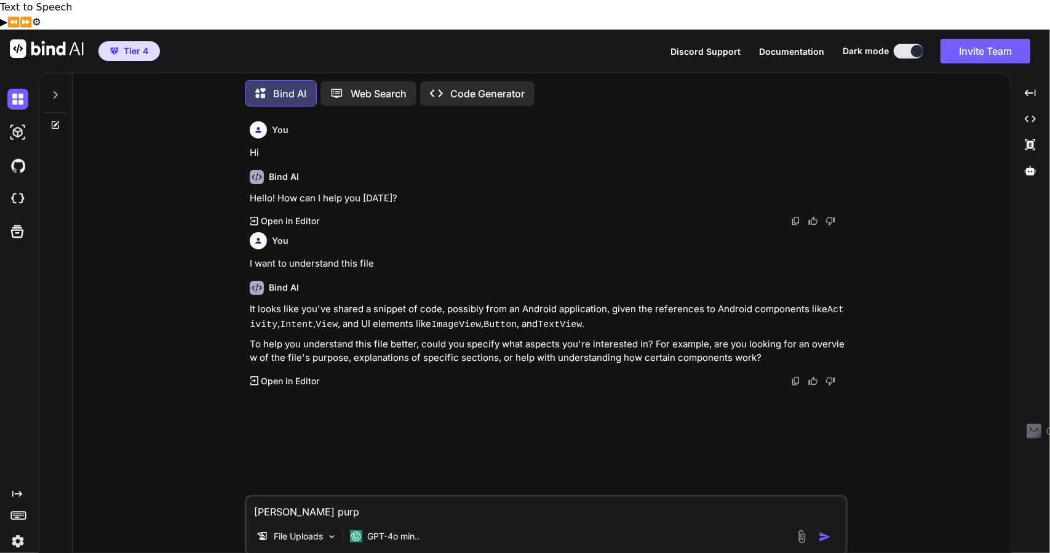
type textarea "x"
type textarea "[PERSON_NAME] purpos"
type textarea "x"
type textarea "[PERSON_NAME] purpose"
type textarea "x"
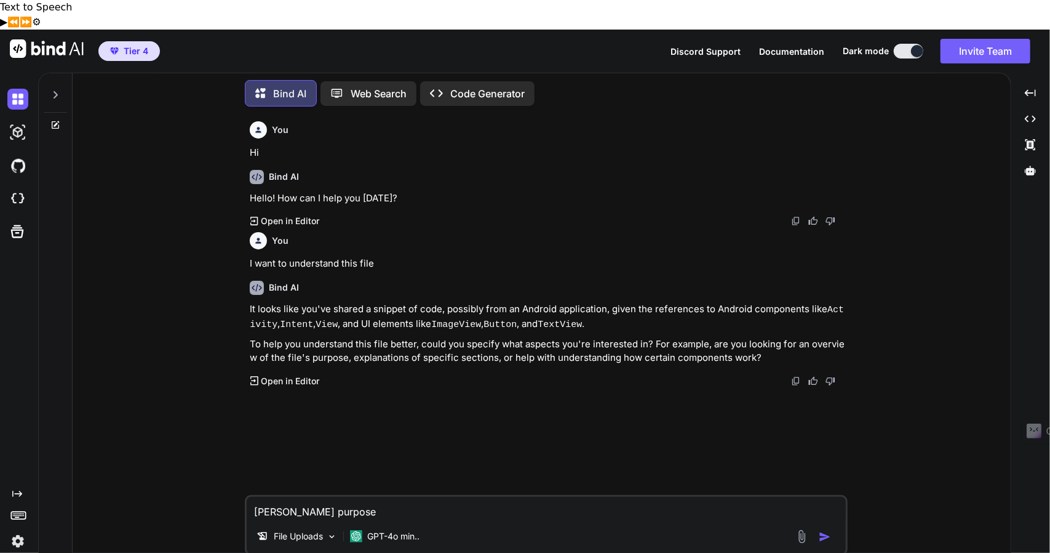
type textarea "[PERSON_NAME] purpose"
type textarea "x"
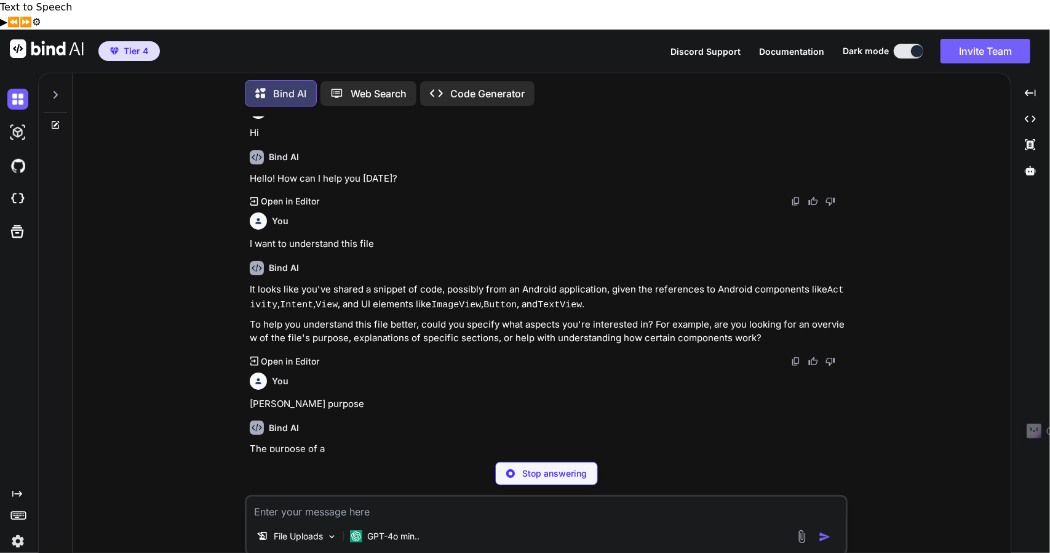
scroll to position [20, 0]
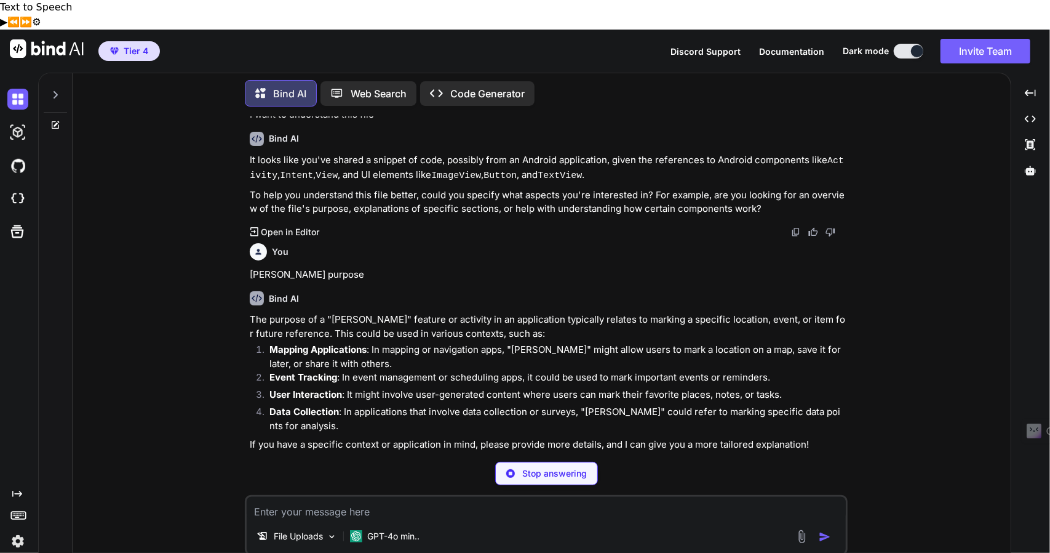
type textarea "x"
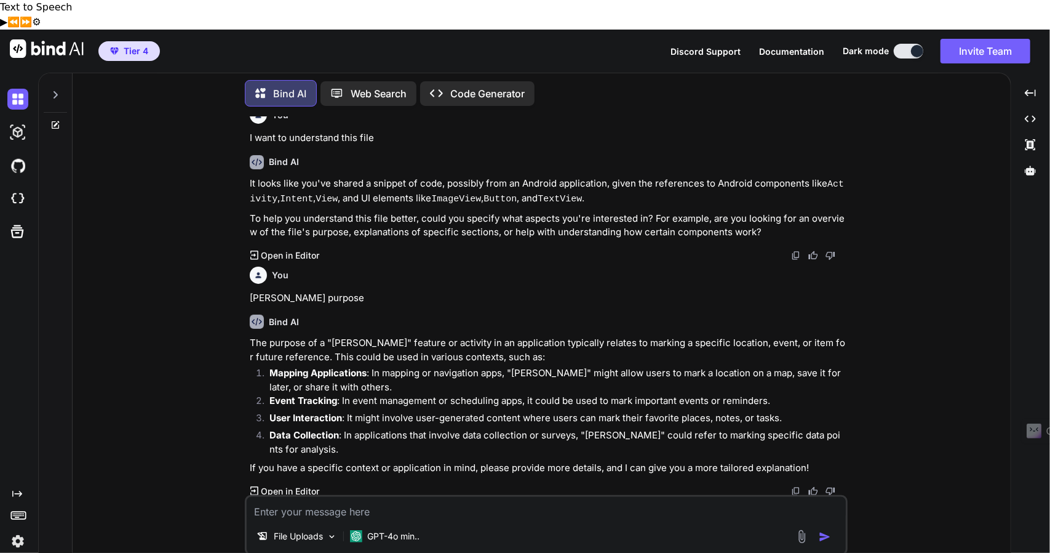
type textarea "I"
type textarea "x"
type textarea "I"
type textarea "x"
type textarea "I w"
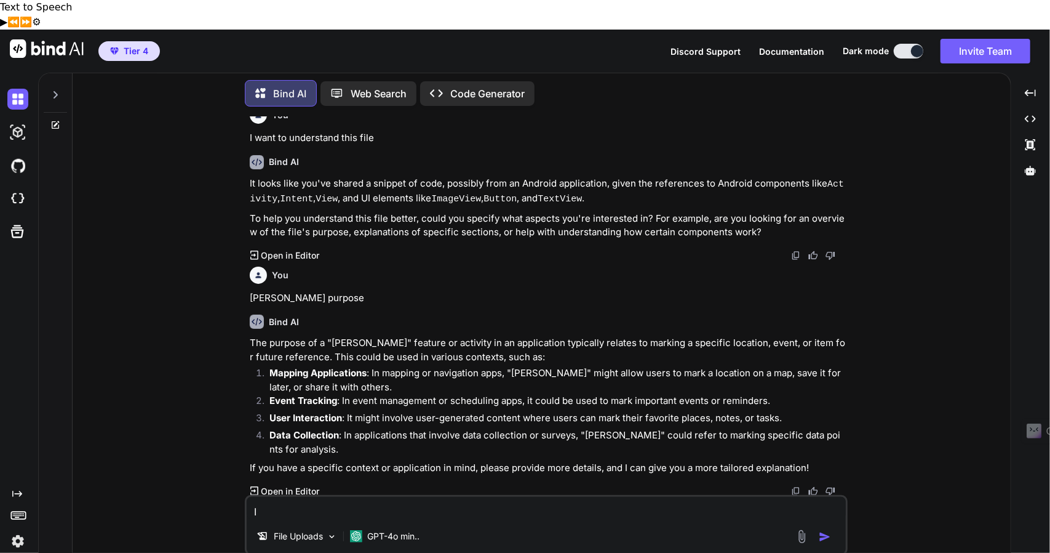
type textarea "x"
type textarea "I wa"
type textarea "x"
type textarea "I wan"
type textarea "x"
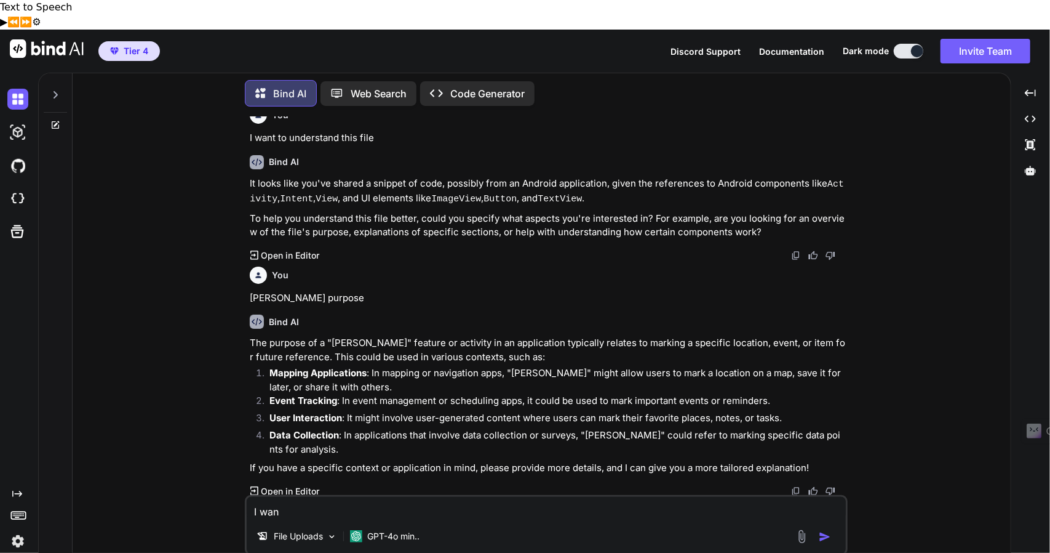
type textarea "I want"
type textarea "x"
type textarea "I want"
type textarea "x"
type textarea "I want t"
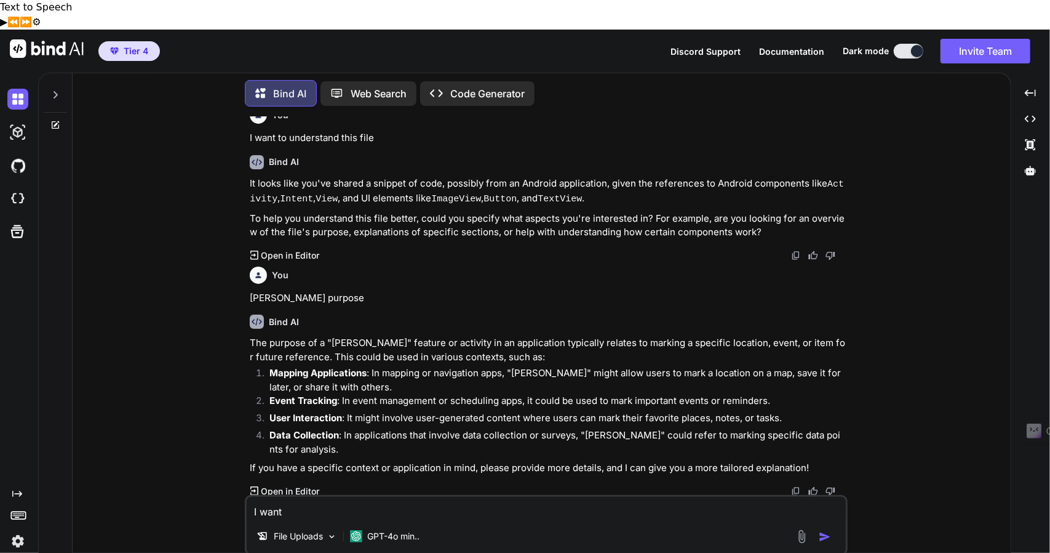
type textarea "x"
type textarea "I want to"
type textarea "x"
type textarea "I want to"
type textarea "x"
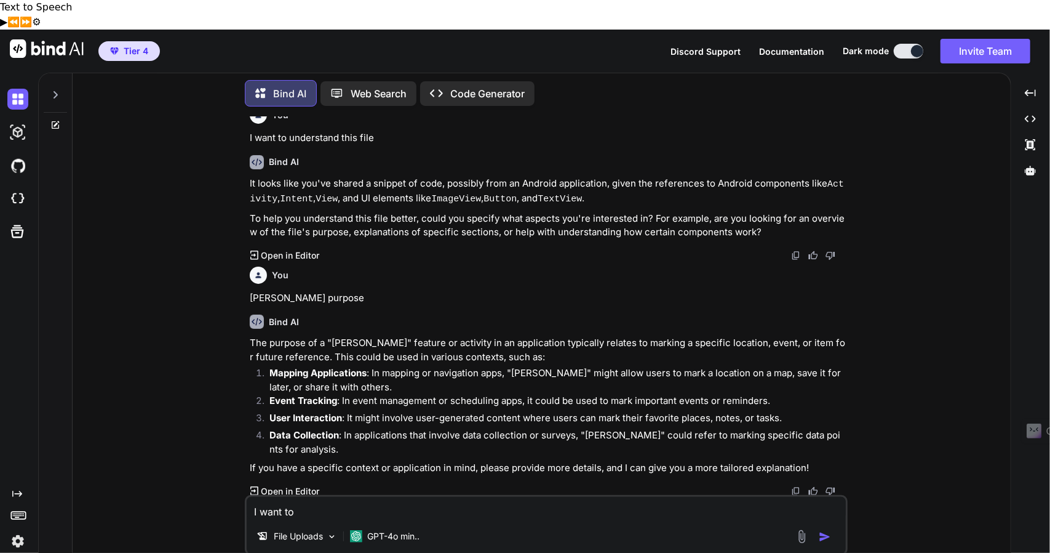
type textarea "I want to u"
type textarea "x"
type textarea "I want to un"
type textarea "x"
type textarea "I want to und"
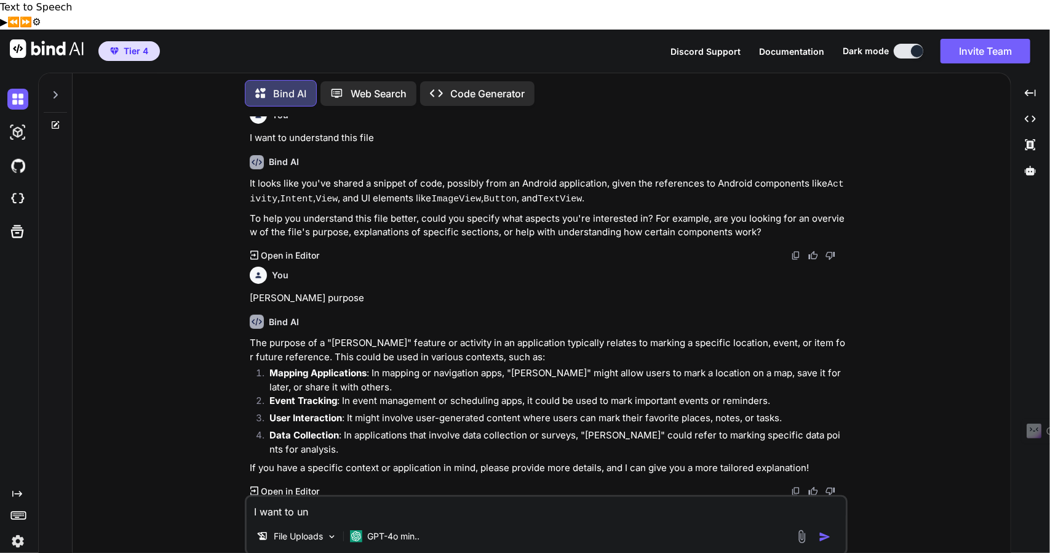
type textarea "x"
type textarea "I want to unde"
type textarea "x"
type textarea "I want to under"
type textarea "x"
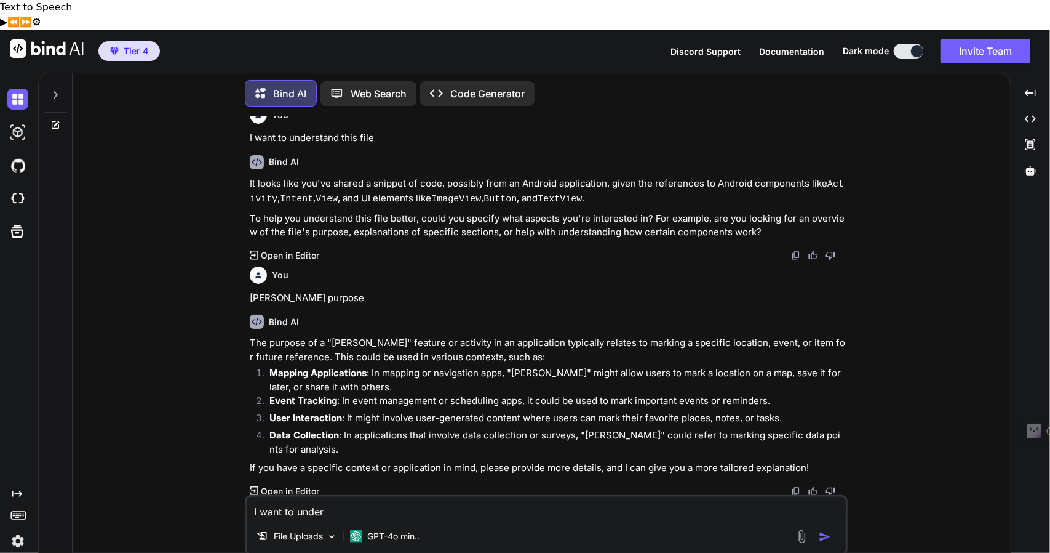
type textarea "I want to undera"
type textarea "x"
type textarea "I want to under"
type textarea "x"
type textarea "I want to unders"
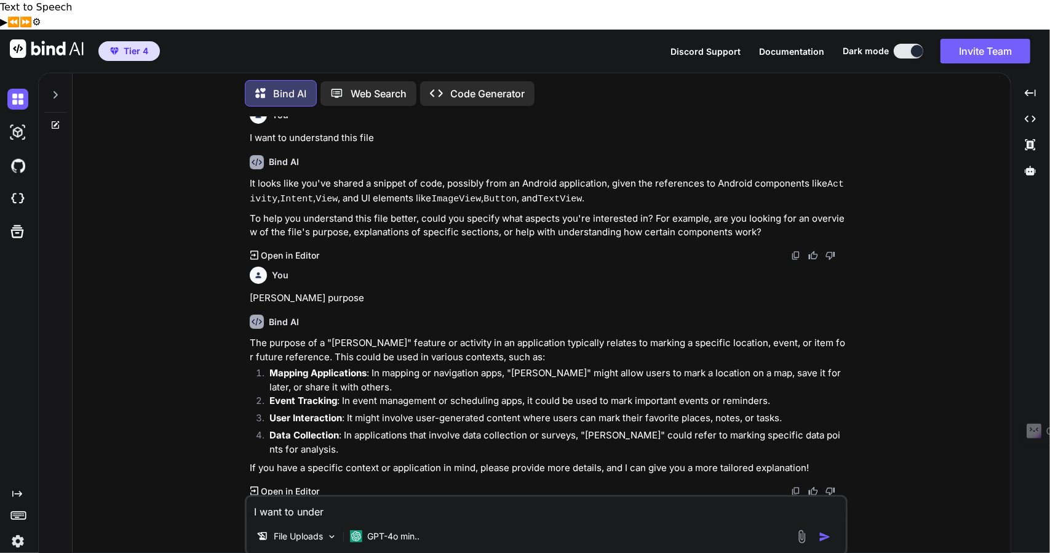
type textarea "x"
type textarea "I want to undersy"
type textarea "x"
type textarea "I want to undersys"
type textarea "x"
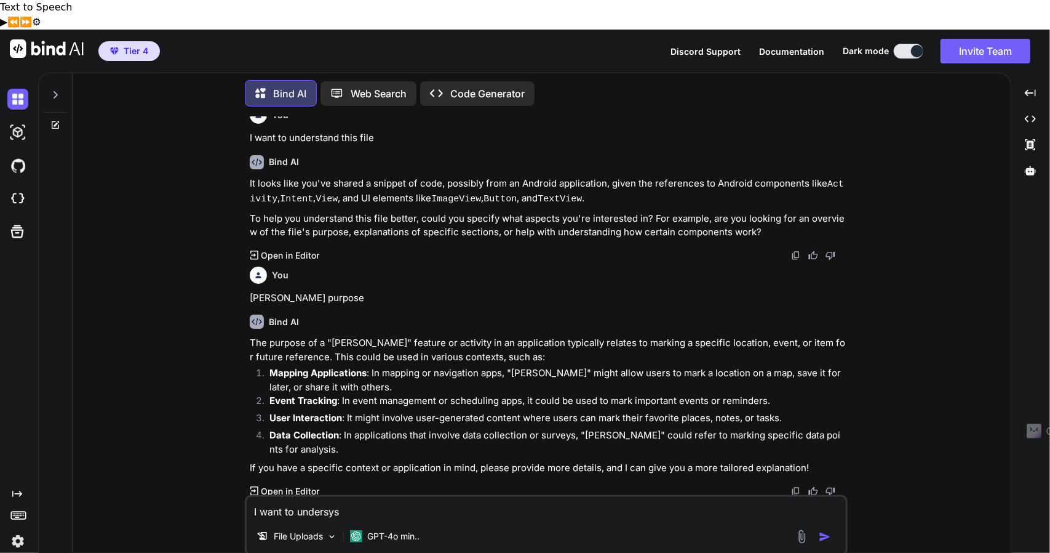
type textarea "I want to undersy"
type textarea "x"
type textarea "I want to unders"
type textarea "x"
type textarea "I want to underst"
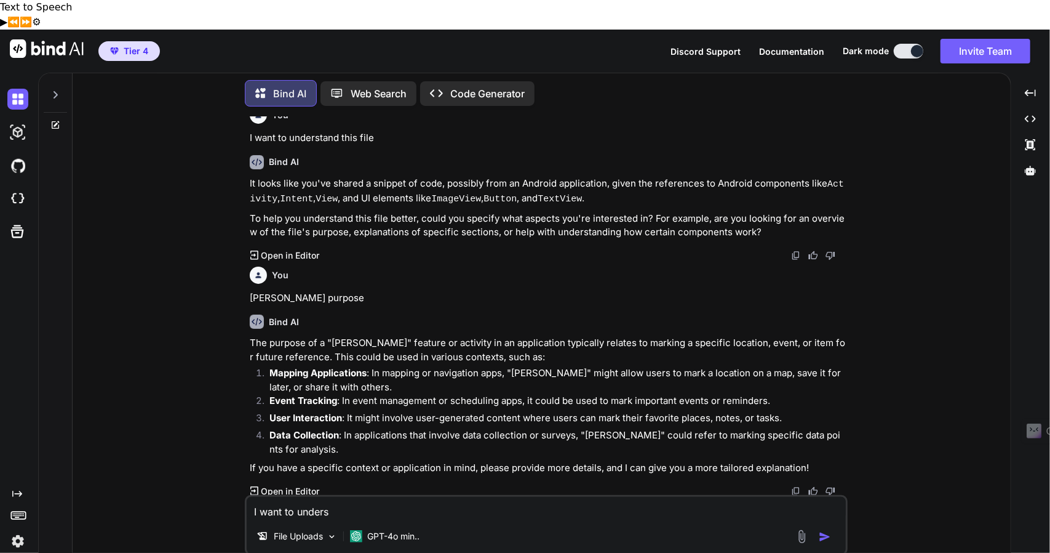
type textarea "x"
type textarea "I want to understa"
type textarea "x"
type textarea "I want to understan"
type textarea "x"
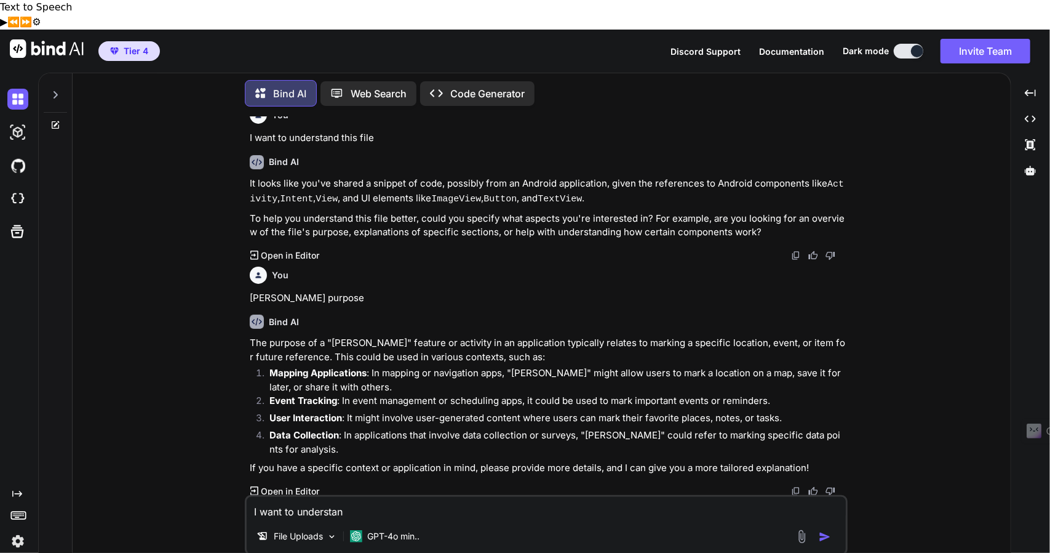
type textarea "I want to understand"
type textarea "x"
type textarea "I want to understand"
type textarea "x"
type textarea "I want to understand t"
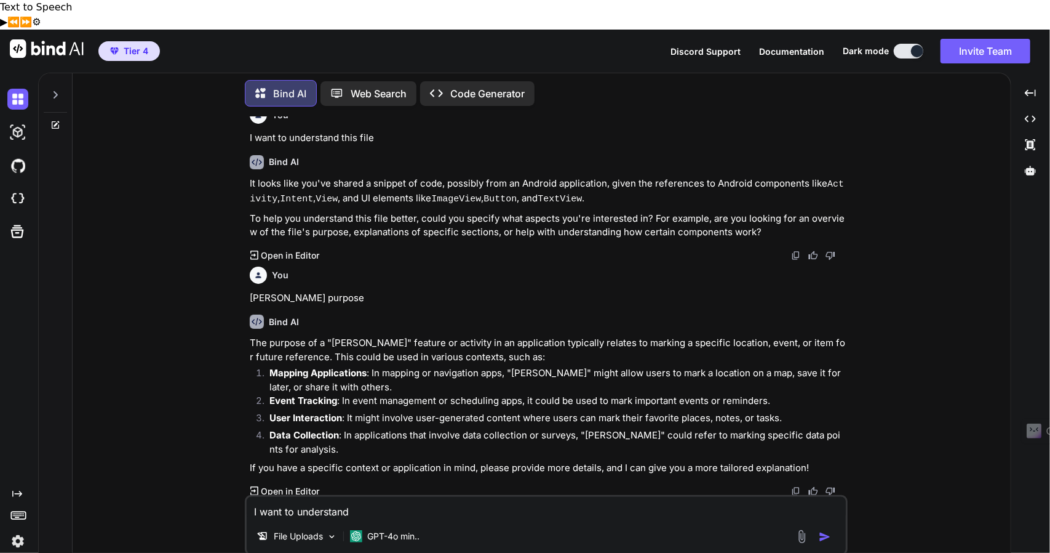
type textarea "x"
type textarea "I want to understand th"
type textarea "x"
type textarea "I want to understand the"
type textarea "x"
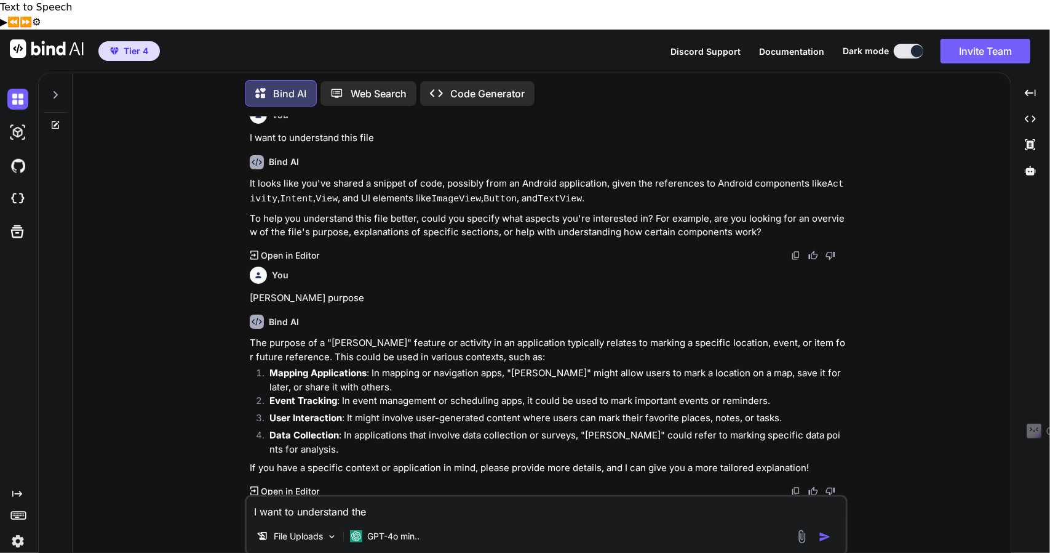
type textarea "I want to understand the"
type textarea "x"
type textarea "I want to understand the c"
type textarea "x"
type textarea "I want to understand the co"
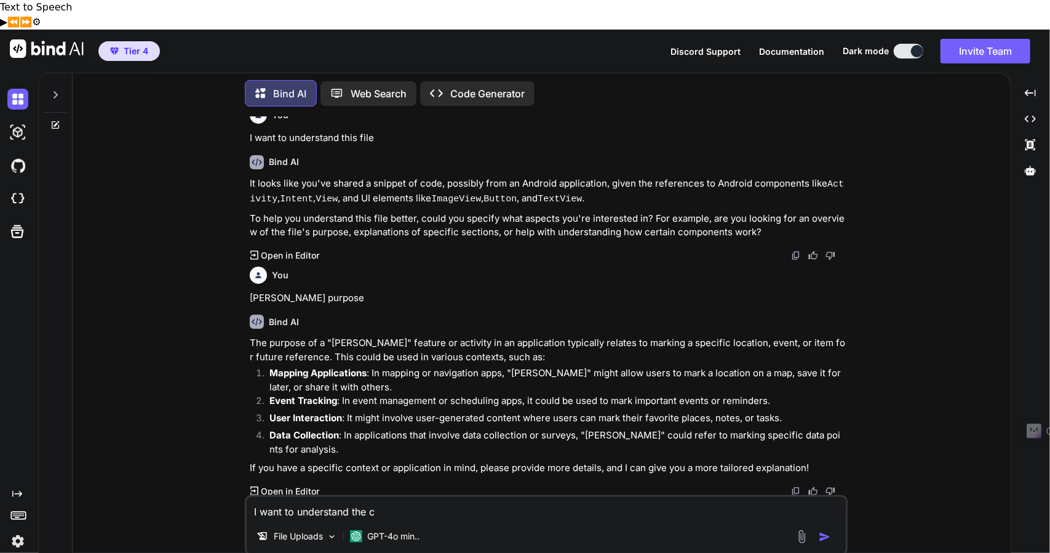
type textarea "x"
type textarea "I want to understand the cod"
type textarea "x"
type textarea "I want to understand the code"
type textarea "x"
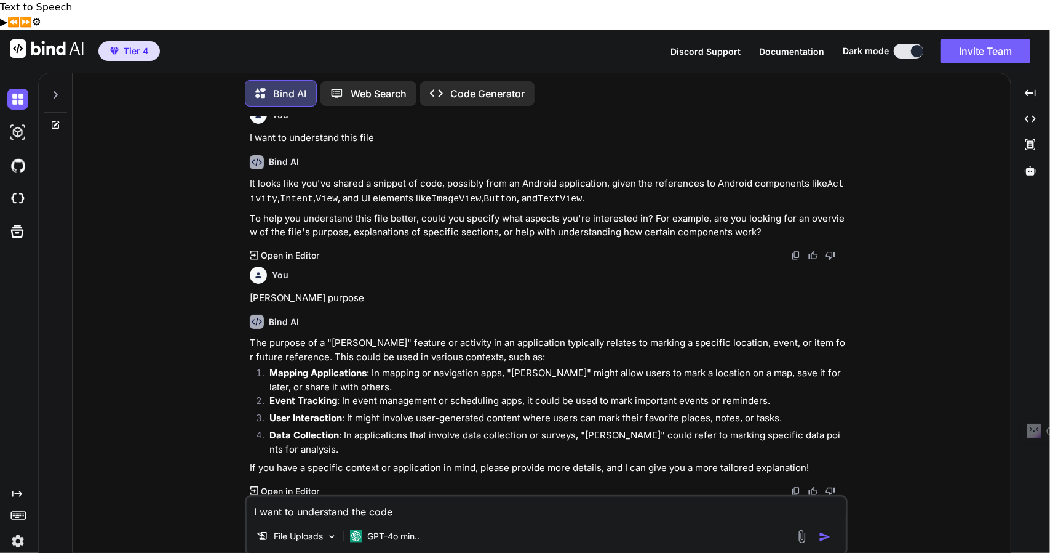
type textarea "I want to understand the code"
type textarea "x"
type textarea "I want to understand the code t"
type textarea "x"
type textarea "I want to understand the code"
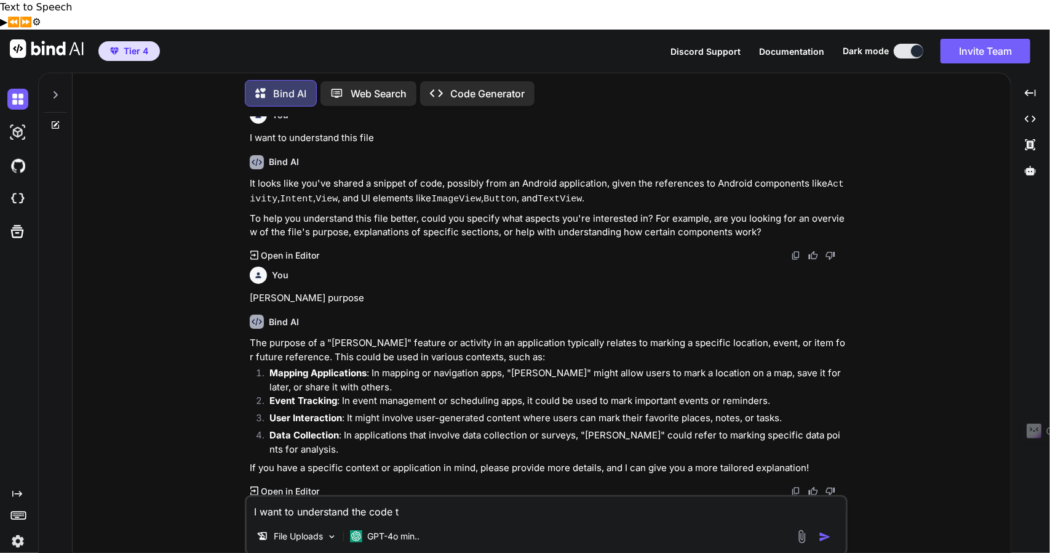
type textarea "x"
type textarea "I want to understand the code w"
type textarea "x"
type textarea "I want to understand the code whj"
type textarea "x"
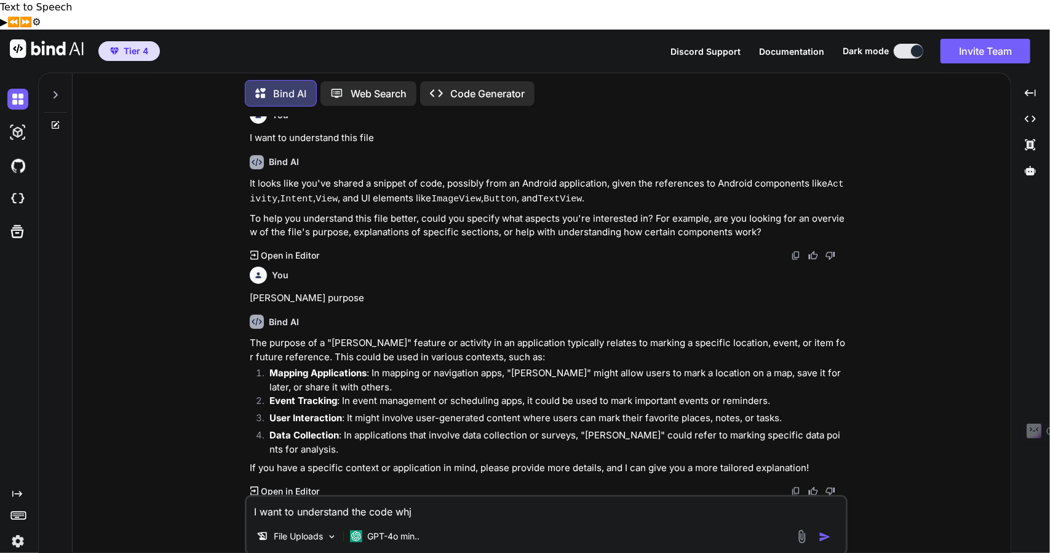
type textarea "I want to understand the code wh"
type textarea "x"
type textarea "I want to understand the code w"
type textarea "x"
type textarea "I want to understand the code wh"
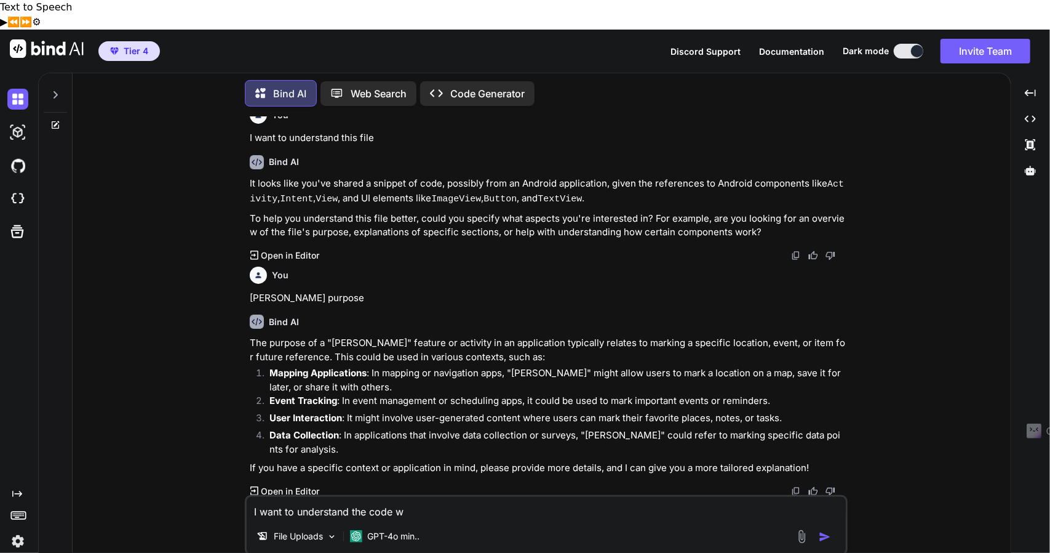
type textarea "x"
type textarea "I want to understand the code wha"
type textarea "x"
type textarea "I want to understand the code what"
type textarea "x"
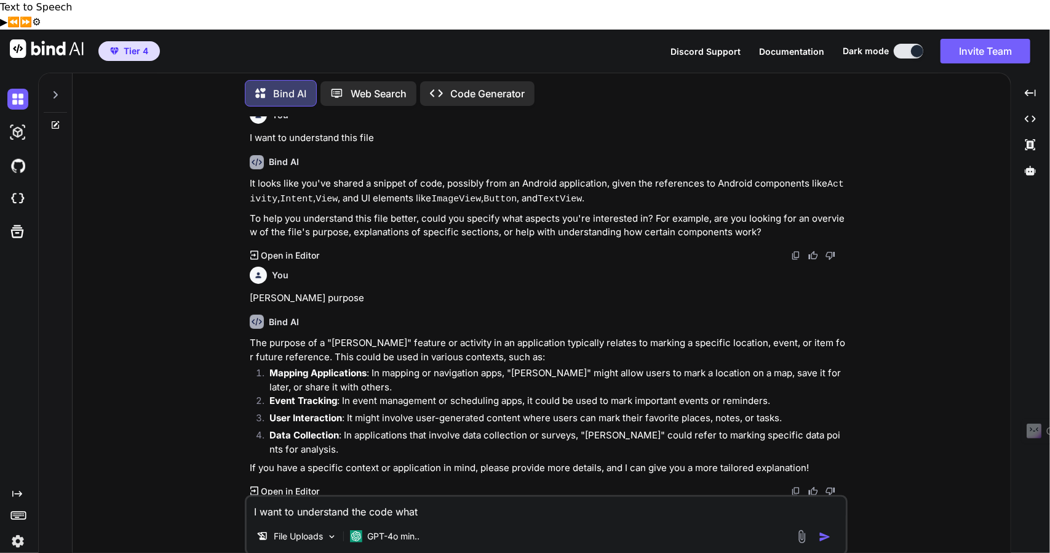
type textarea "I want to understand the code what"
type textarea "x"
type textarea "I want to understand the code what i"
type textarea "x"
type textarea "I want to understand the code what it"
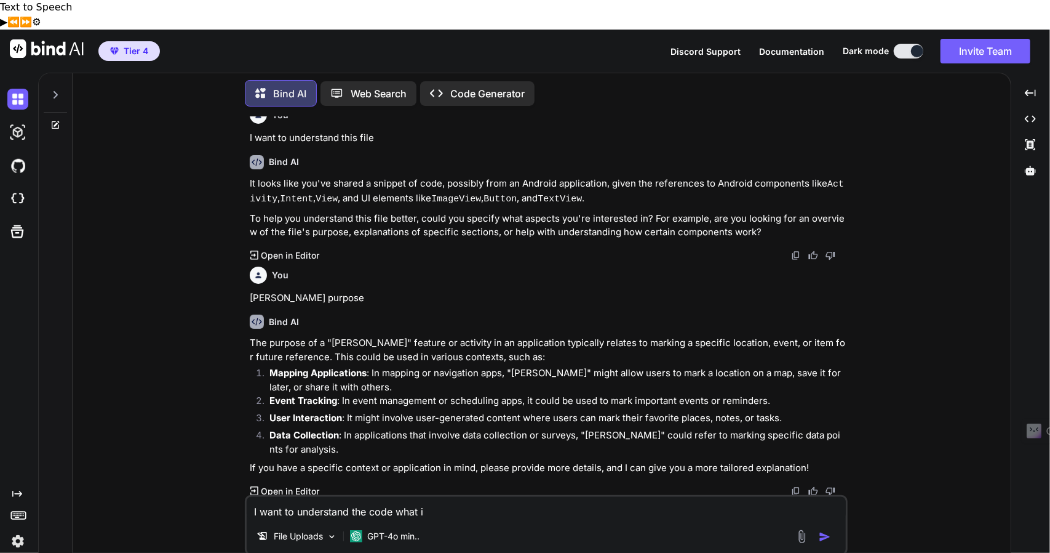
type textarea "x"
type textarea "I want to understand the code what it"
type textarea "x"
type textarea "I want to understand the code what it d"
type textarea "x"
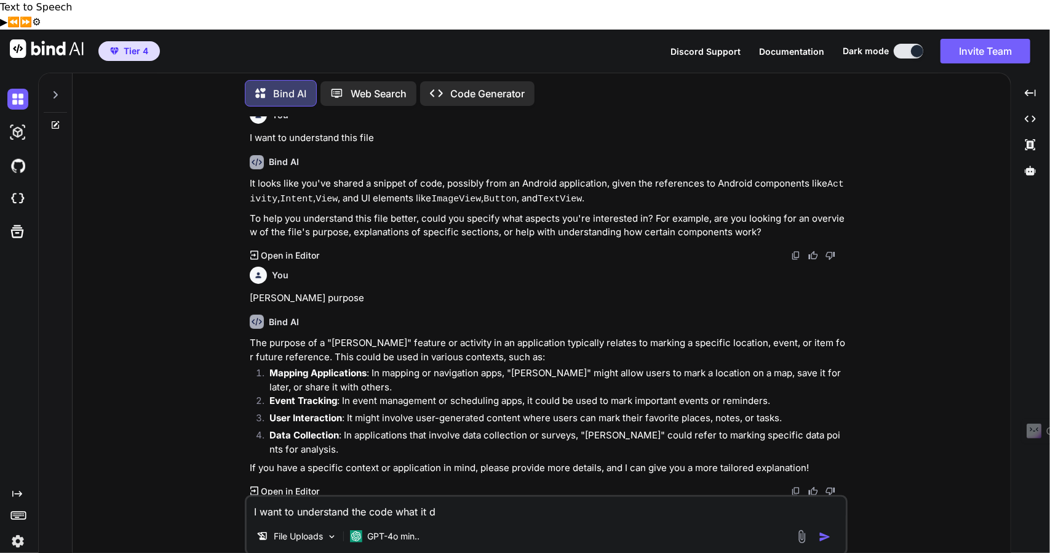
type textarea "I want to understand the code what it do"
type textarea "x"
type textarea "I want to understand the code what it doi"
type textarea "x"
type textarea "I want to understand the code what it doin"
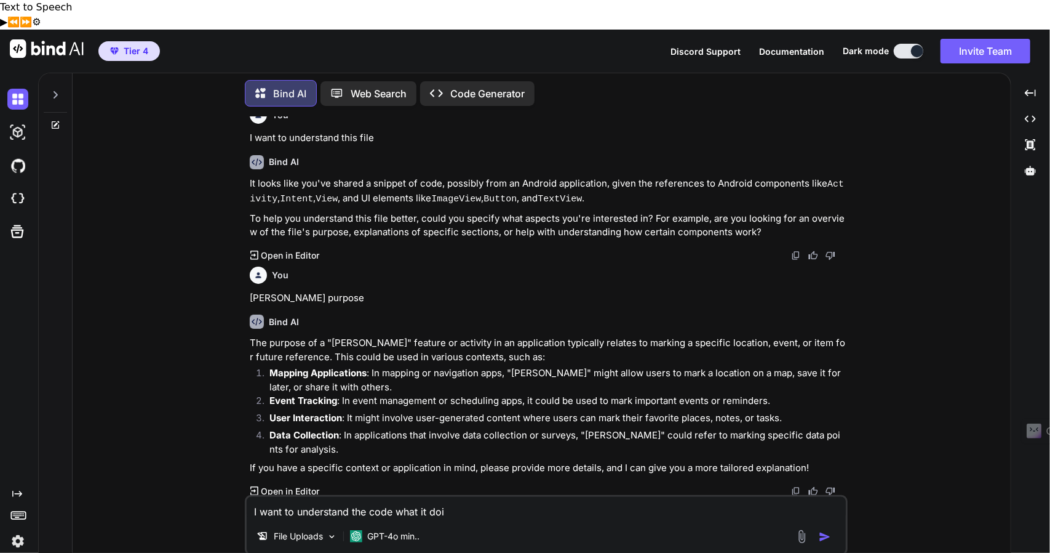
type textarea "x"
type textarea "I want to understand the code what it doing"
type textarea "x"
type textarea "I want to understand the code what it doing"
type textarea "x"
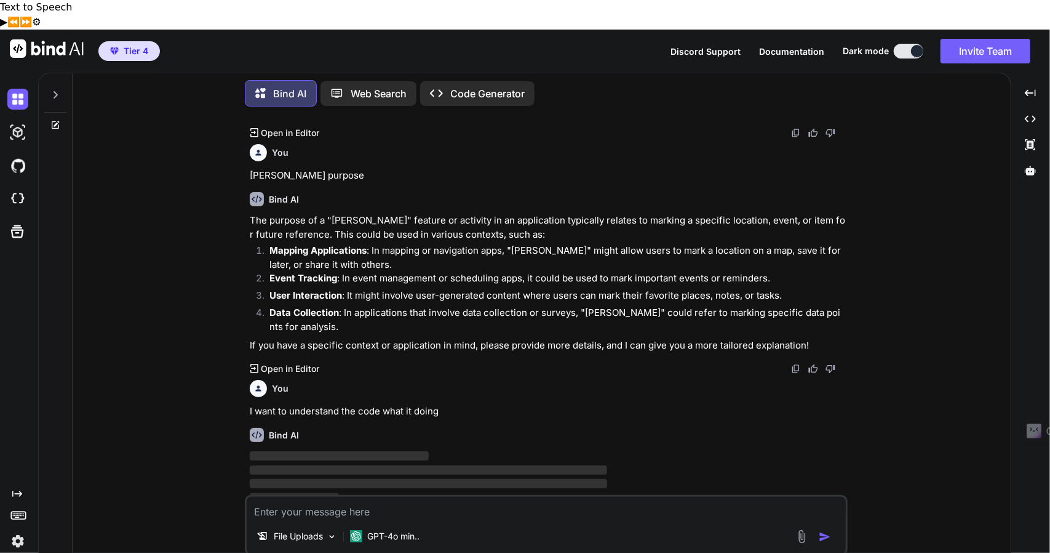
scroll to position [255, 0]
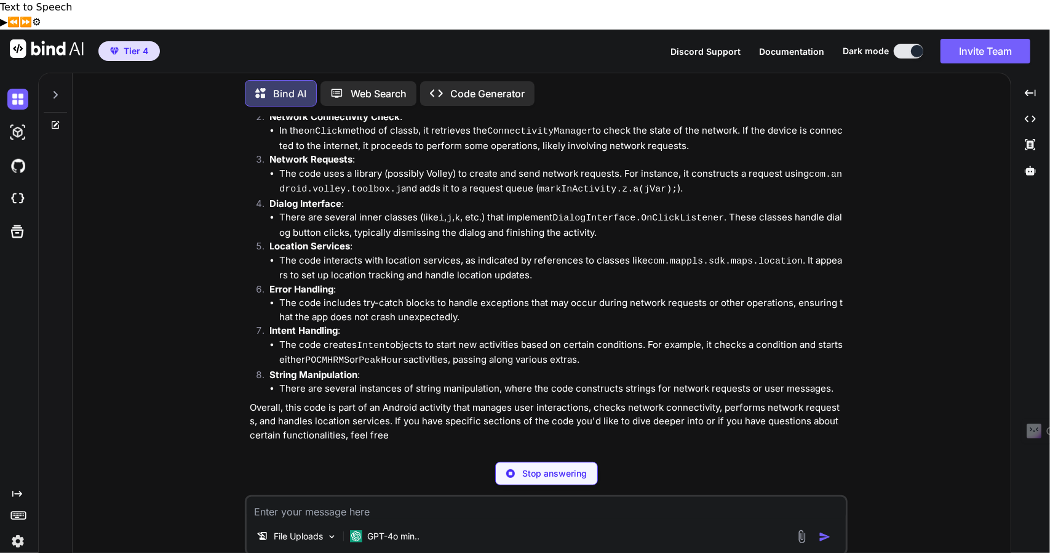
type textarea "x"
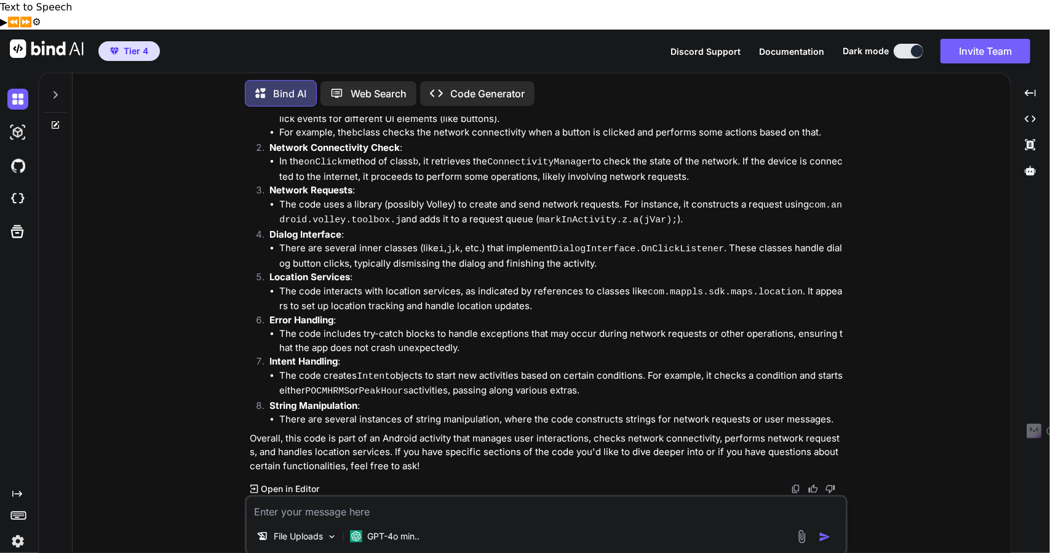
scroll to position [649, 0]
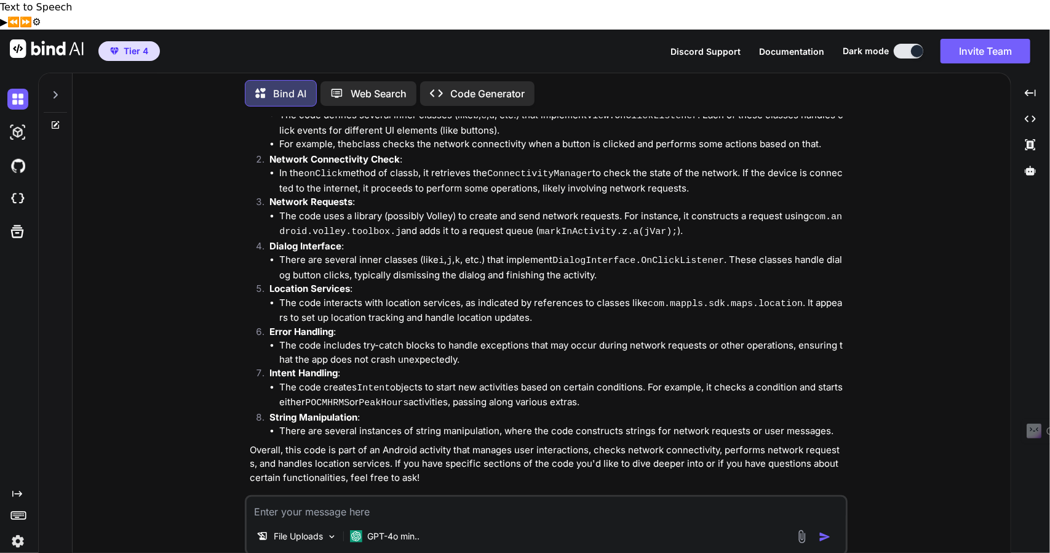
click at [367, 497] on textarea at bounding box center [546, 508] width 599 height 22
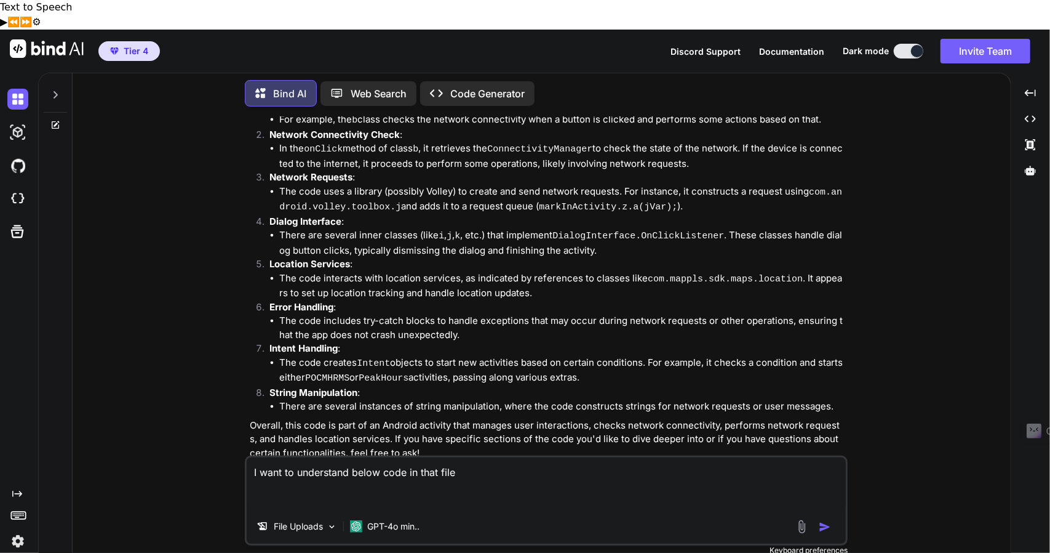
scroll to position [688, 0]
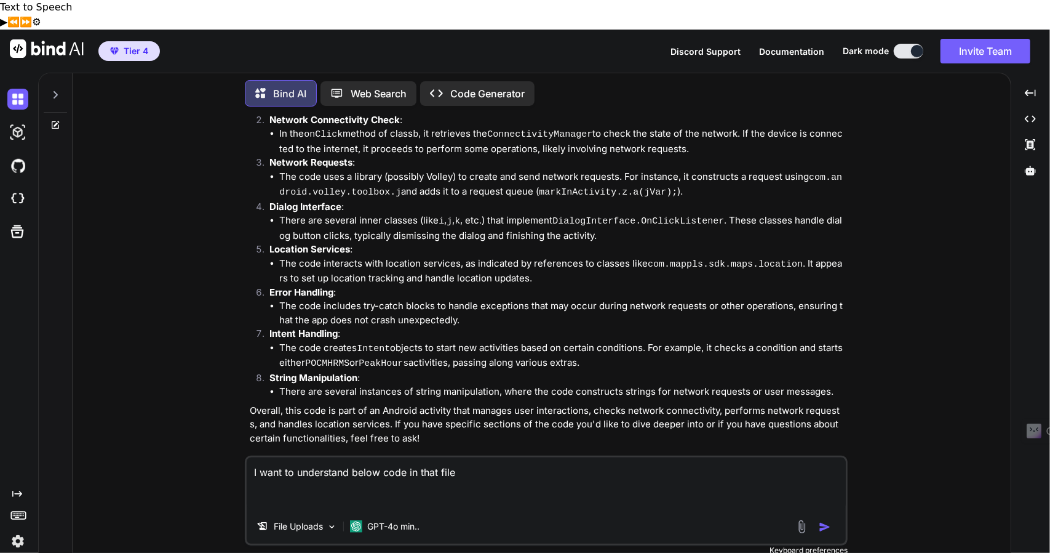
paste textarea "public class b implements View.OnClickListener { public b() { } @Override // an…"
type textarea "I want to understand below code in that file public class b implements View.OnC…"
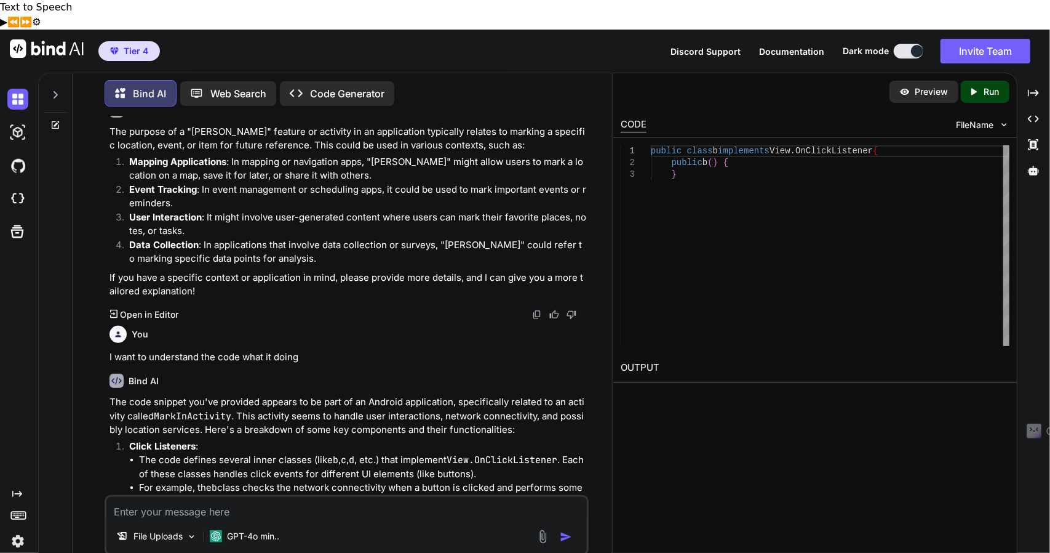
scroll to position [0, 0]
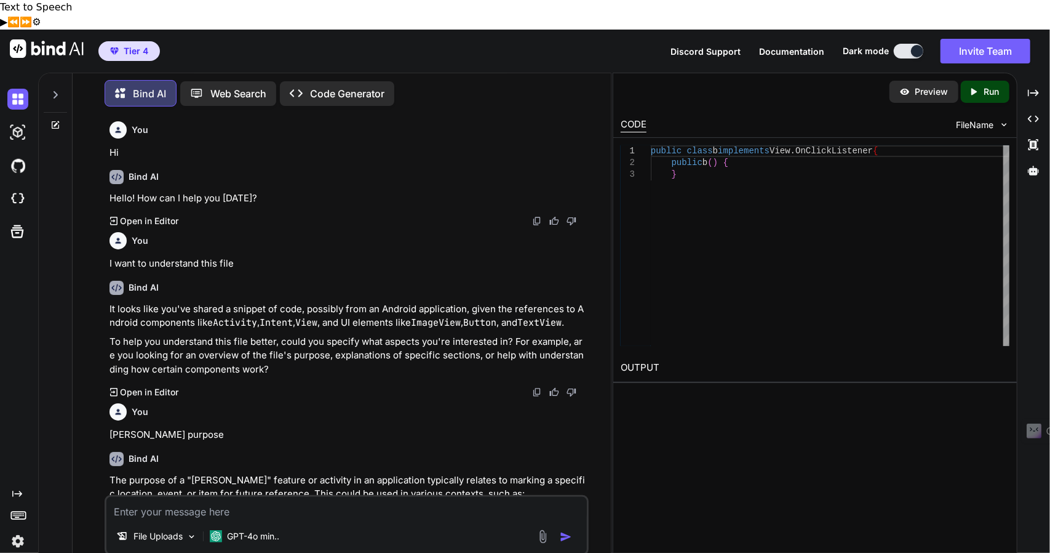
click at [57, 91] on icon at bounding box center [56, 94] width 4 height 7
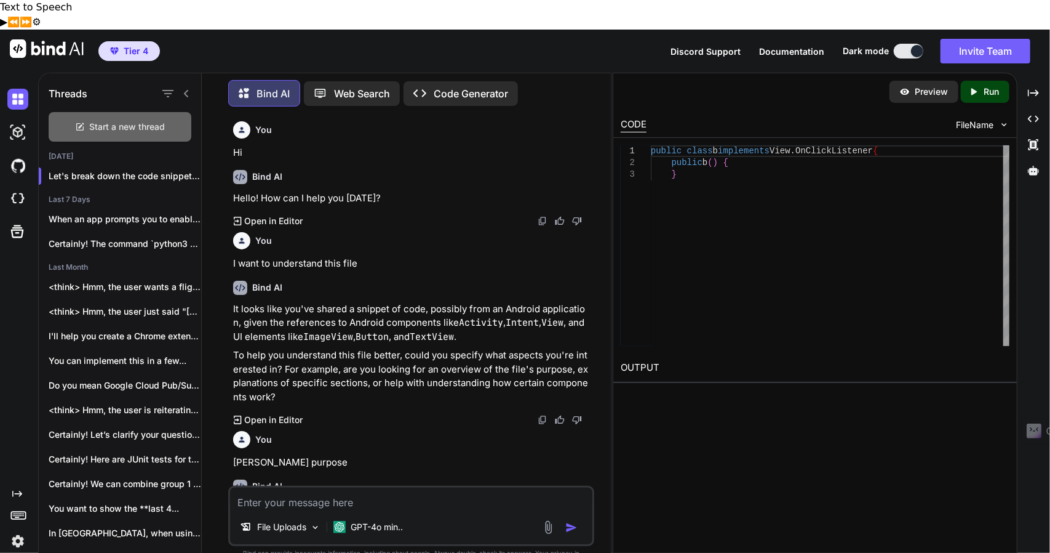
click at [124, 121] on span "Start a new thread" at bounding box center [128, 127] width 76 height 12
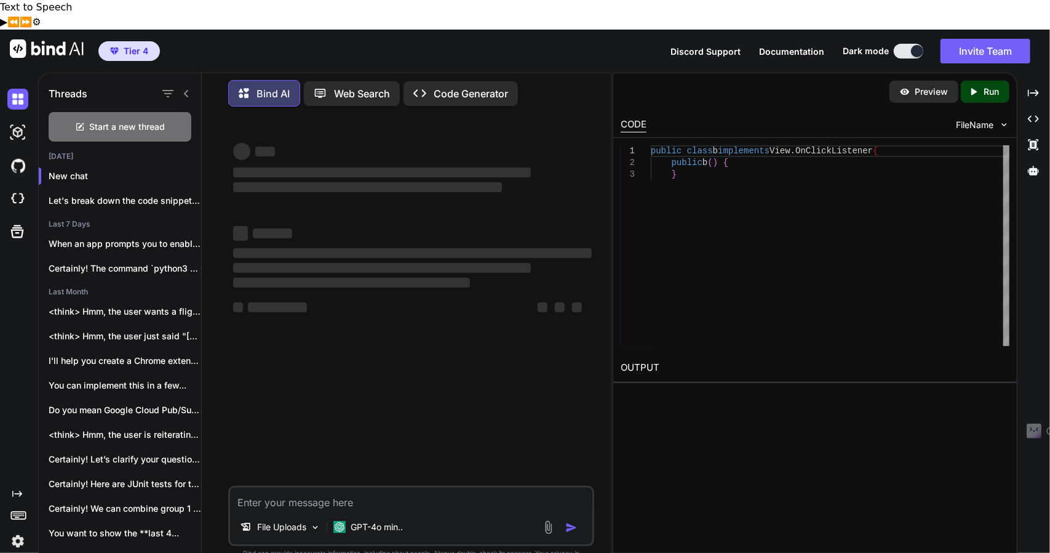
click at [298, 488] on textarea at bounding box center [411, 498] width 362 height 22
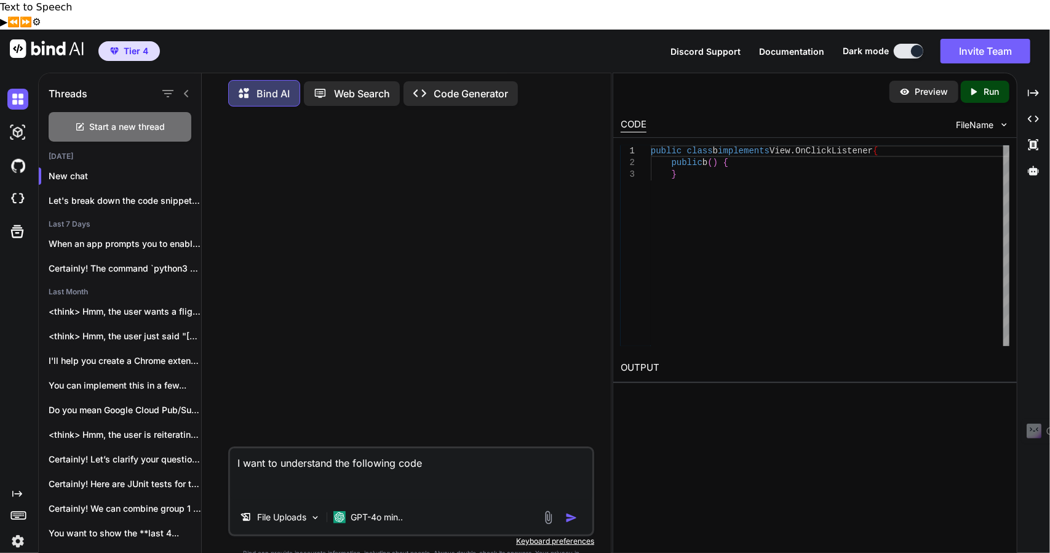
paste textarea "import android.annotation.TargetApi; import android.app.AlertDialog; import and…"
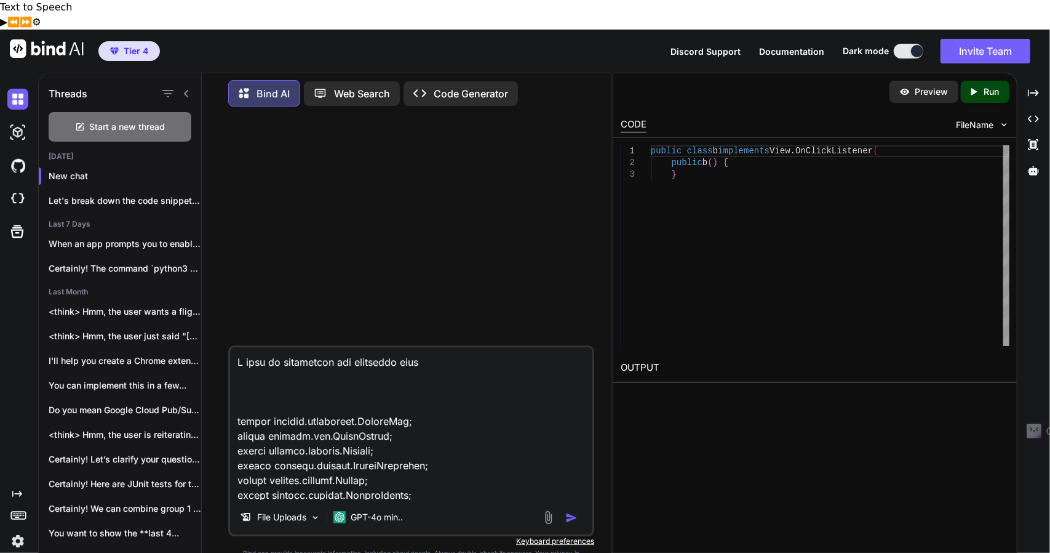
scroll to position [37123, 0]
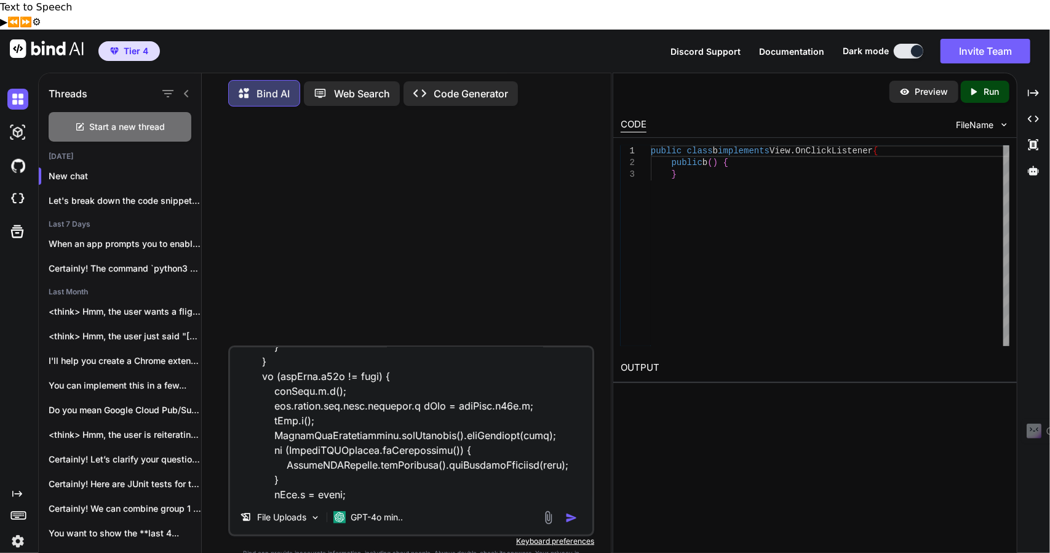
type textarea "I want to understand the following code import android.annotation.TargetApi; im…"
click at [566, 511] on img "button" at bounding box center [571, 517] width 12 height 12
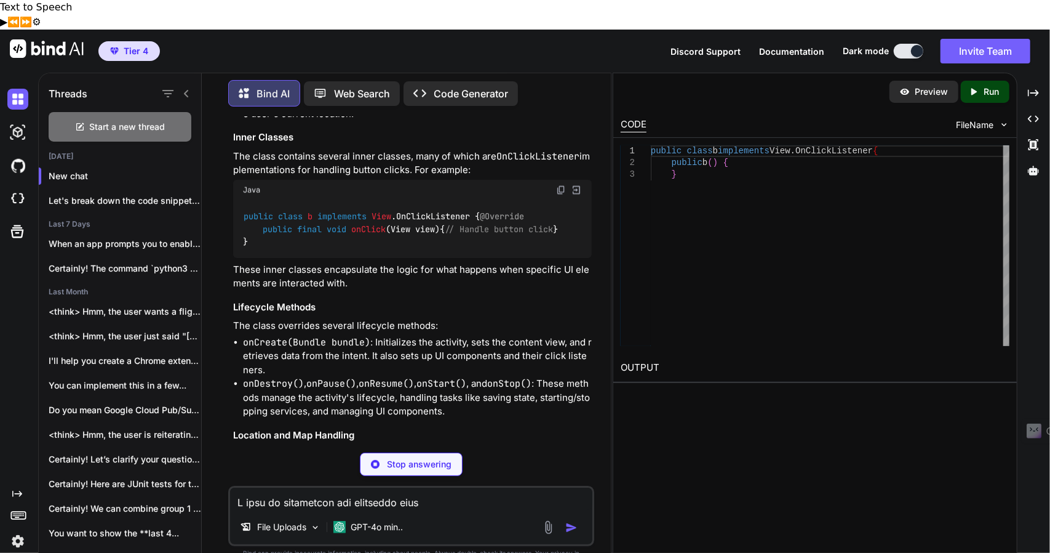
scroll to position [13963, 0]
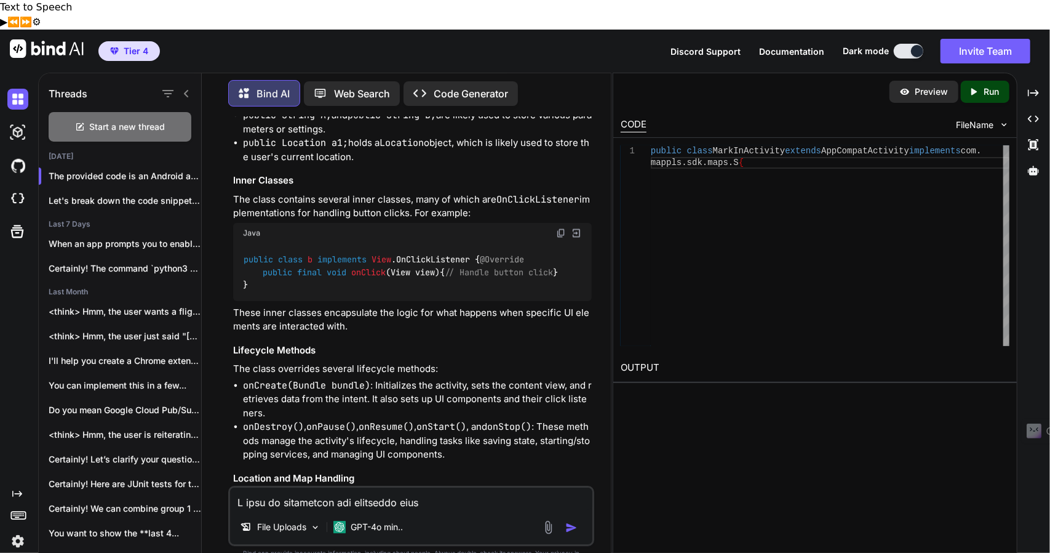
click at [391, 487] on textarea at bounding box center [411, 498] width 362 height 22
type textarea "where it getting location and where it sending location data to request"
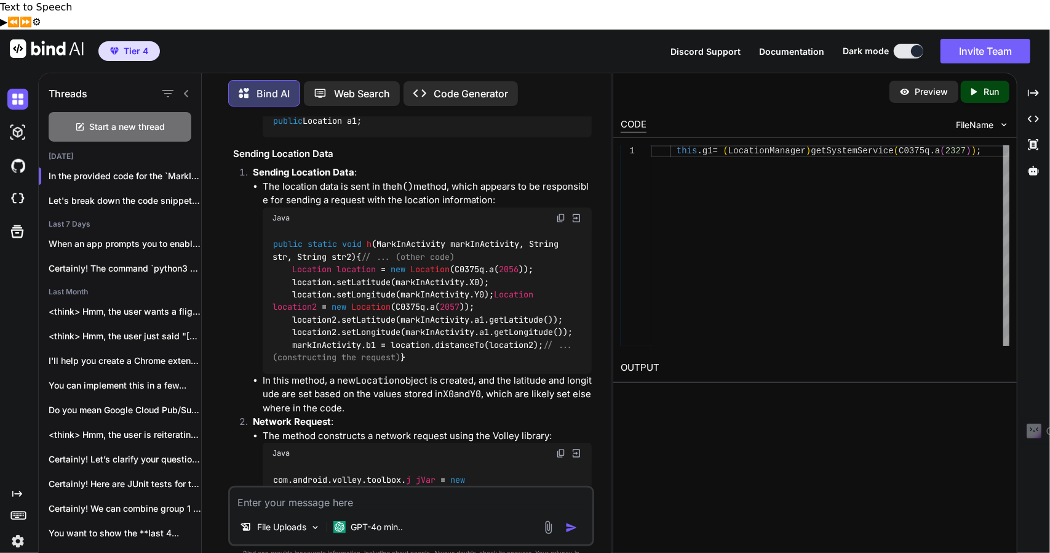
scroll to position [15092, 0]
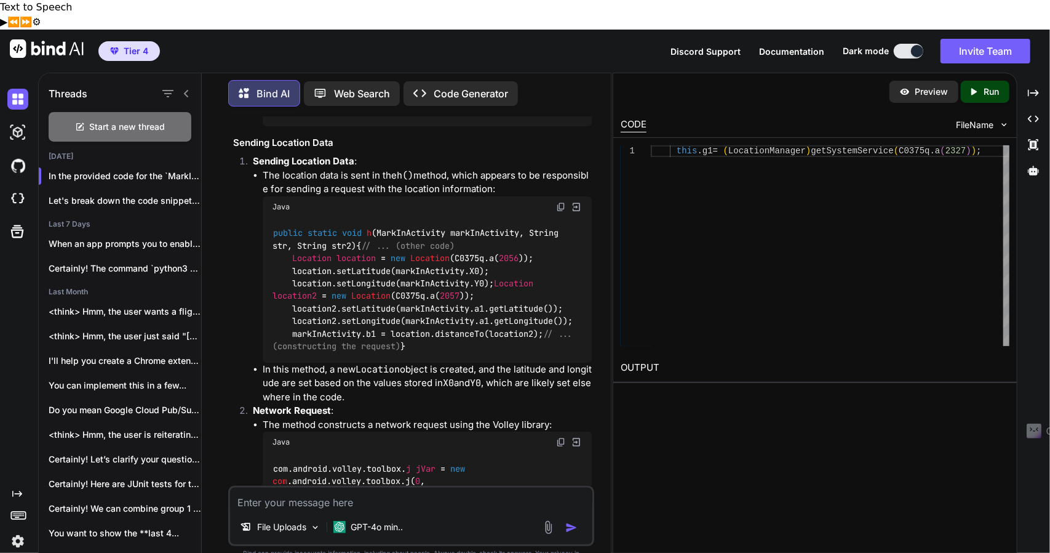
click at [417, 487] on textarea at bounding box center [411, 498] width 362 height 22
type textarea "its decompiled code so can you convert to normal code"
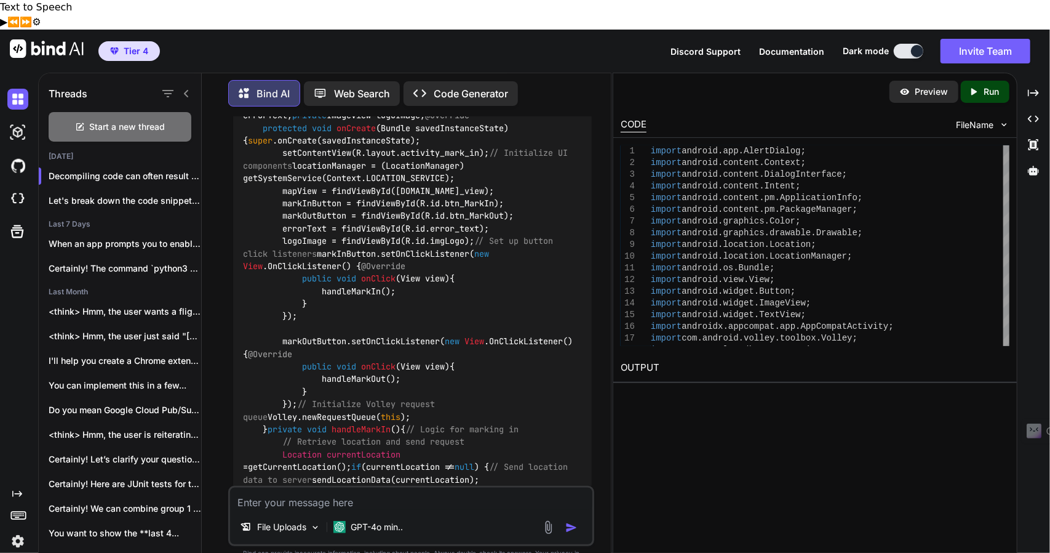
scroll to position [16145, 0]
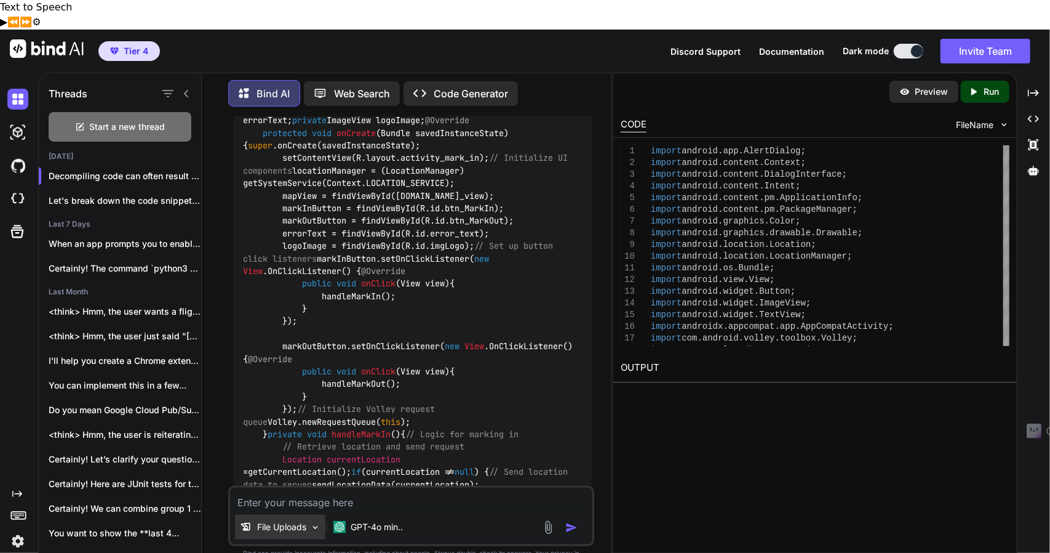
click at [298, 514] on div "File Uploads" at bounding box center [280, 526] width 90 height 25
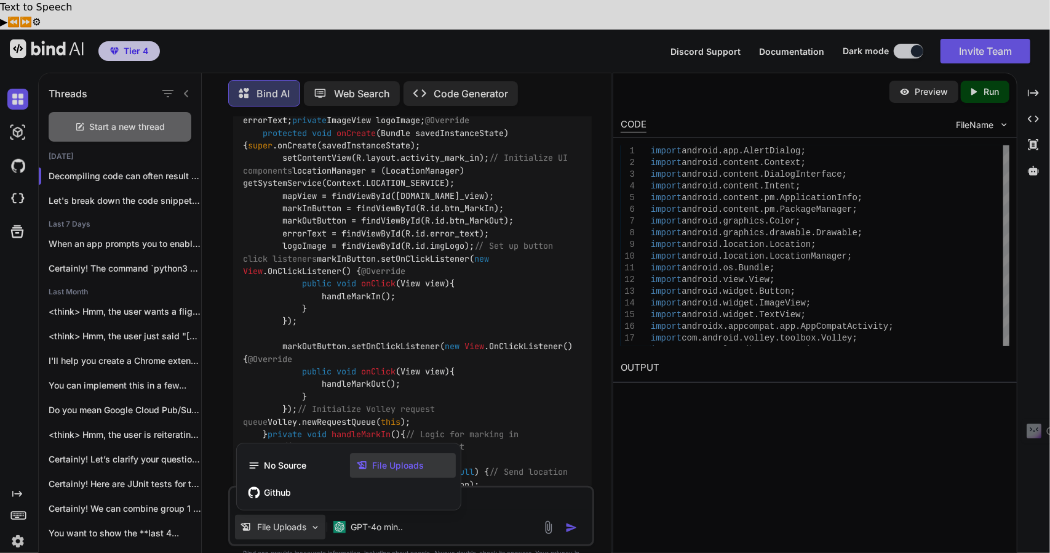
click at [481, 399] on div at bounding box center [525, 276] width 1050 height 553
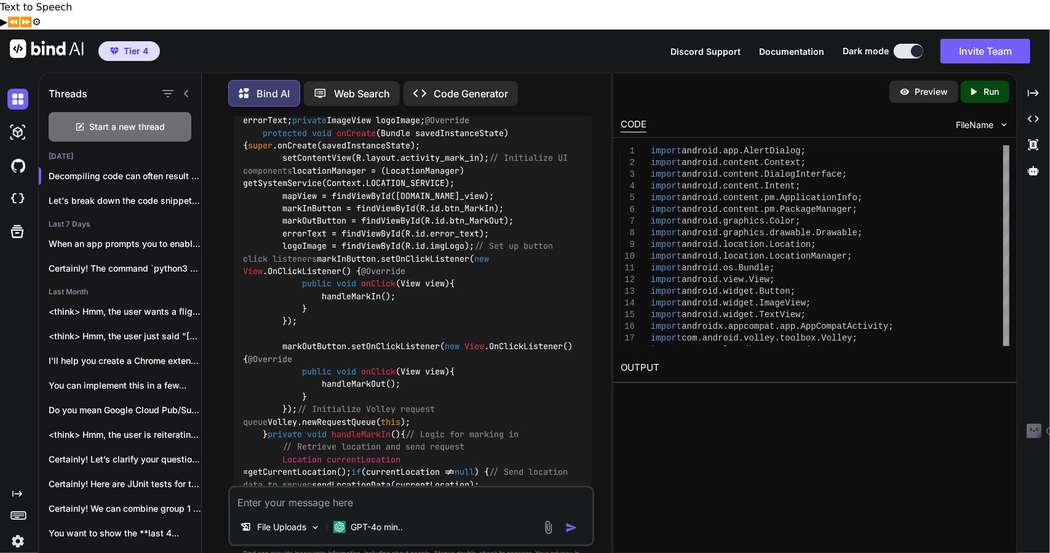
click at [543, 520] on img at bounding box center [548, 527] width 14 height 14
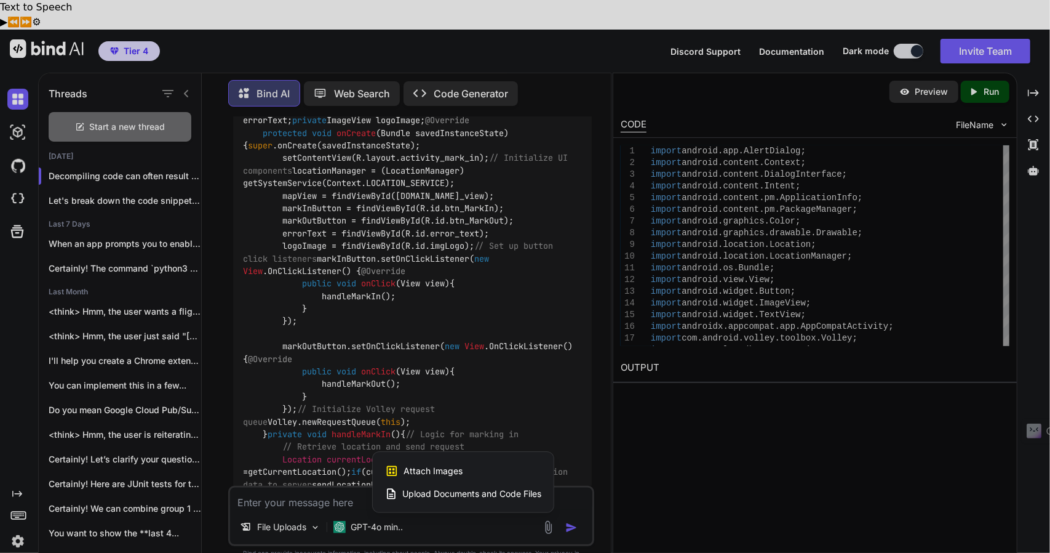
click at [476, 482] on div "Upload Documents and Code Files" at bounding box center [463, 493] width 156 height 22
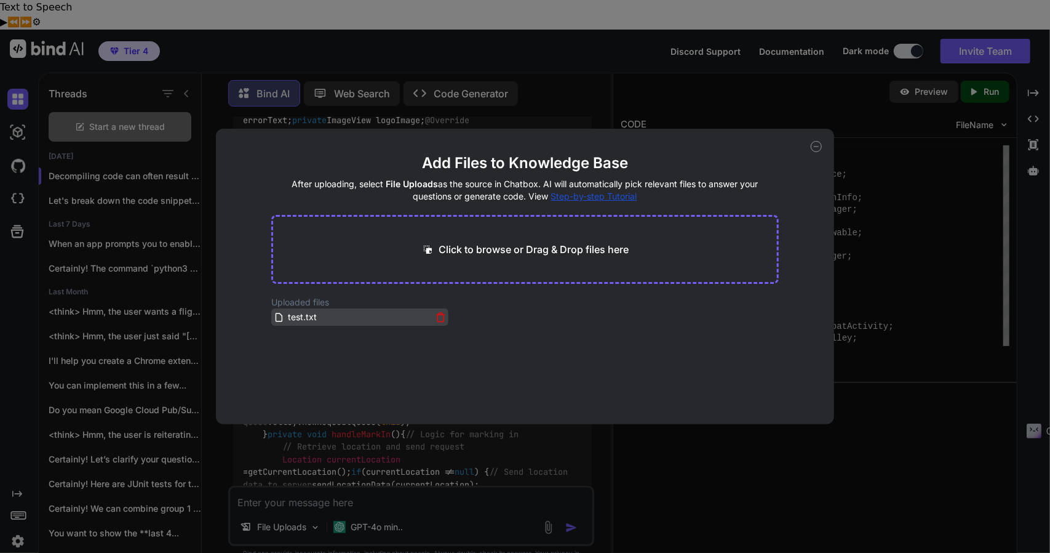
click at [437, 318] on icon at bounding box center [441, 317] width 10 height 10
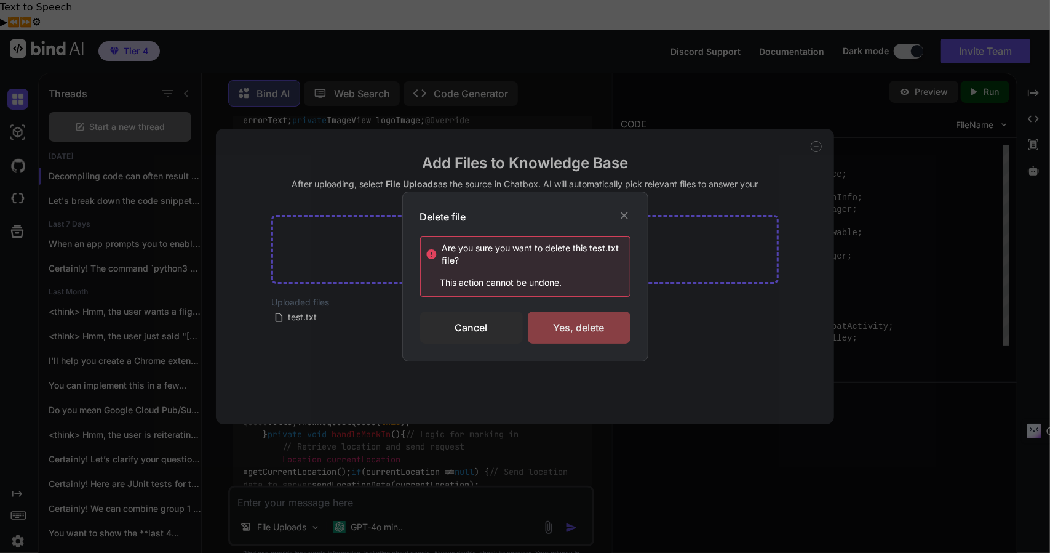
click at [570, 333] on div "Yes, delete" at bounding box center [579, 327] width 103 height 32
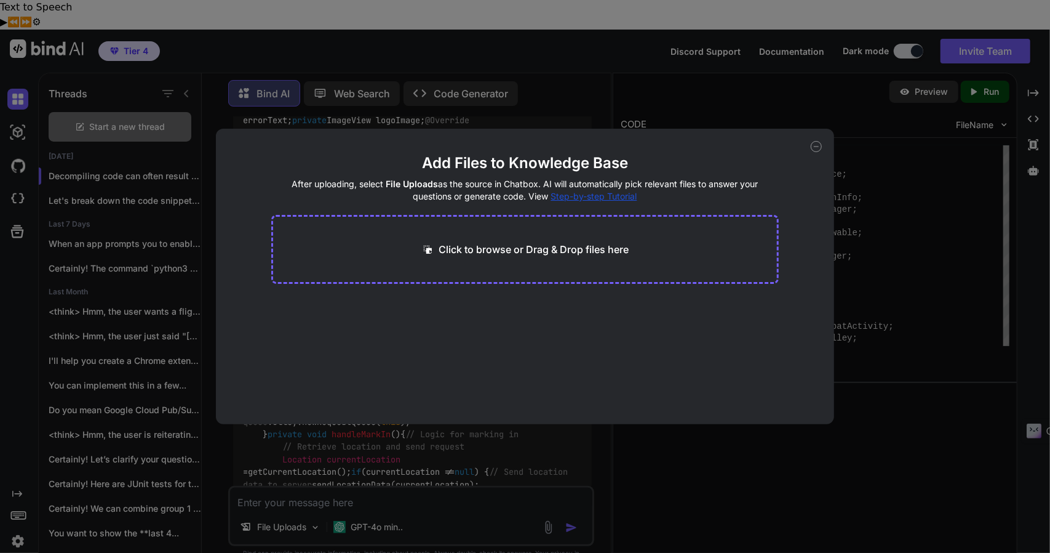
click at [808, 146] on div "Add Files to Knowledge Base After uploading, select File Uploads as the source …" at bounding box center [525, 276] width 618 height 295
click at [818, 144] on icon at bounding box center [816, 146] width 11 height 11
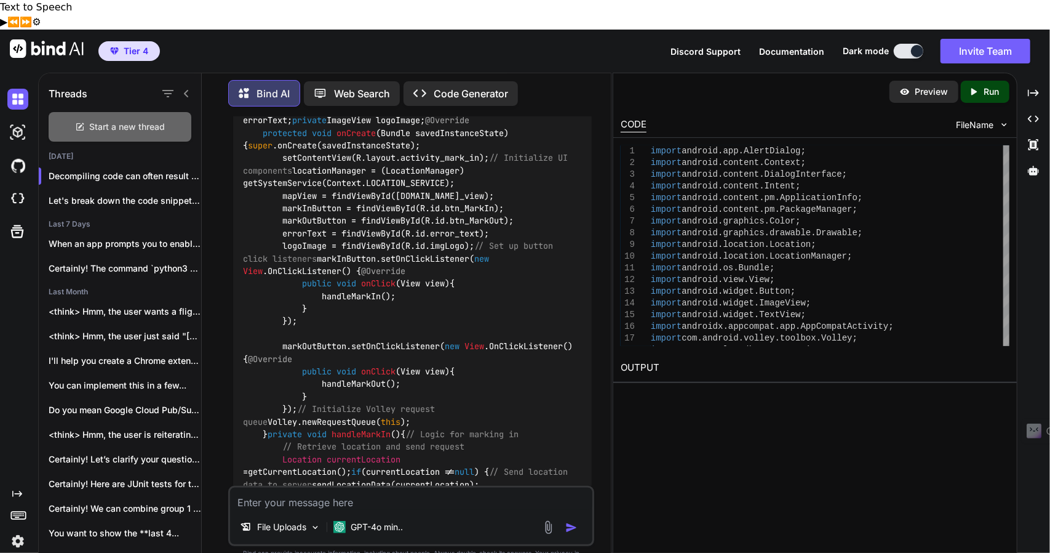
click at [140, 121] on span "Start a new thread" at bounding box center [128, 127] width 76 height 12
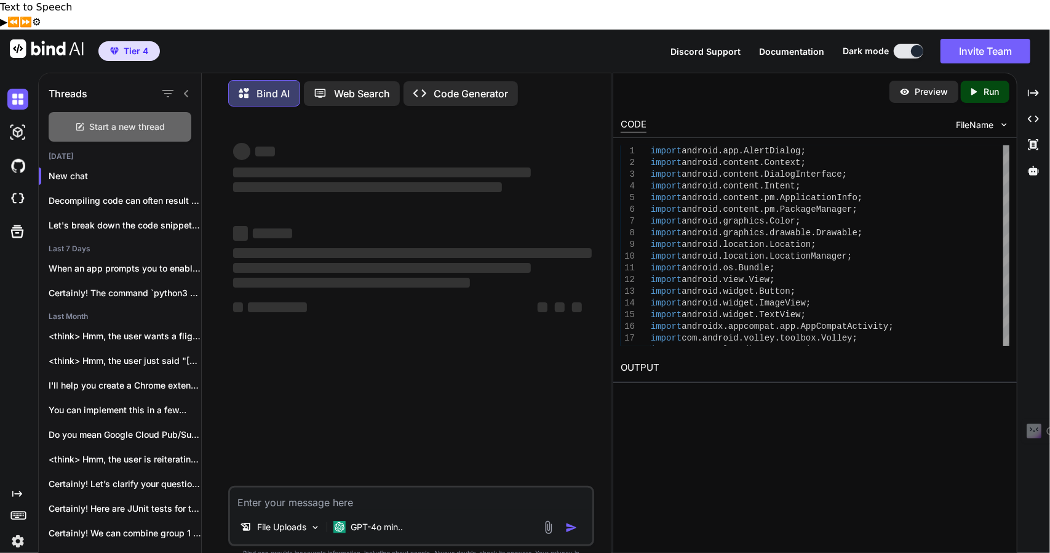
scroll to position [0, 0]
click at [543, 520] on img at bounding box center [548, 527] width 14 height 14
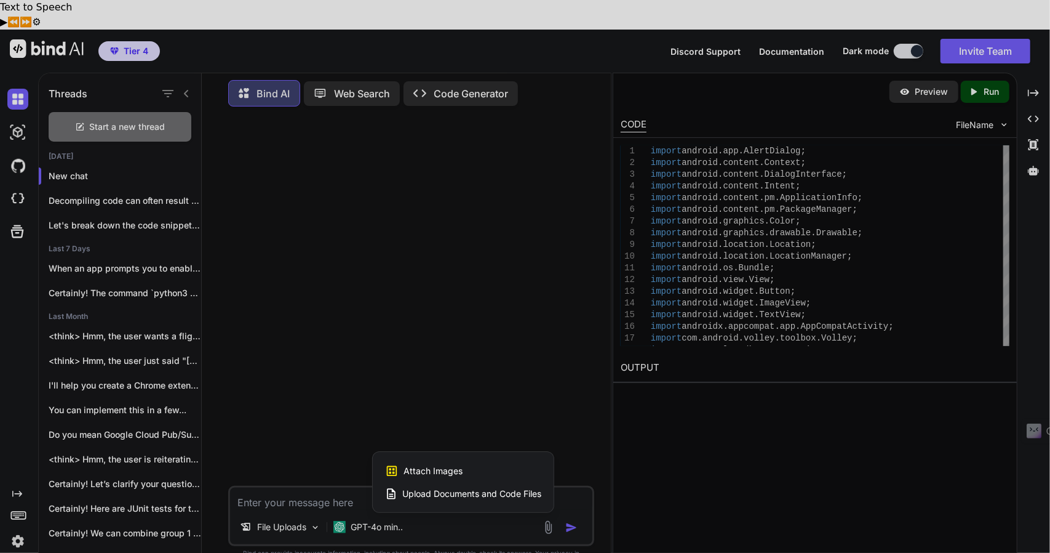
click at [474, 487] on span "Upload Documents and Code Files" at bounding box center [471, 493] width 139 height 12
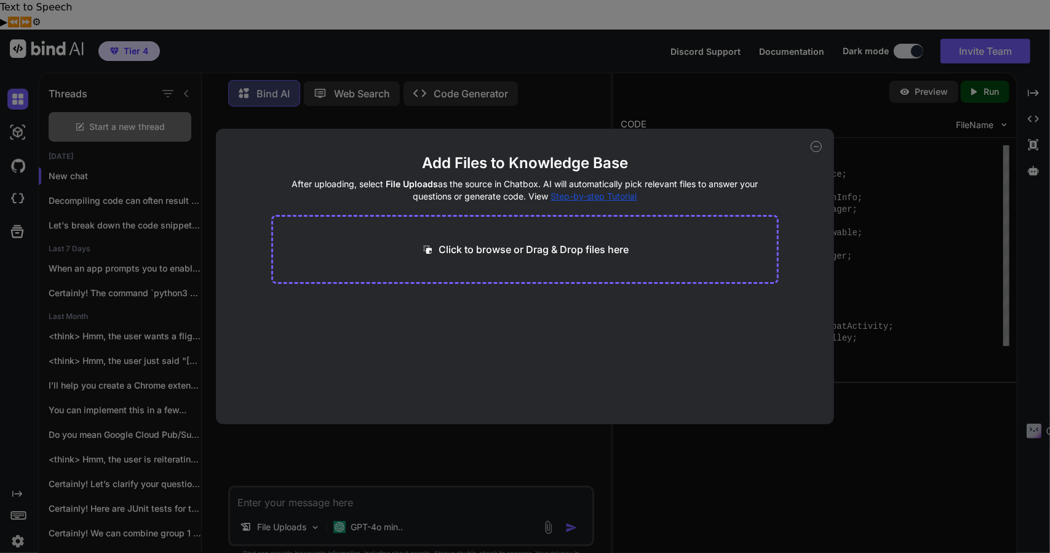
click at [599, 196] on span "Step-by-step Tutorial" at bounding box center [594, 196] width 86 height 10
click at [467, 253] on p "Click to browse or Drag & Drop files here" at bounding box center [534, 249] width 190 height 15
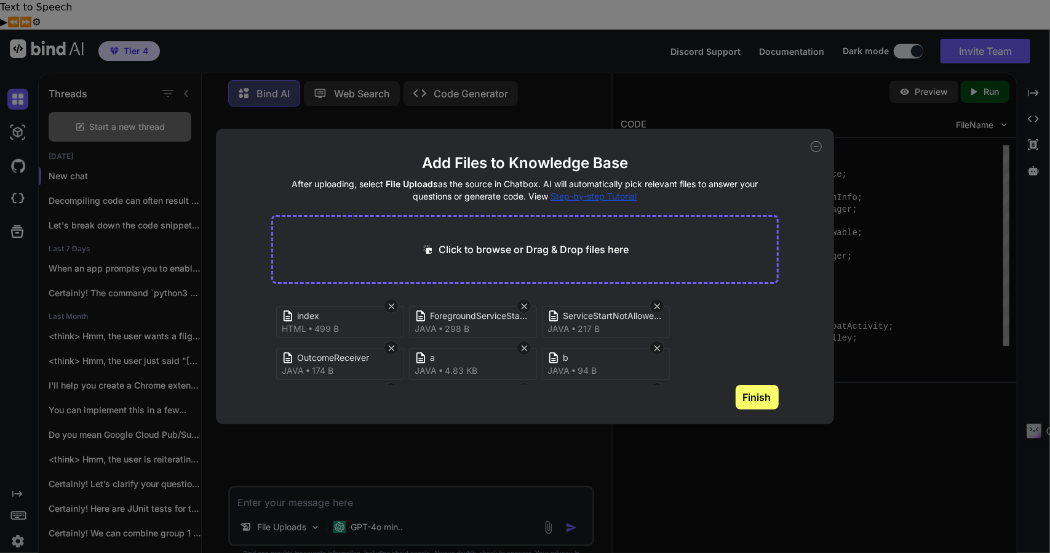
scroll to position [1, 0]
click at [391, 304] on icon at bounding box center [391, 305] width 6 height 6
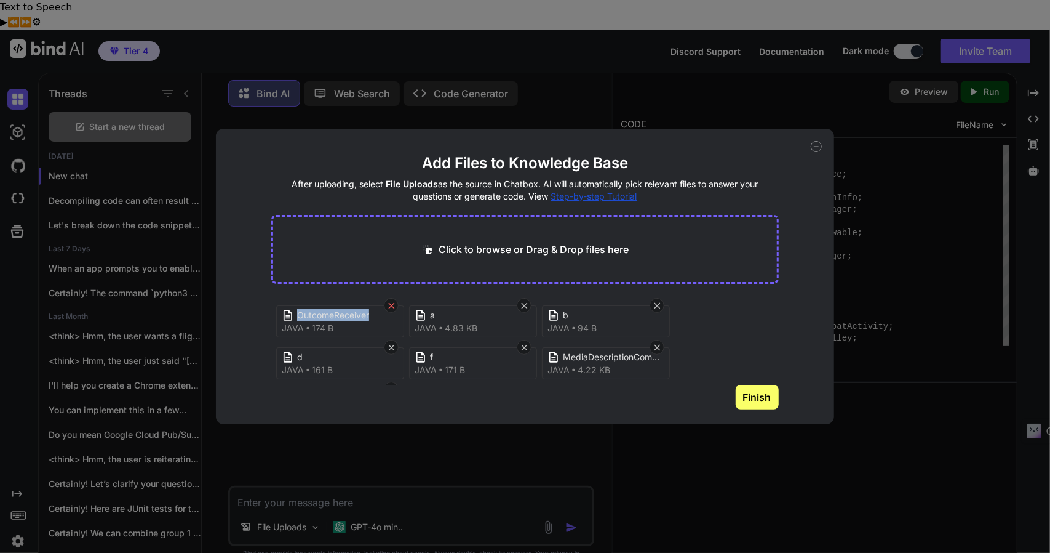
click at [391, 304] on icon at bounding box center [391, 305] width 6 height 6
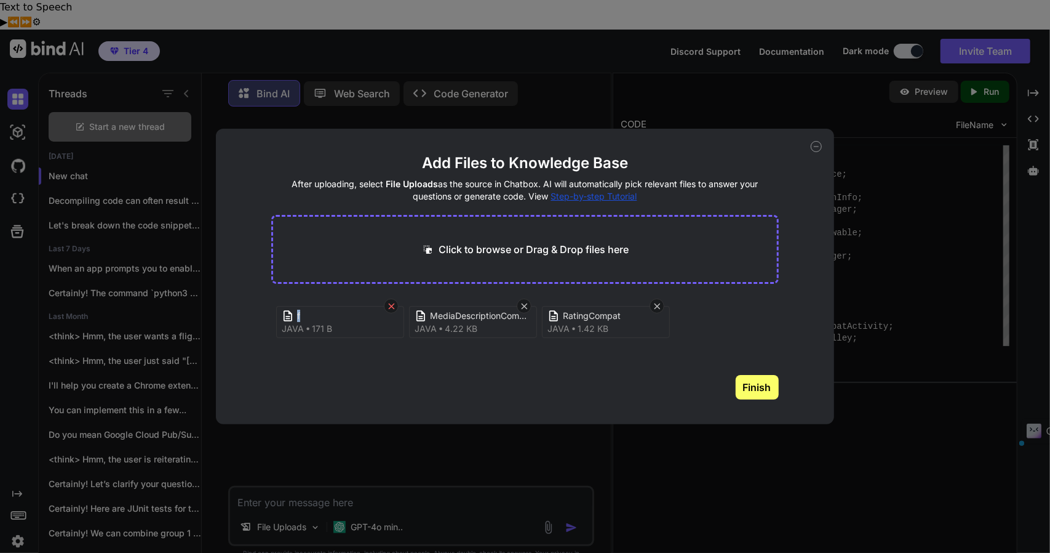
click at [391, 304] on icon at bounding box center [391, 306] width 10 height 10
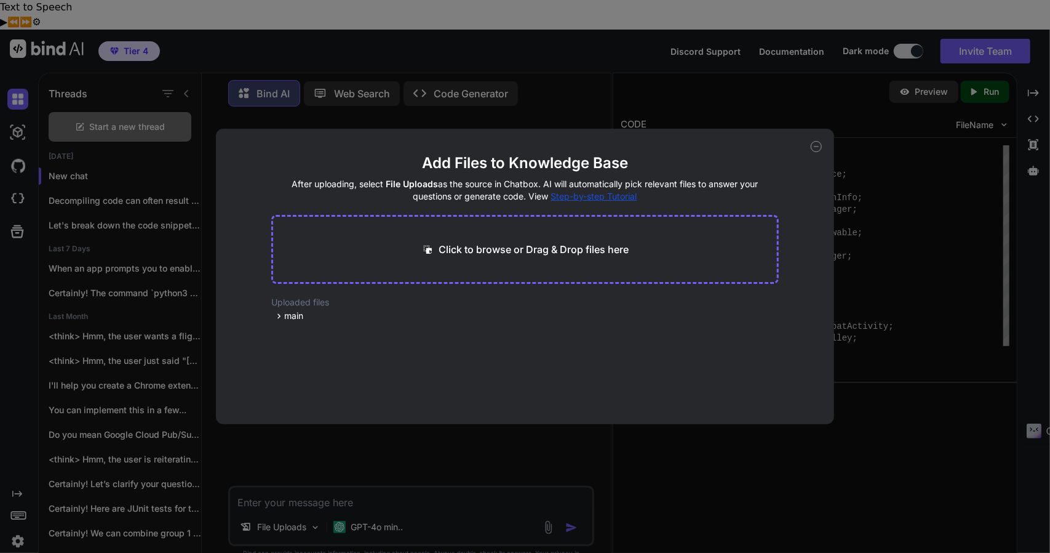
click at [502, 242] on p "Click to browse or Drag & Drop files here" at bounding box center [534, 249] width 190 height 15
type input "C:\fakepath\O.java"
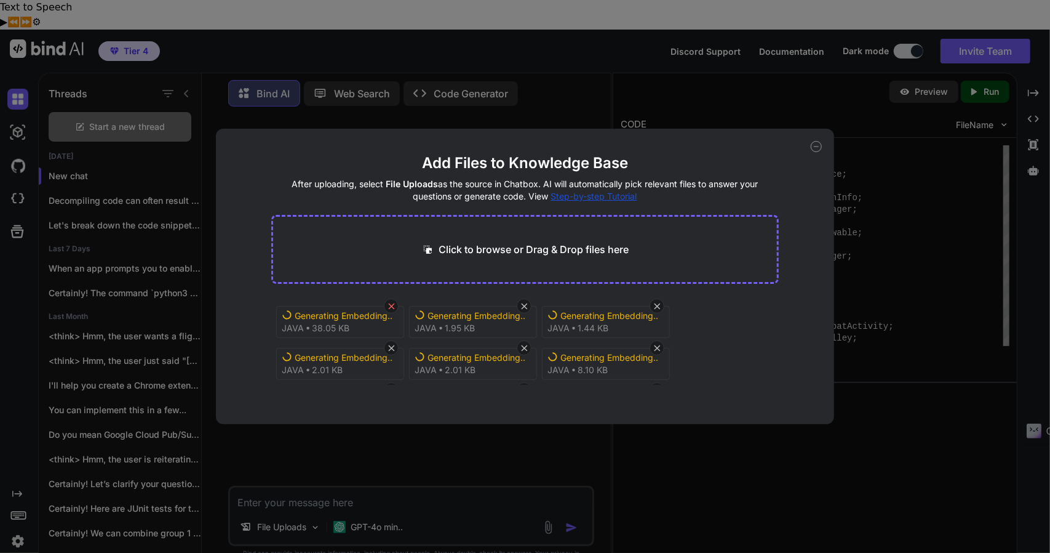
click at [390, 303] on icon at bounding box center [391, 306] width 6 height 6
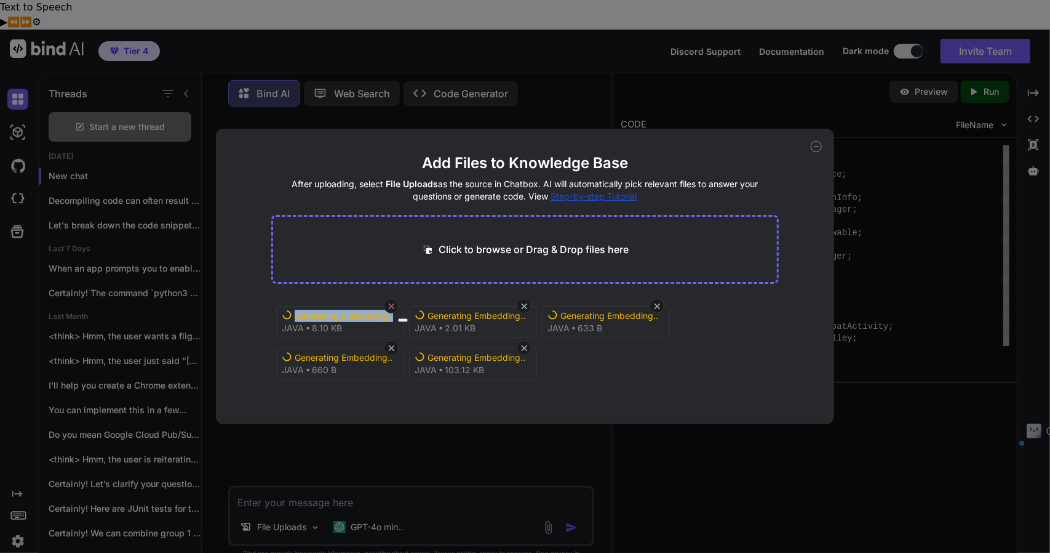
click at [390, 303] on icon at bounding box center [391, 306] width 6 height 6
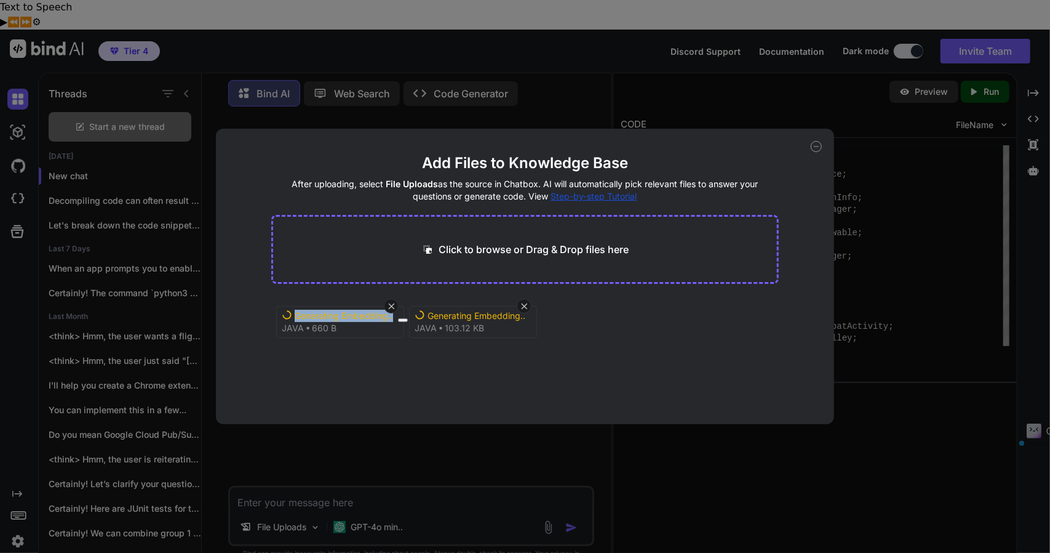
click at [390, 303] on icon at bounding box center [391, 306] width 6 height 6
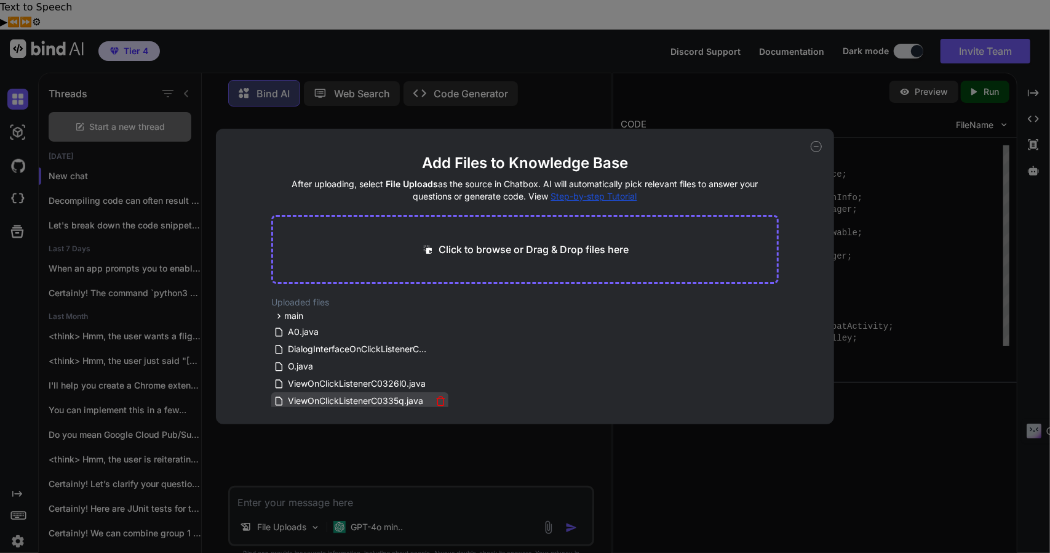
scroll to position [20, 0]
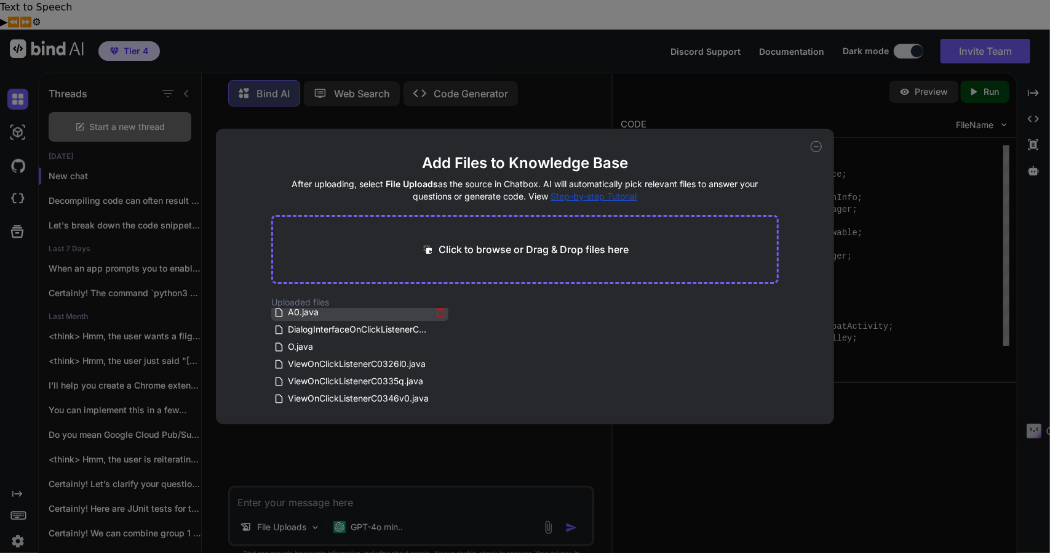
click at [437, 314] on icon at bounding box center [441, 312] width 10 height 10
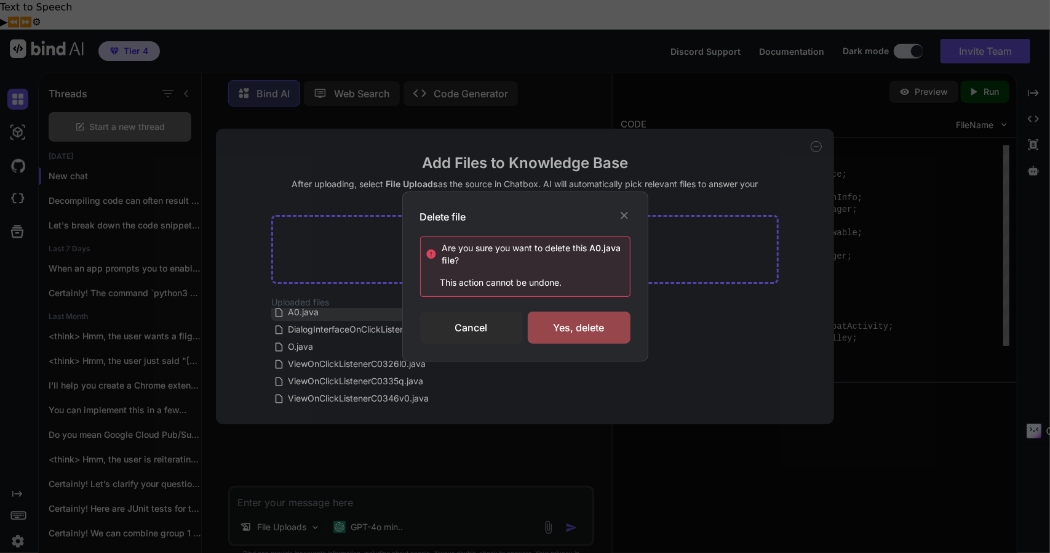
click at [437, 314] on div "Cancel" at bounding box center [471, 327] width 103 height 32
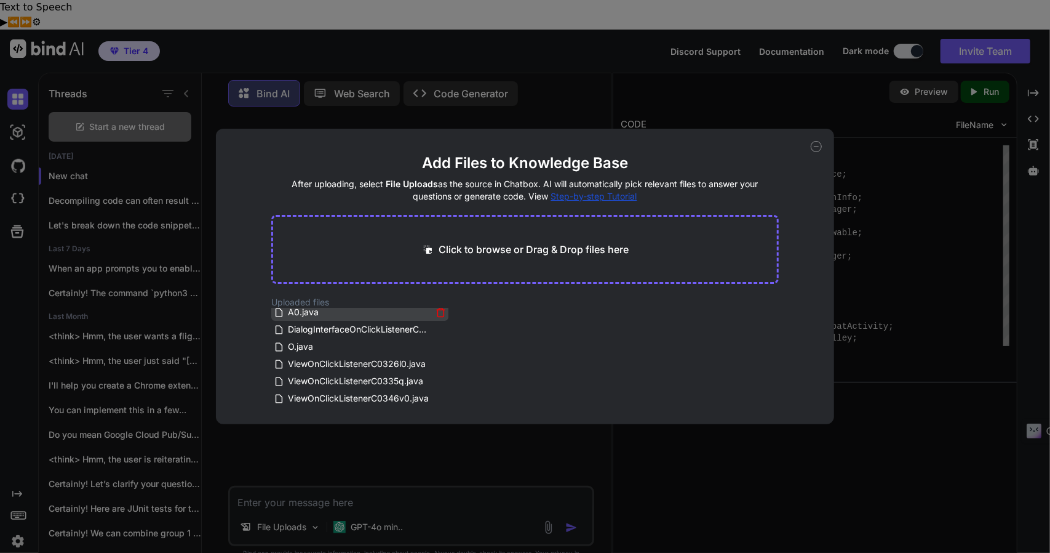
click at [437, 312] on icon at bounding box center [441, 312] width 10 height 10
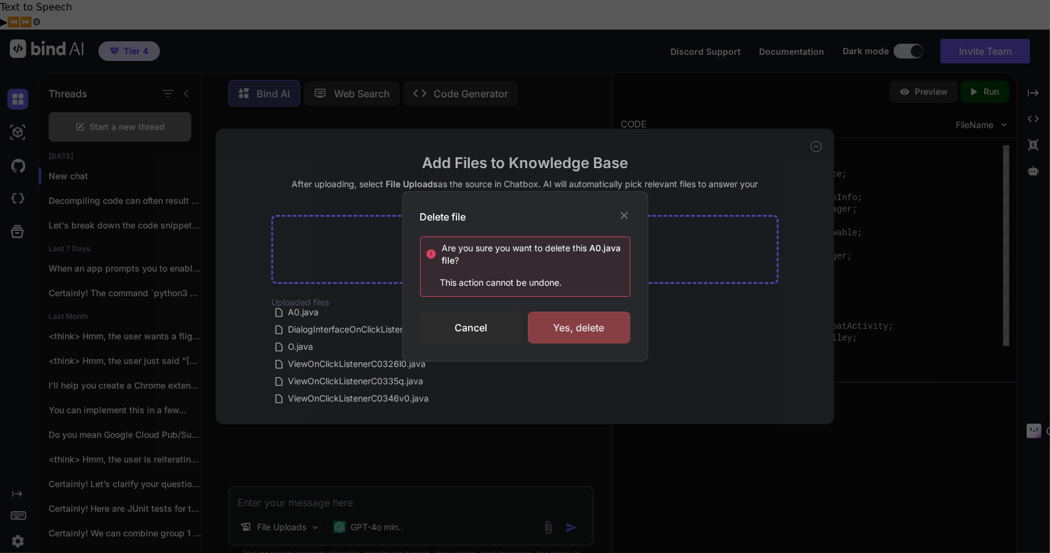
click at [548, 328] on div "Yes, delete" at bounding box center [579, 327] width 103 height 32
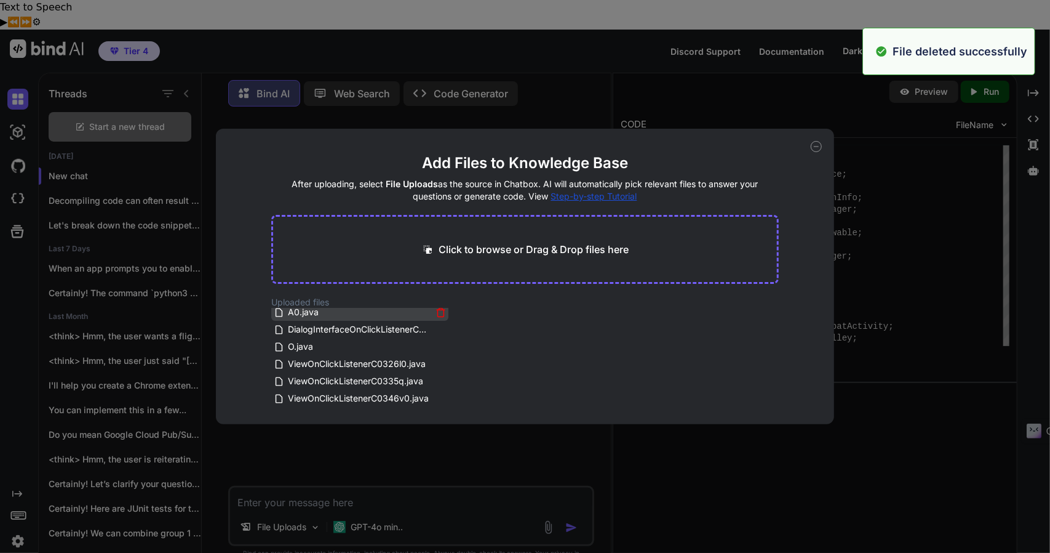
scroll to position [2, 0]
click at [439, 325] on icon at bounding box center [441, 326] width 4 height 2
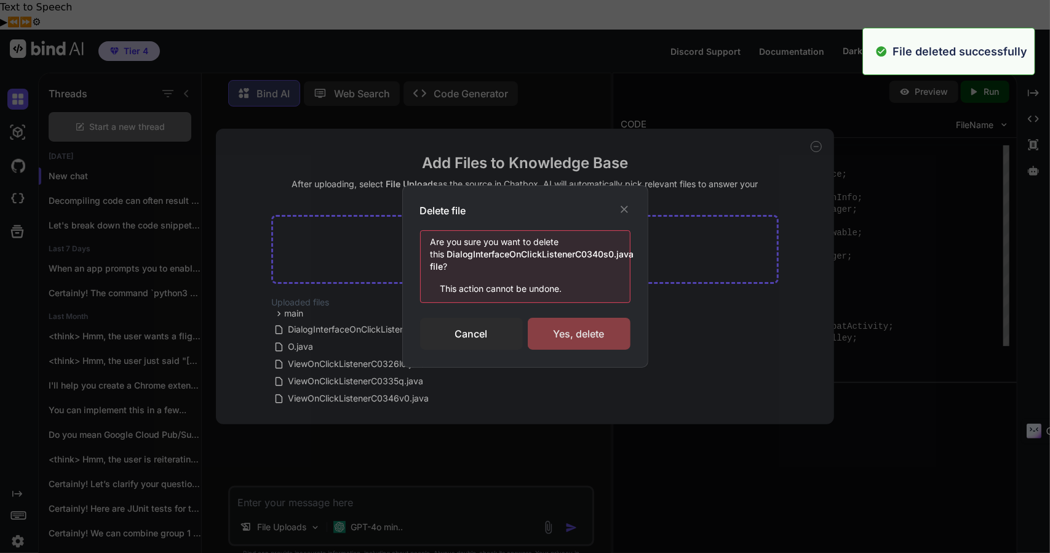
click at [546, 335] on div "Yes, delete" at bounding box center [579, 333] width 103 height 32
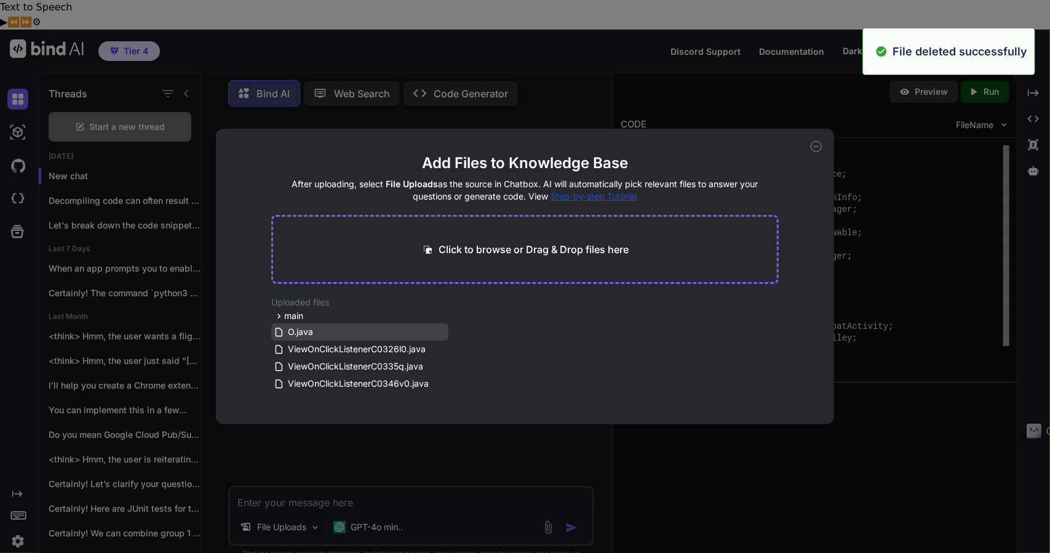
scroll to position [0, 0]
click at [439, 336] on icon at bounding box center [441, 332] width 6 height 7
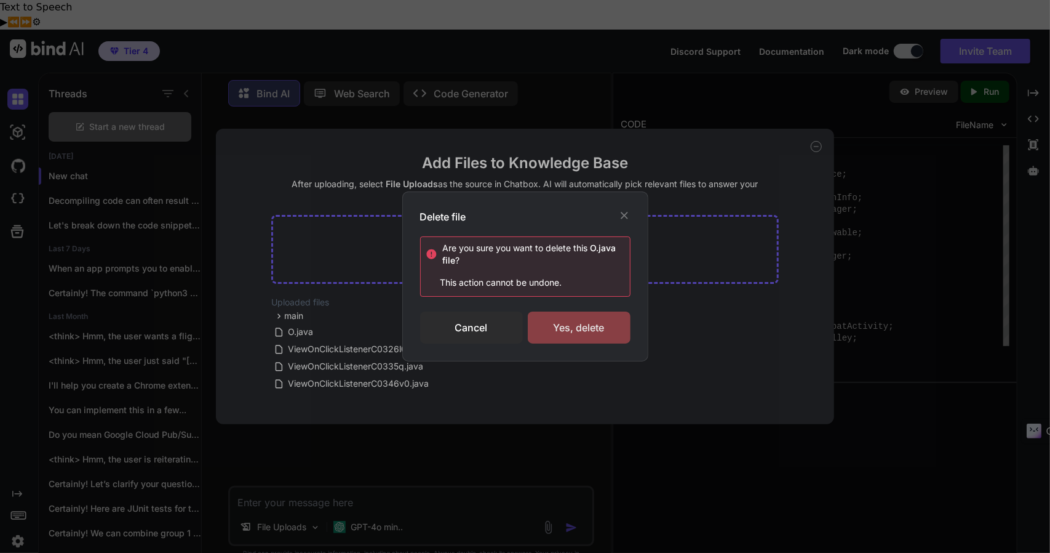
click at [569, 327] on div "Yes, delete" at bounding box center [579, 327] width 103 height 32
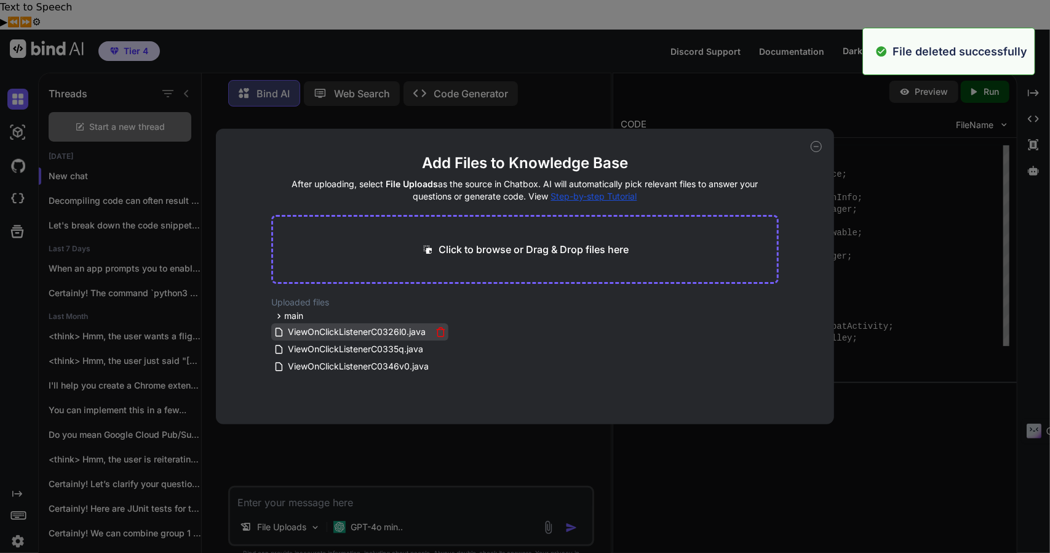
click at [442, 332] on icon at bounding box center [441, 332] width 10 height 10
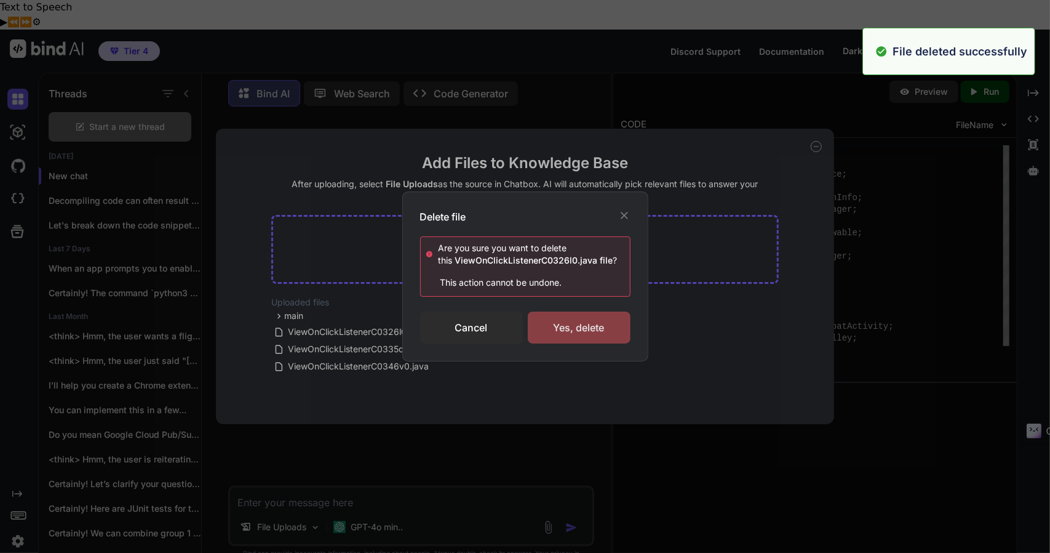
click at [550, 326] on div "Yes, delete" at bounding box center [579, 327] width 103 height 32
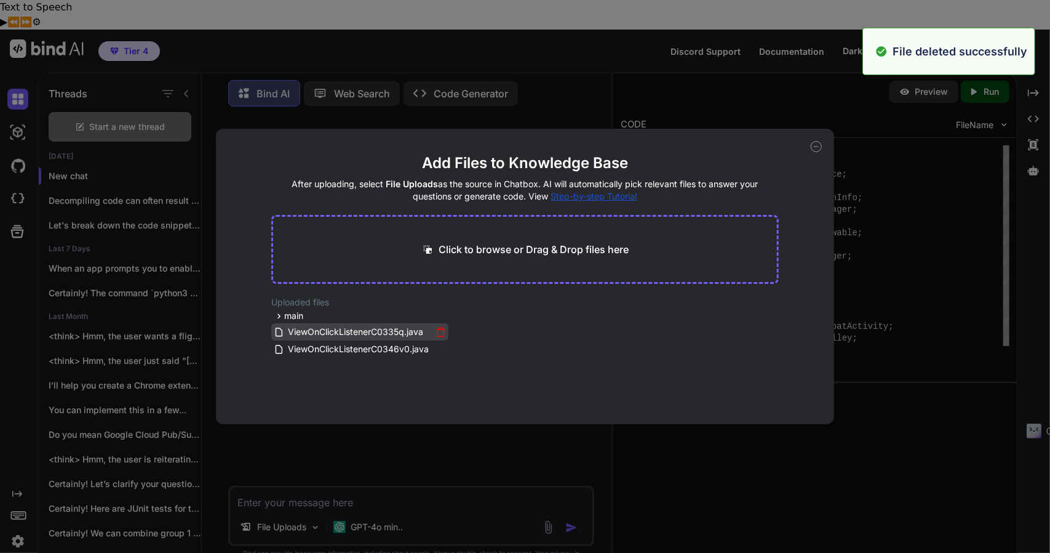
click at [437, 332] on icon at bounding box center [441, 332] width 10 height 10
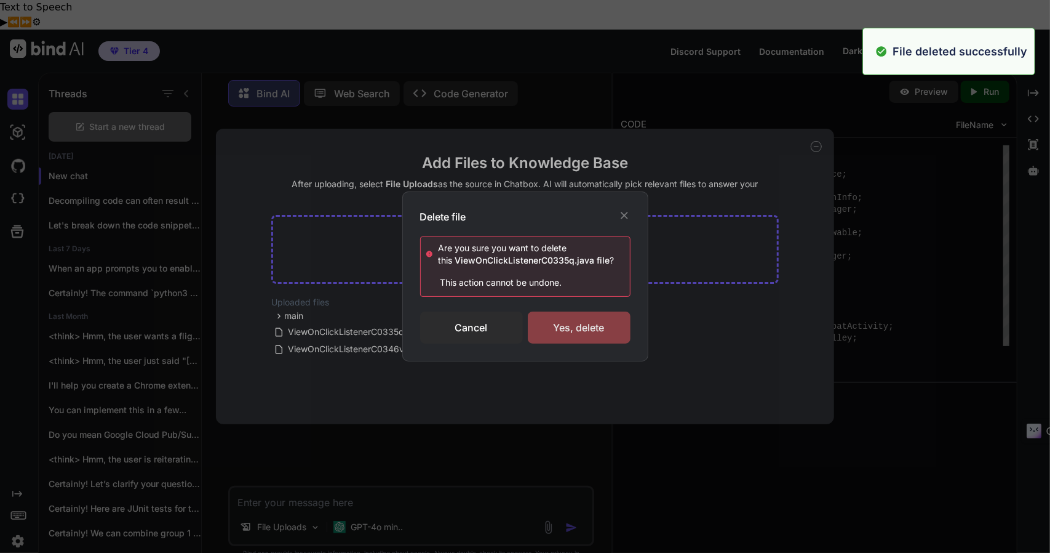
click at [564, 337] on div "Yes, delete" at bounding box center [579, 327] width 103 height 32
click at [564, 337] on div "Deleting..." at bounding box center [579, 327] width 103 height 32
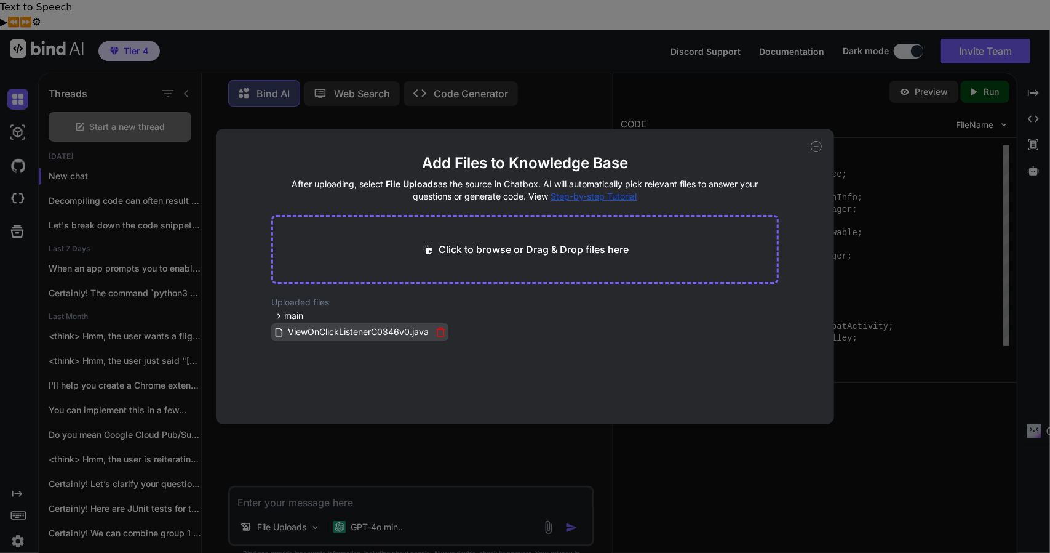
click at [443, 332] on icon at bounding box center [441, 332] width 10 height 10
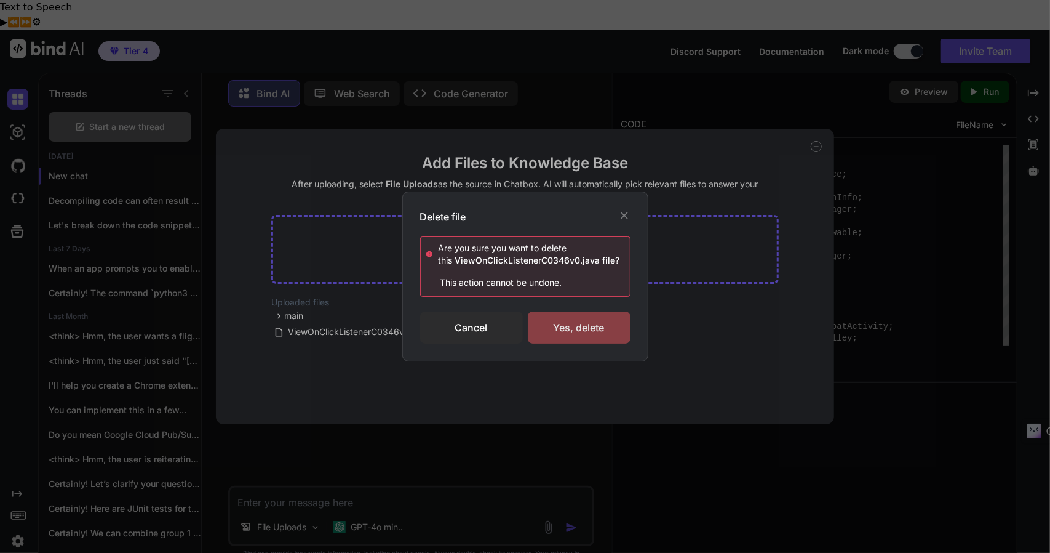
click at [566, 319] on div "Yes, delete" at bounding box center [579, 327] width 103 height 32
